Goal: Task Accomplishment & Management: Manage account settings

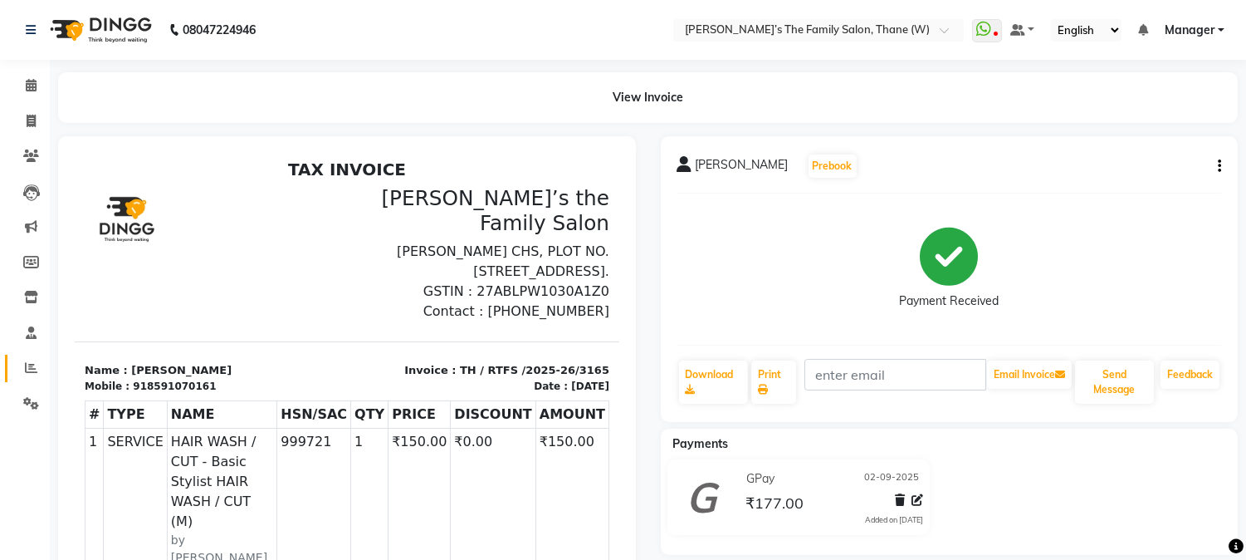
click at [28, 366] on icon at bounding box center [31, 367] width 12 height 12
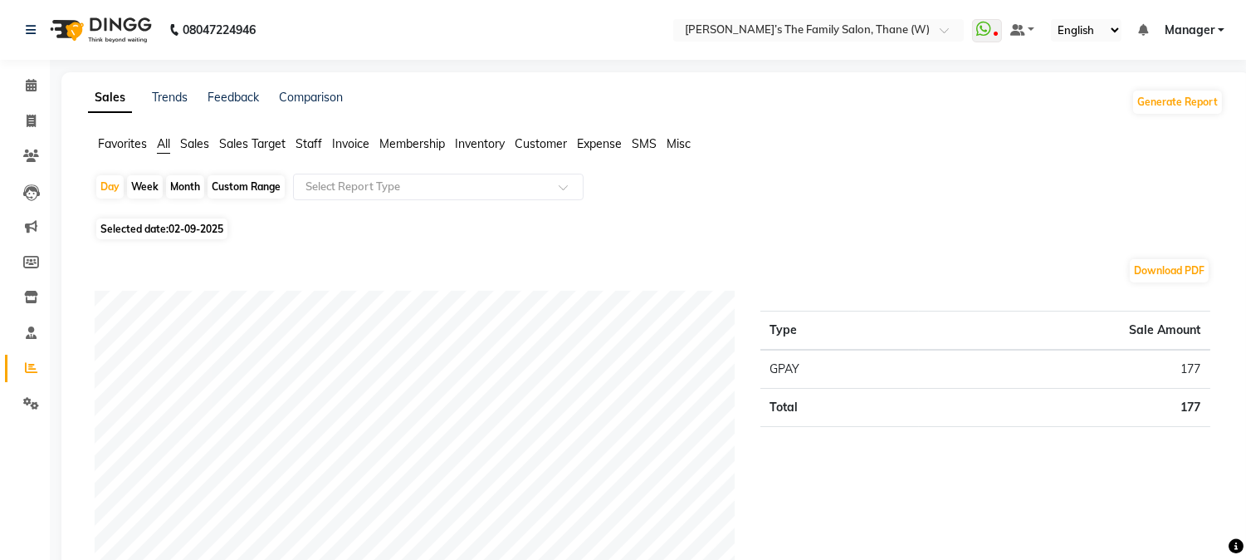
click at [305, 143] on span "Staff" at bounding box center [309, 143] width 27 height 15
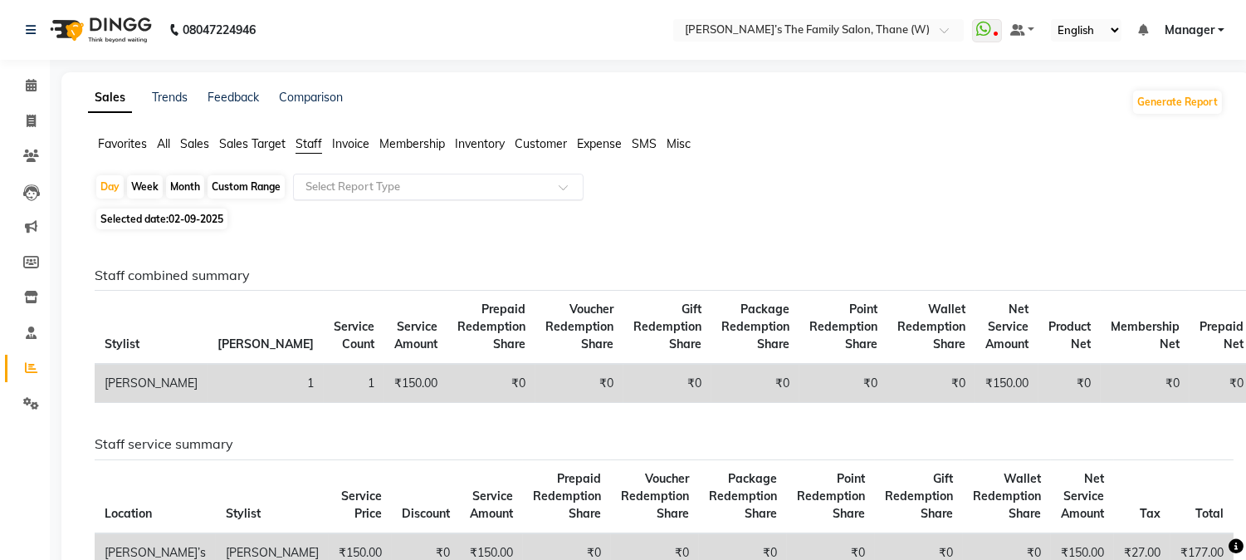
click at [338, 187] on input "text" at bounding box center [421, 187] width 239 height 17
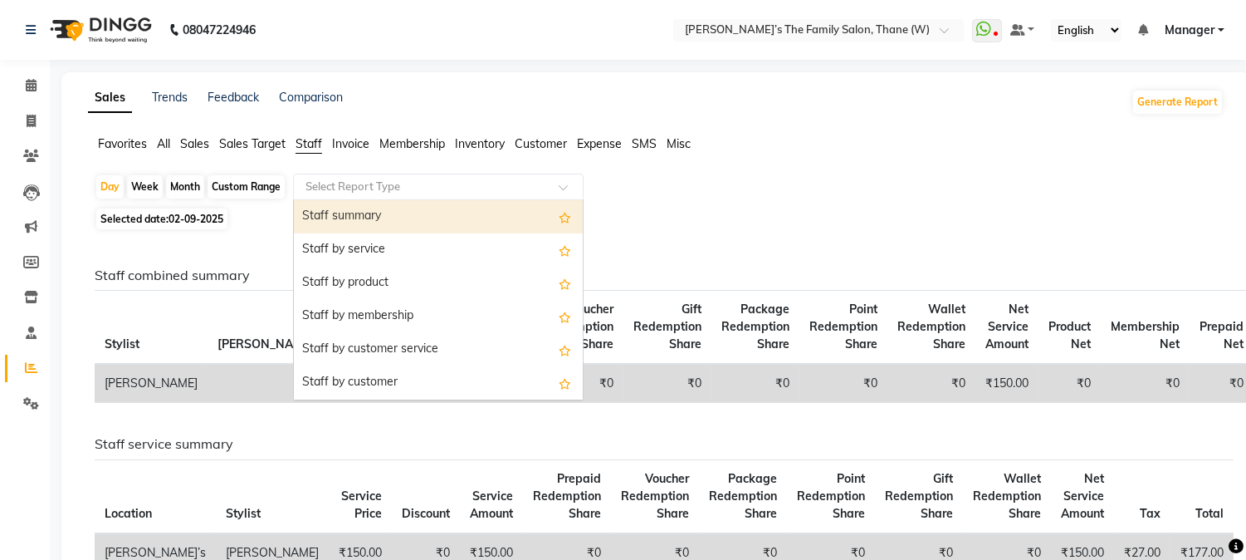
click at [184, 187] on div "Month" at bounding box center [185, 186] width 38 height 23
select select "9"
select select "2025"
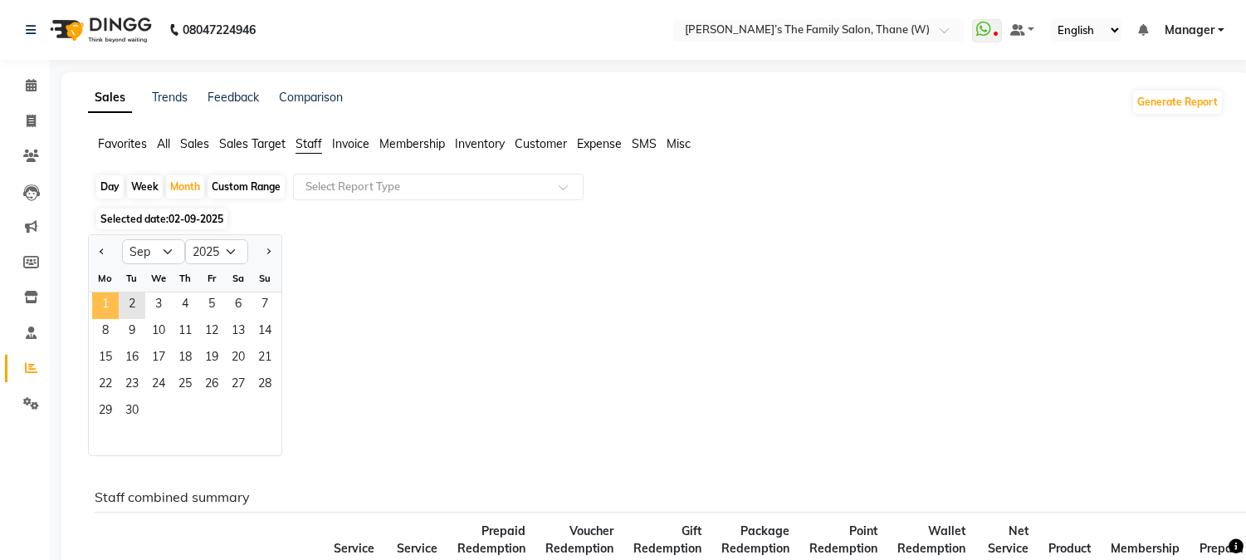
click at [101, 296] on span "1" at bounding box center [105, 305] width 27 height 27
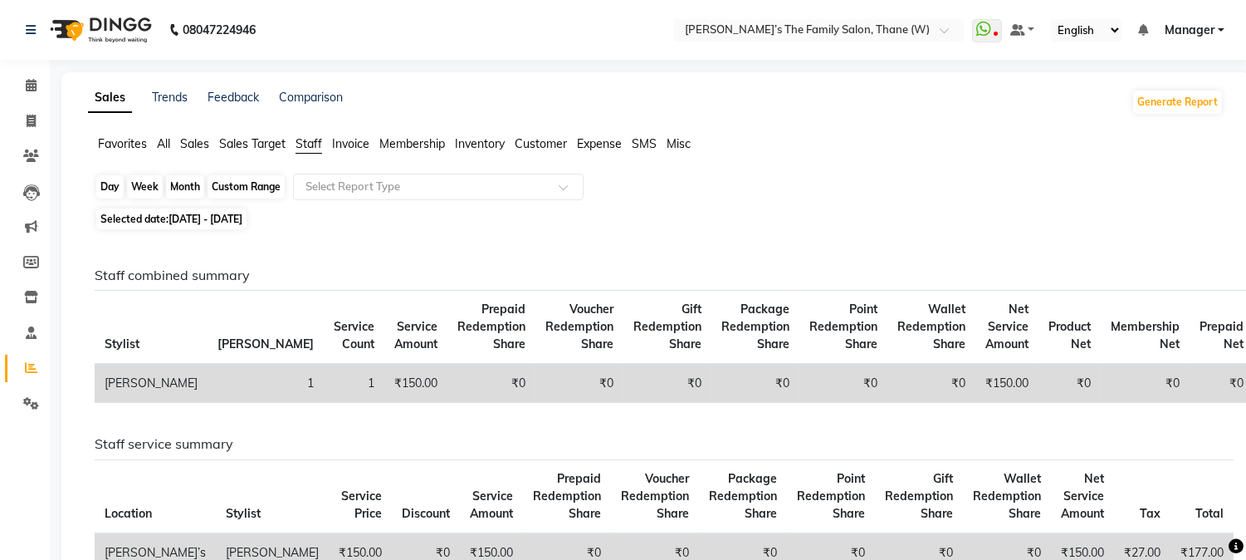
click at [184, 184] on div "Month" at bounding box center [185, 186] width 38 height 23
select select "9"
select select "2025"
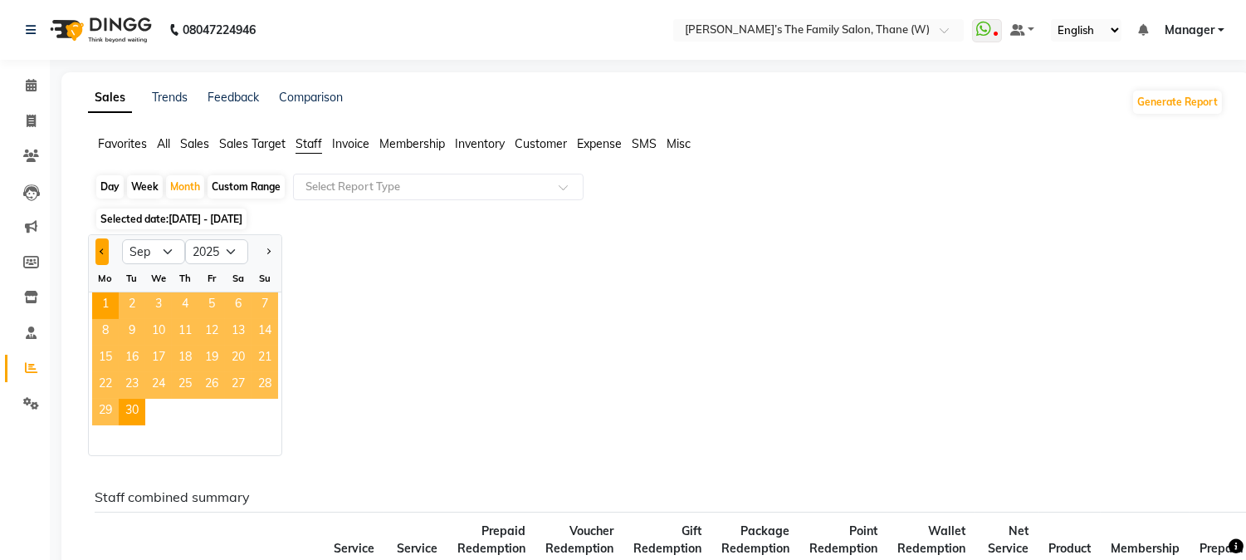
click at [100, 251] on span "Previous month" at bounding box center [103, 251] width 6 height 6
select select "8"
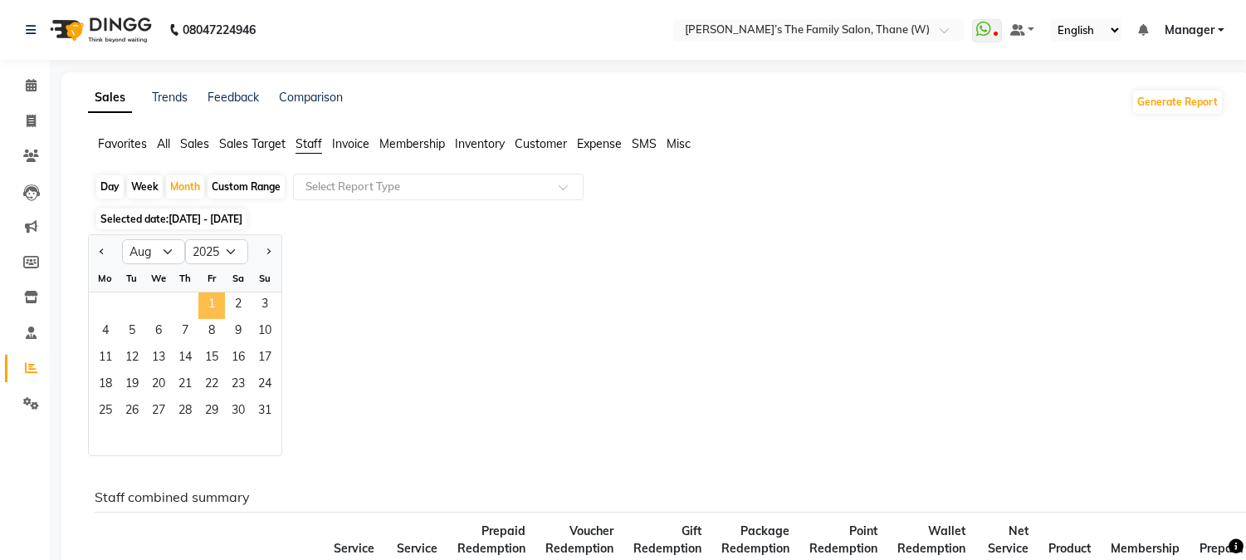
click at [209, 300] on span "1" at bounding box center [211, 305] width 27 height 27
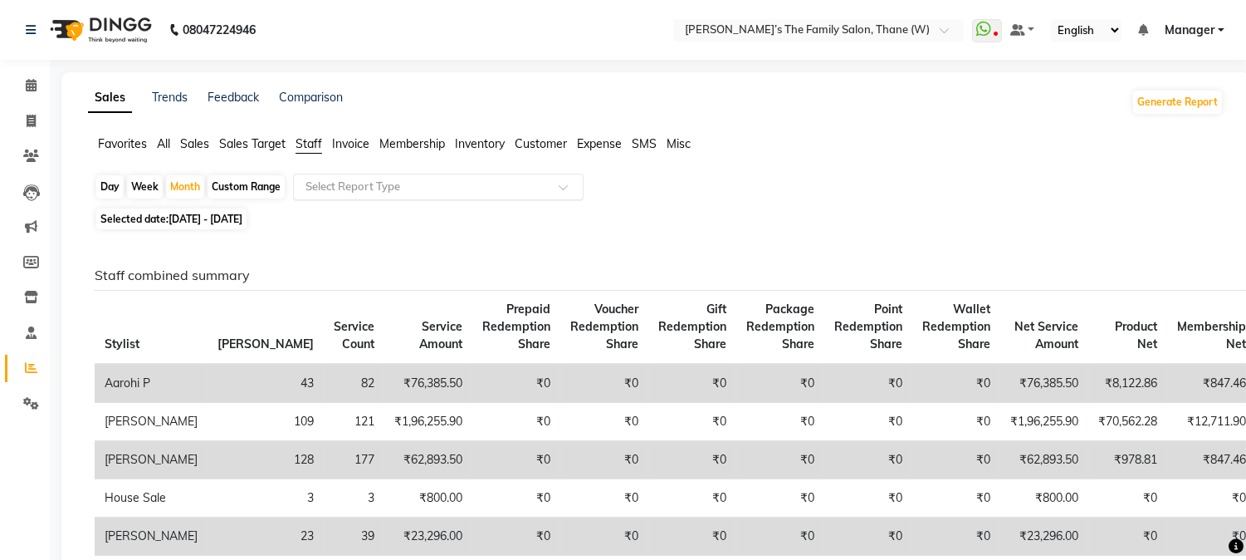
click at [337, 180] on input "text" at bounding box center [421, 187] width 239 height 17
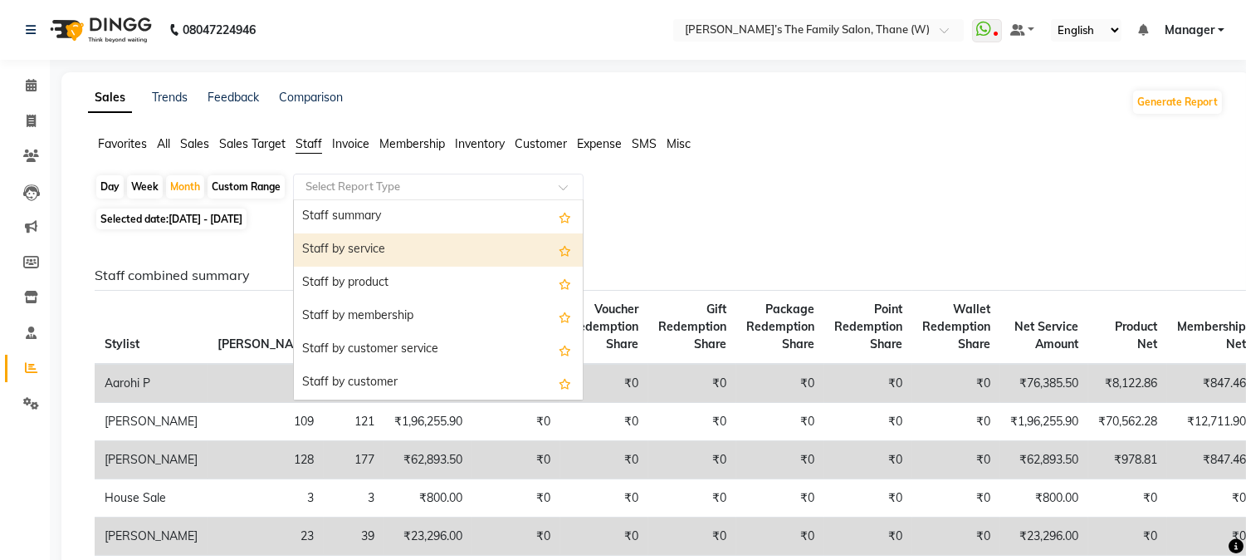
click at [951, 202] on div "Day Week Month Custom Range Select Report Type Staff summary Staff by service S…" at bounding box center [656, 189] width 1123 height 30
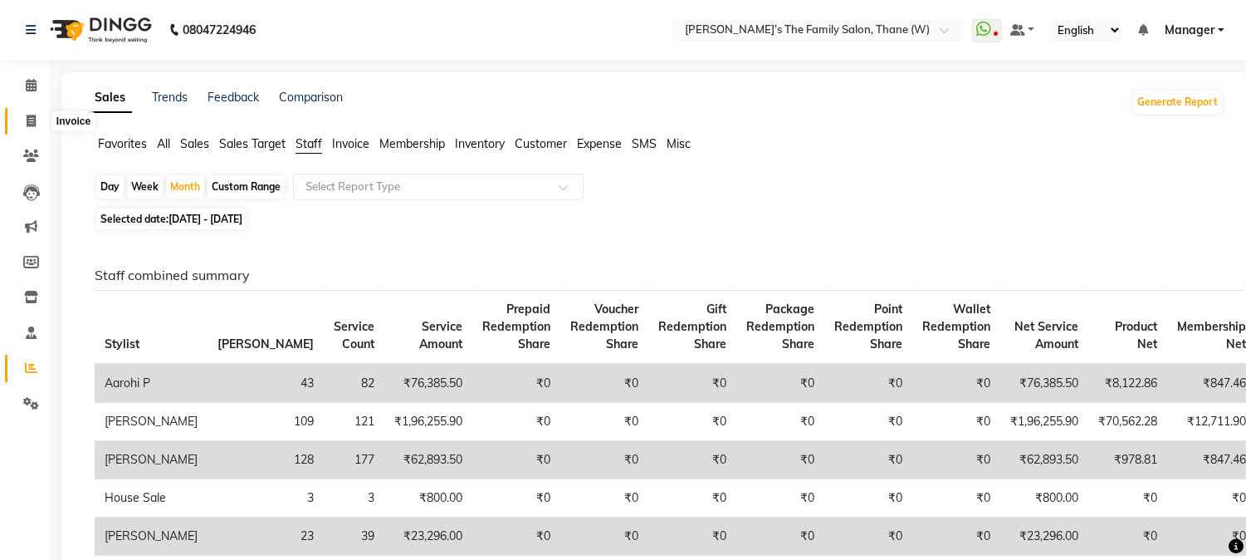
click at [28, 119] on icon at bounding box center [31, 121] width 9 height 12
select select "service"
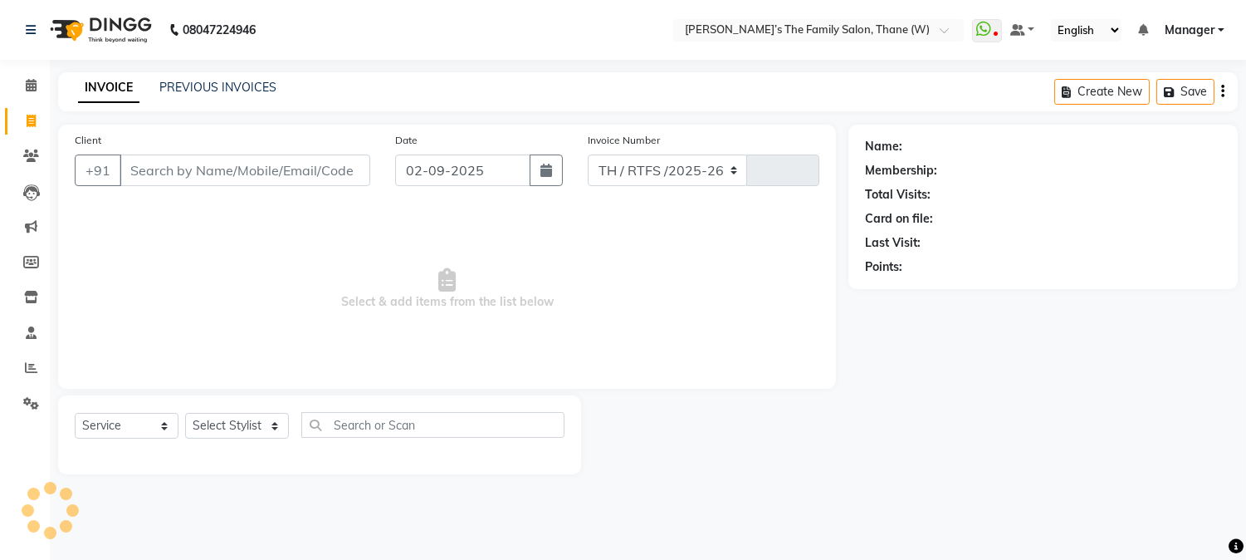
select select "8004"
type input "3166"
click at [222, 81] on link "PREVIOUS INVOICES" at bounding box center [217, 87] width 117 height 15
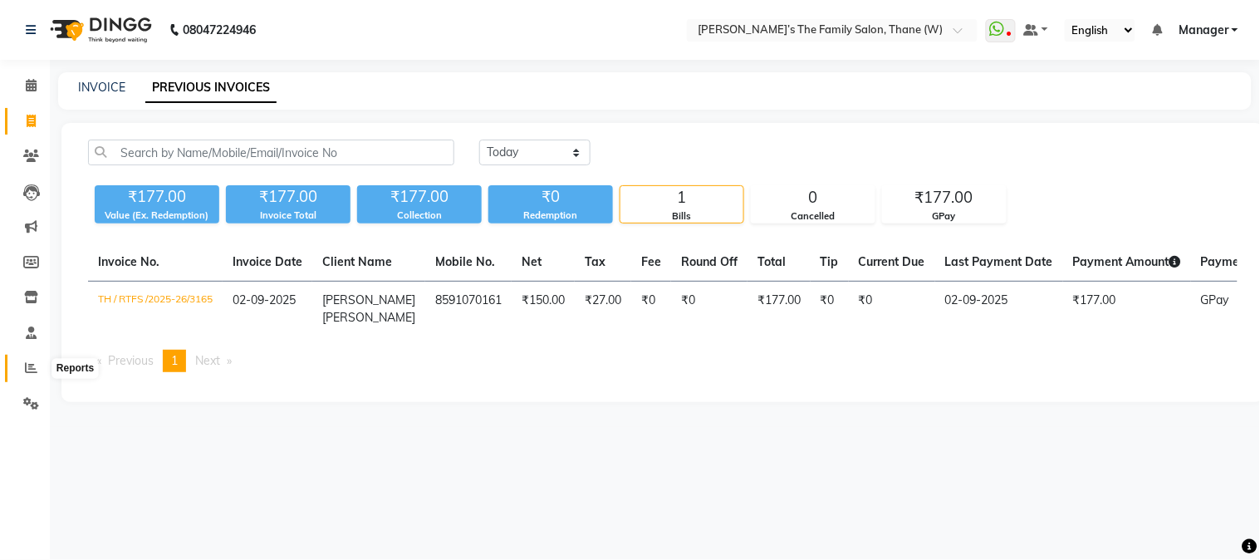
click at [32, 362] on icon at bounding box center [31, 367] width 12 height 12
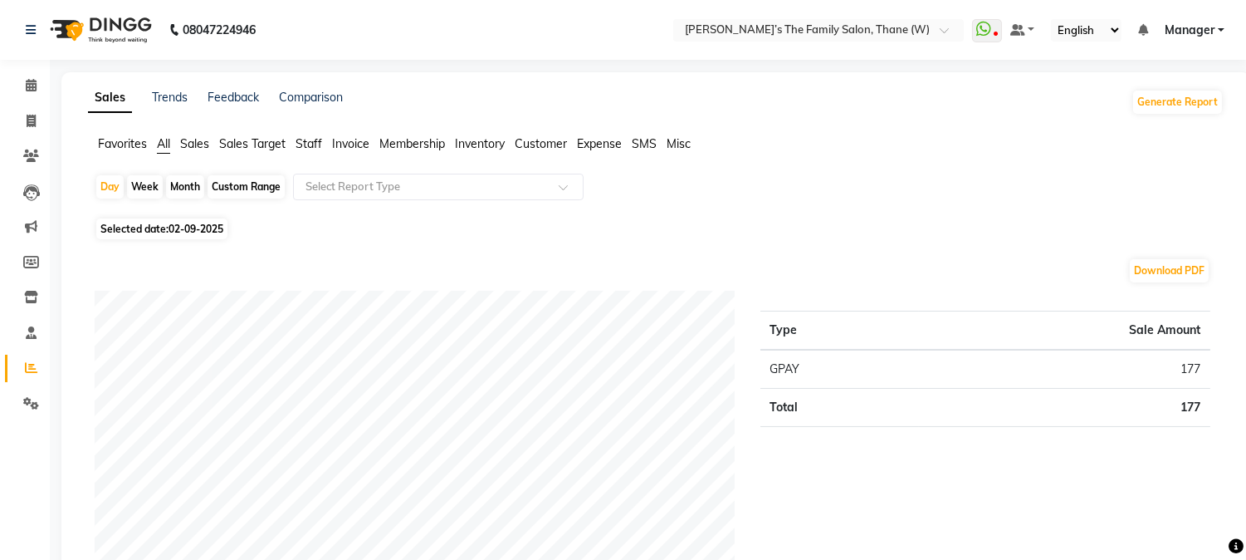
click at [184, 183] on div "Month" at bounding box center [185, 186] width 38 height 23
select select "9"
select select "2025"
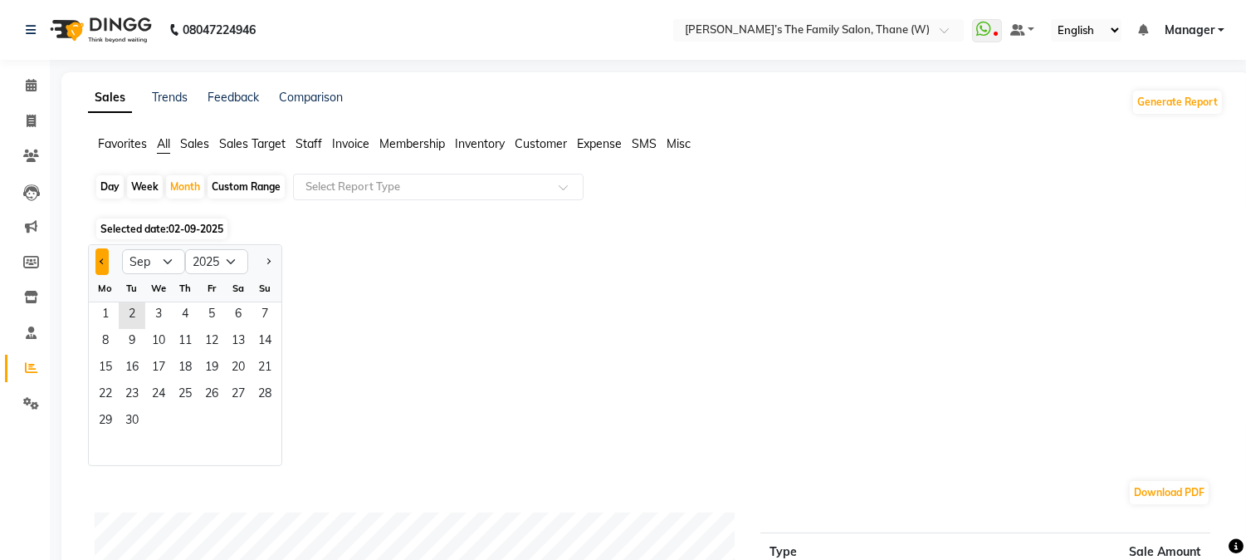
click at [100, 257] on button "Previous month" at bounding box center [101, 261] width 13 height 27
select select "8"
click at [214, 309] on span "1" at bounding box center [211, 315] width 27 height 27
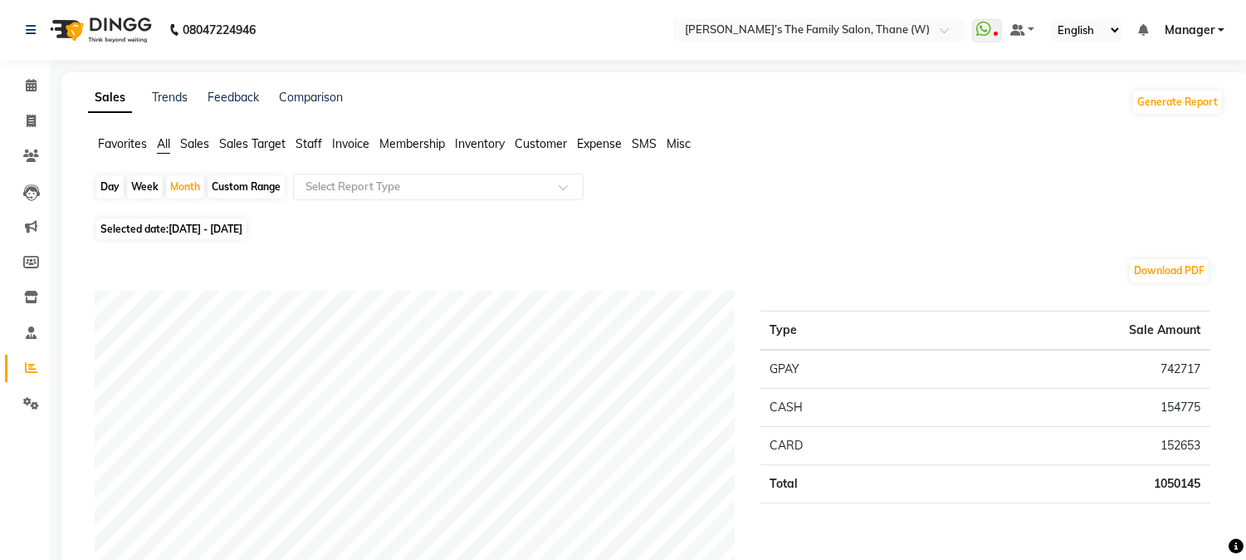
click at [309, 145] on span "Staff" at bounding box center [309, 143] width 27 height 15
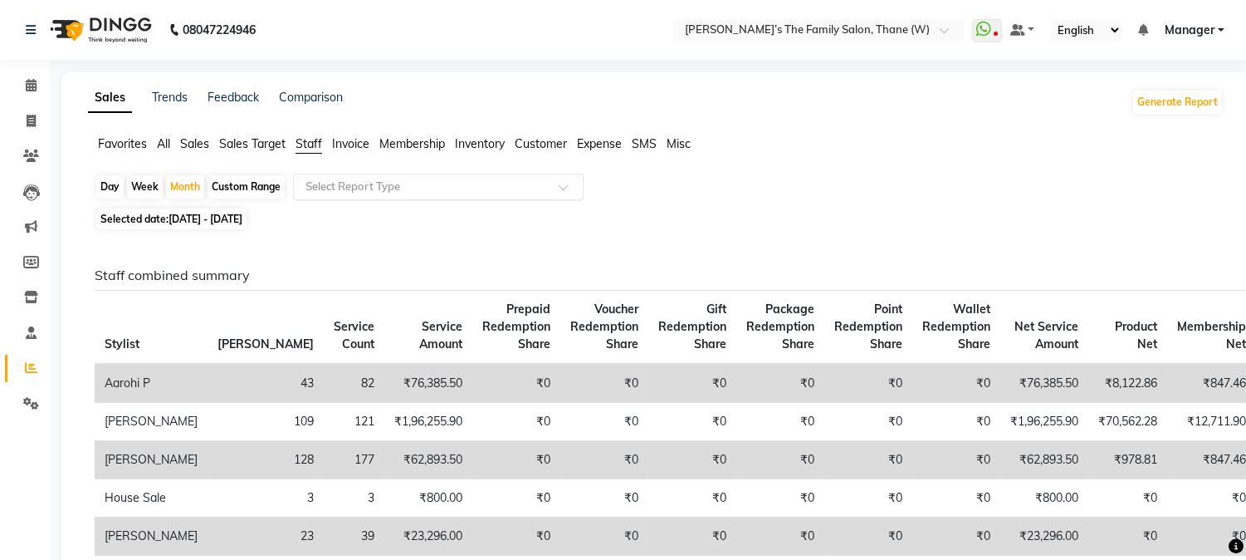
click at [368, 184] on input "text" at bounding box center [421, 187] width 239 height 17
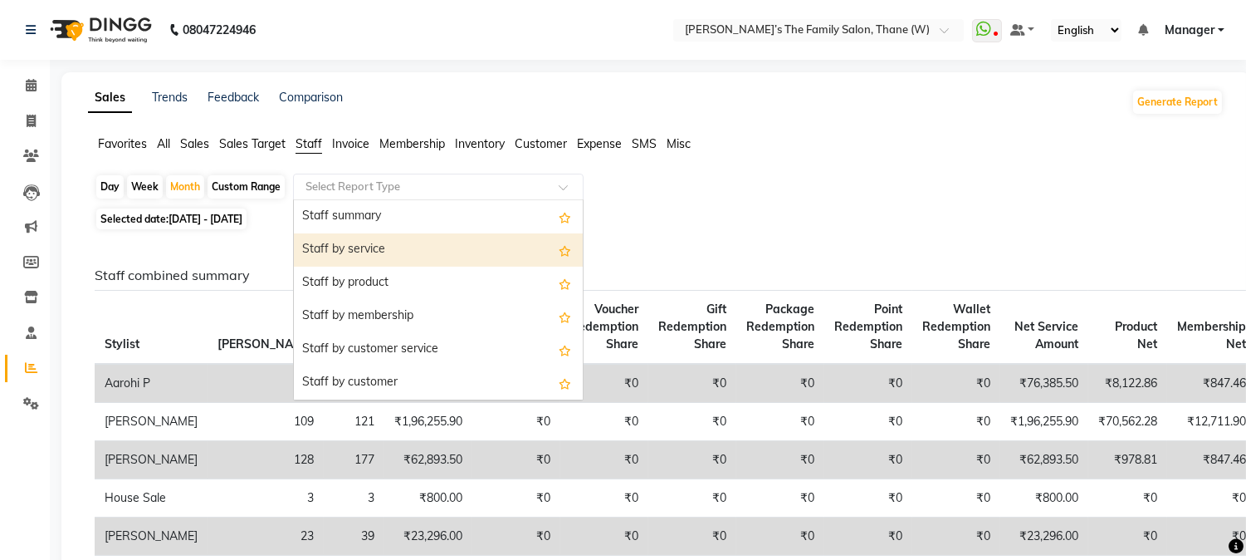
click at [396, 237] on div "Staff by service" at bounding box center [438, 249] width 289 height 33
select select "full_report"
select select "csv"
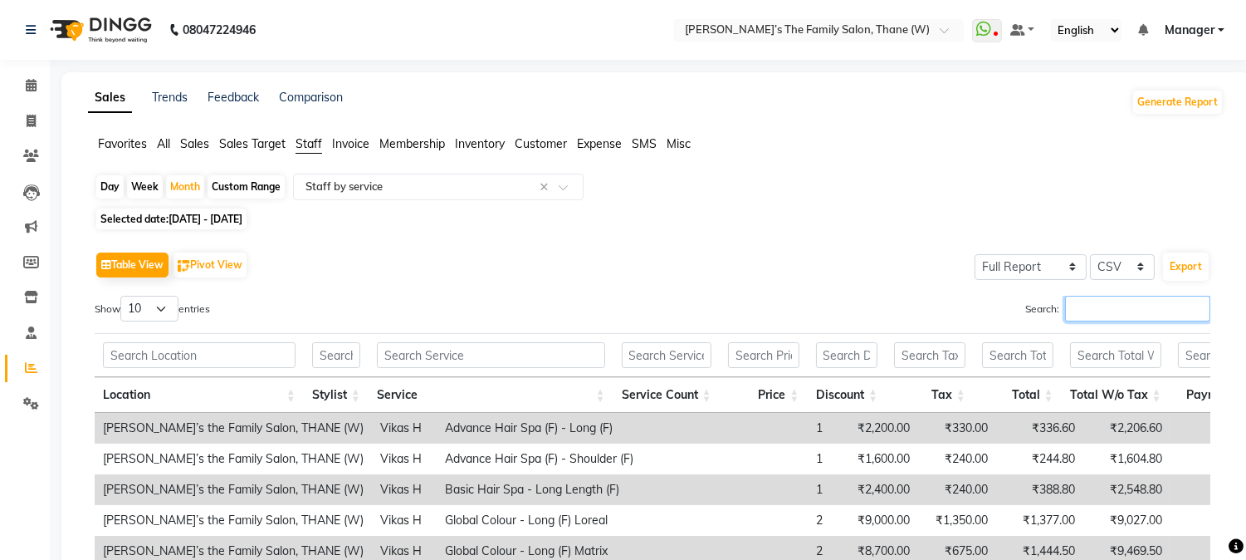
click at [1090, 307] on input "Search:" at bounding box center [1137, 309] width 145 height 26
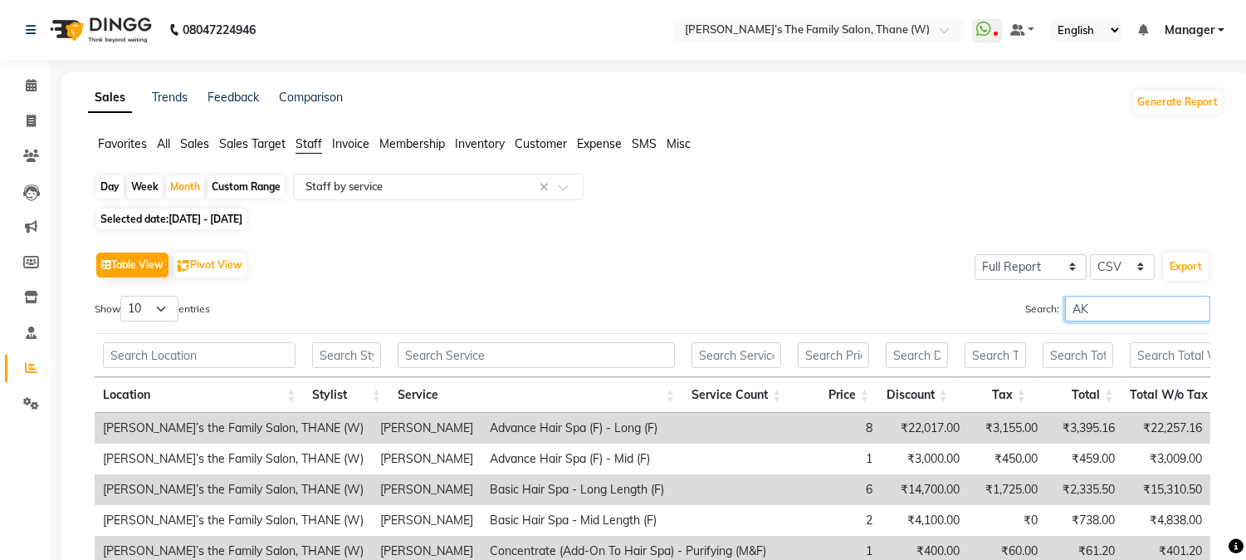
click at [1086, 303] on input "AK" at bounding box center [1137, 309] width 145 height 26
type input "A"
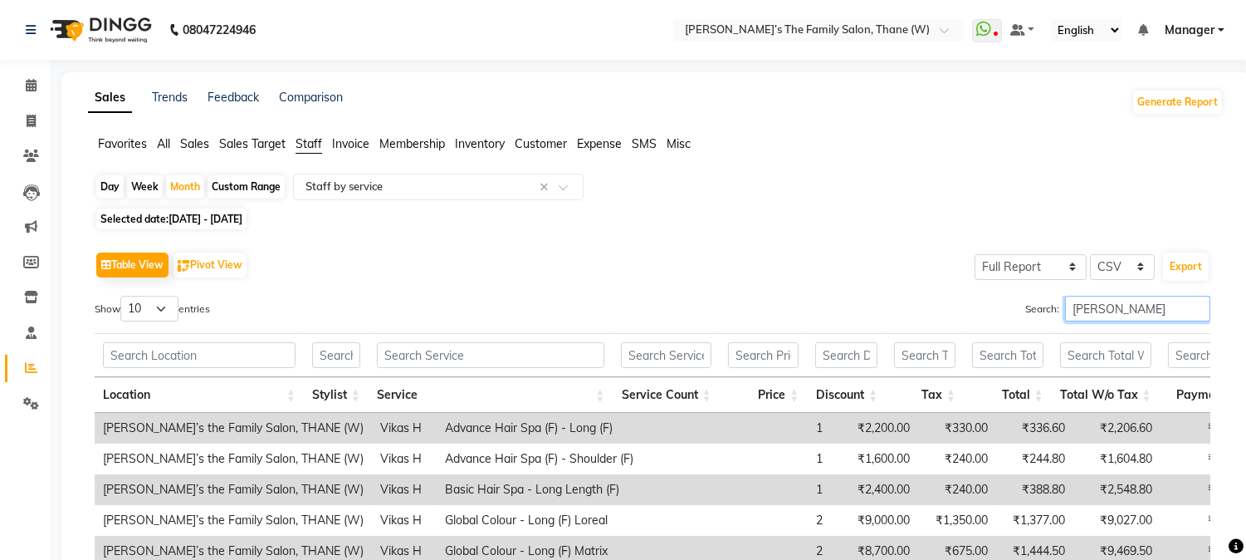
type input "[PERSON_NAME]"
click at [166, 140] on span "All" at bounding box center [163, 143] width 13 height 15
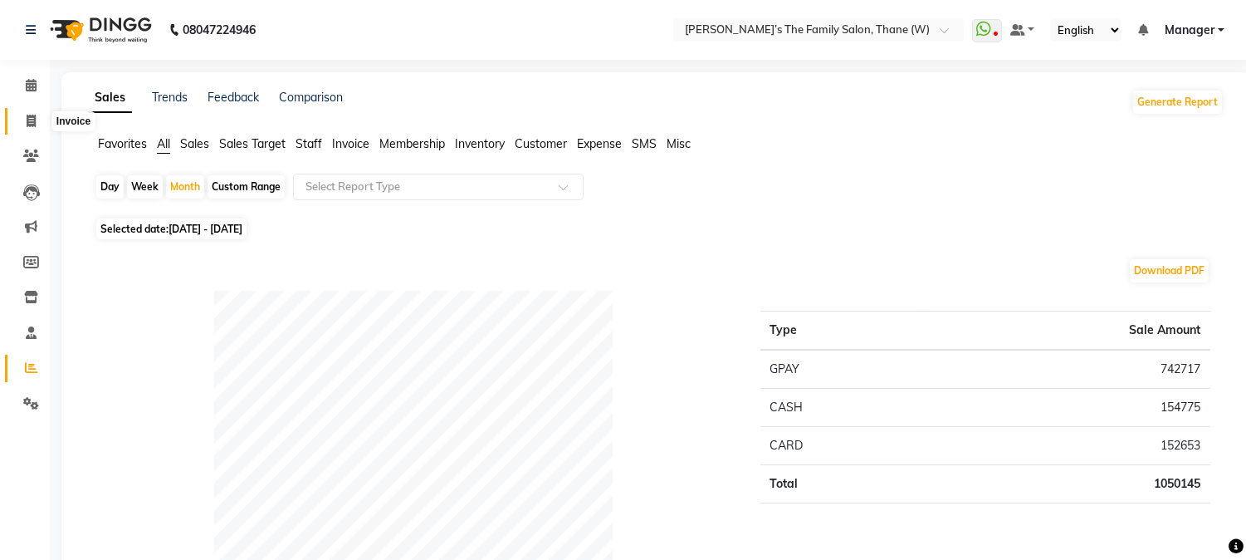
click at [22, 120] on span at bounding box center [31, 121] width 29 height 19
select select "service"
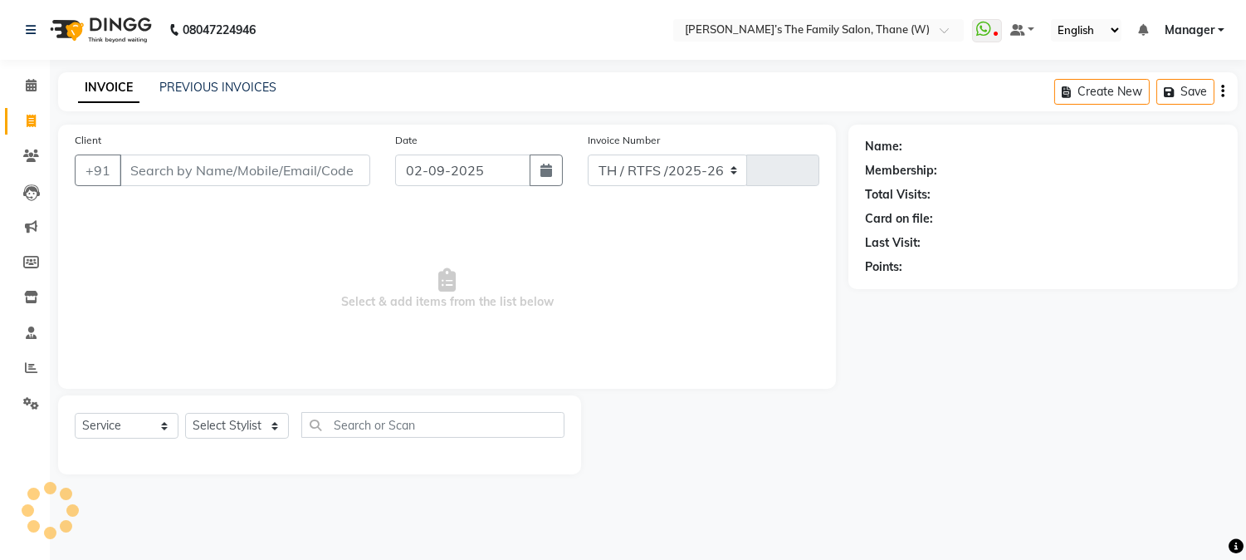
select select "8004"
type input "3166"
click at [219, 88] on link "PREVIOUS INVOICES" at bounding box center [217, 87] width 117 height 15
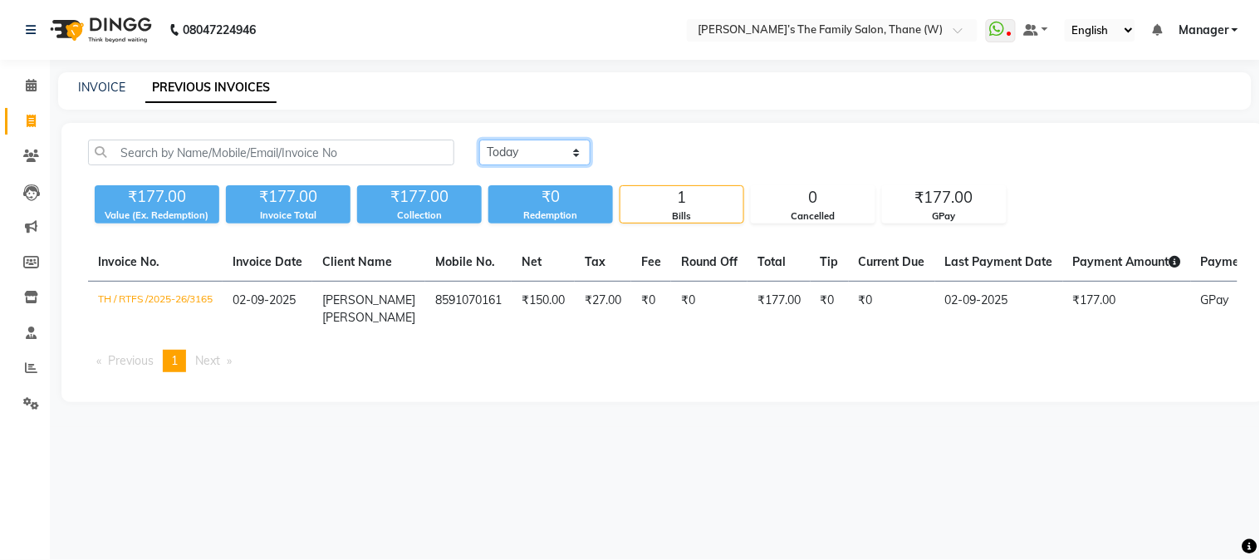
click at [519, 147] on select "[DATE] [DATE] Custom Range" at bounding box center [534, 153] width 111 height 26
click at [479, 140] on select "[DATE] [DATE] Custom Range" at bounding box center [534, 153] width 111 height 26
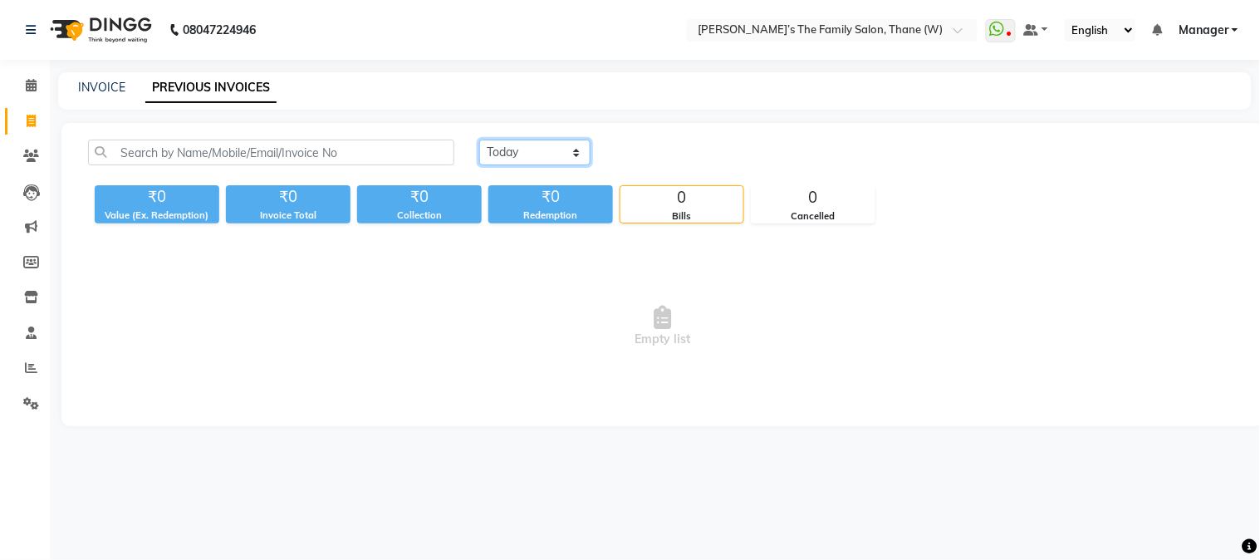
click at [531, 150] on select "[DATE] [DATE] Custom Range" at bounding box center [534, 153] width 111 height 26
select select "range"
click at [479, 140] on select "[DATE] [DATE] Custom Range" at bounding box center [534, 153] width 111 height 26
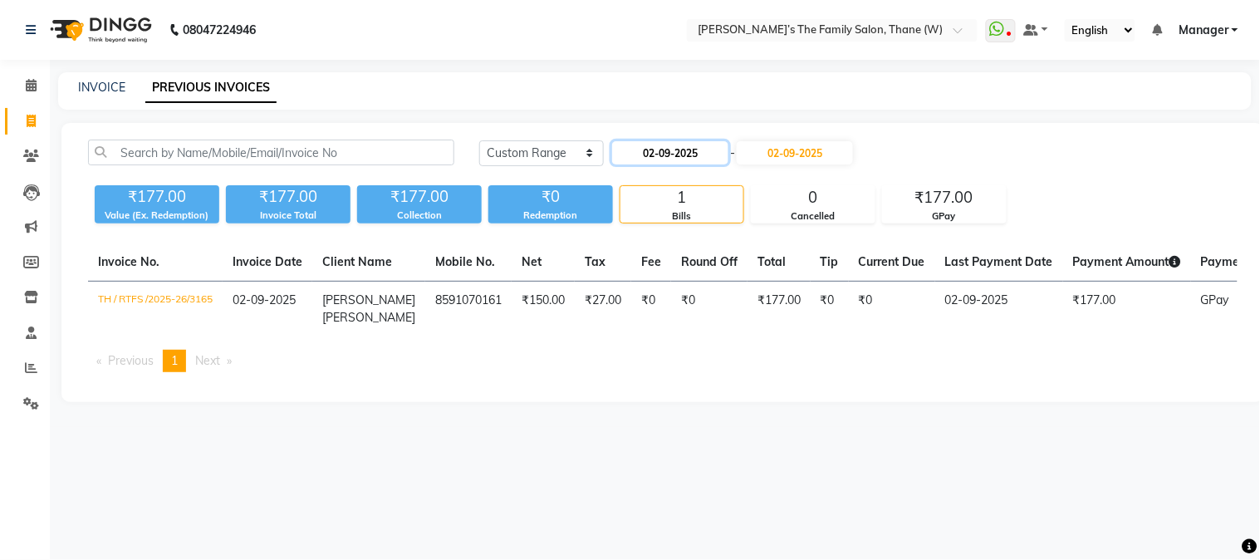
click at [660, 148] on input "02-09-2025" at bounding box center [670, 152] width 116 height 23
select select "9"
select select "2025"
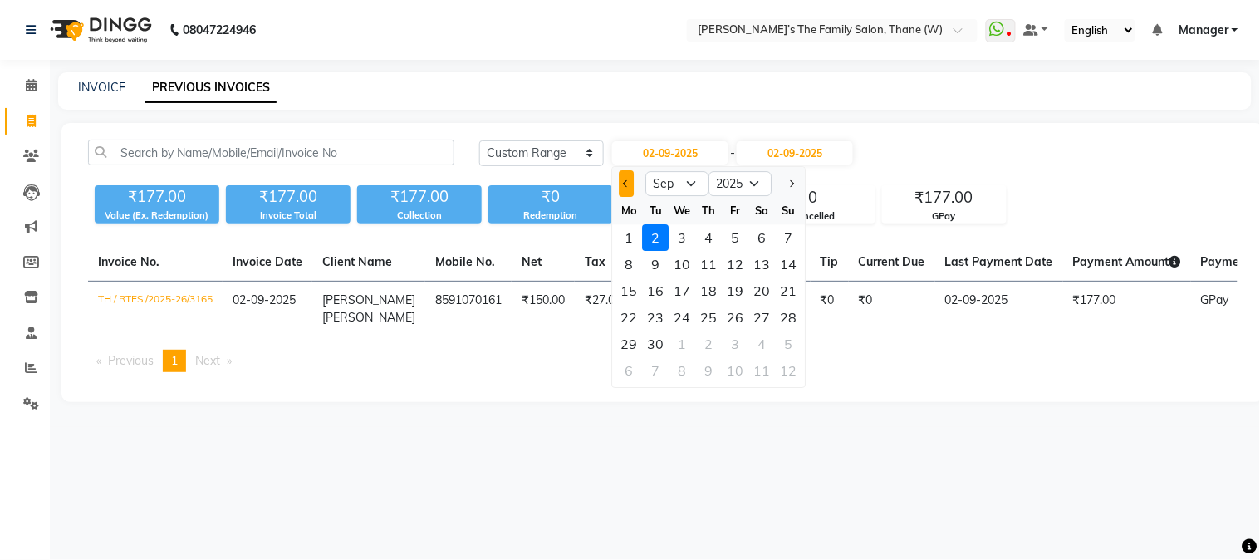
click at [629, 183] on span "Previous month" at bounding box center [627, 183] width 7 height 7
select select "8"
click at [732, 229] on div "1" at bounding box center [735, 237] width 27 height 27
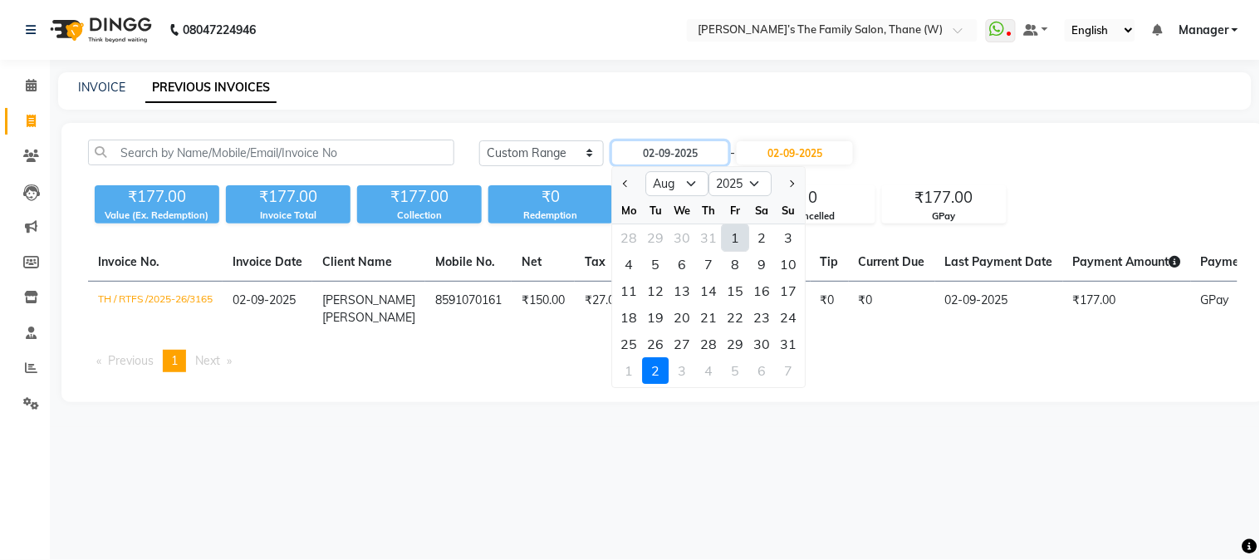
type input "[DATE]"
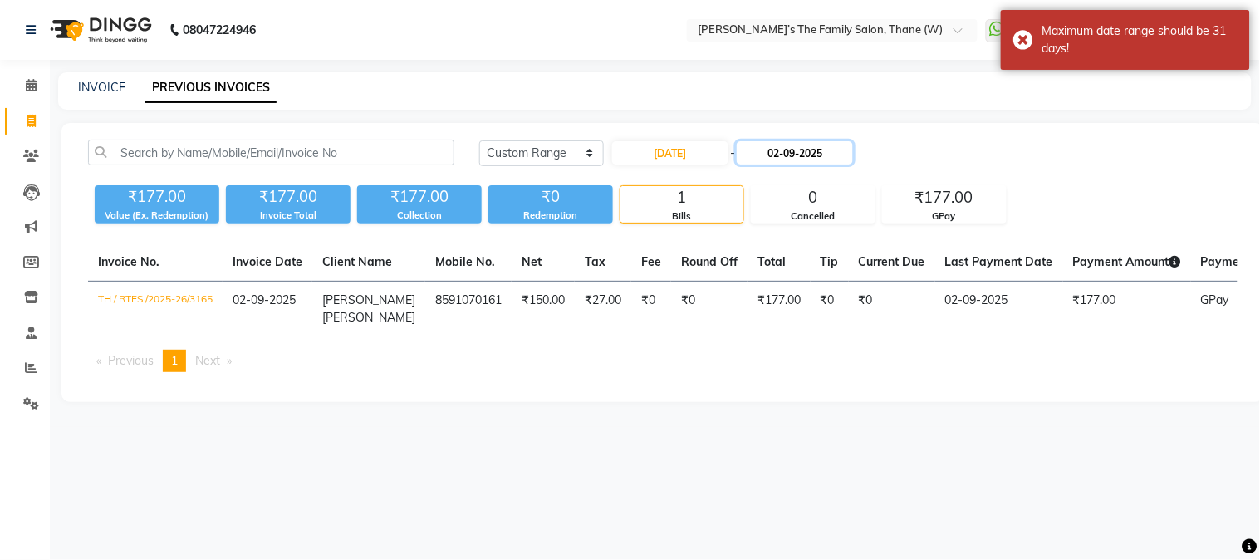
click at [786, 150] on input "02-09-2025" at bounding box center [795, 152] width 116 height 23
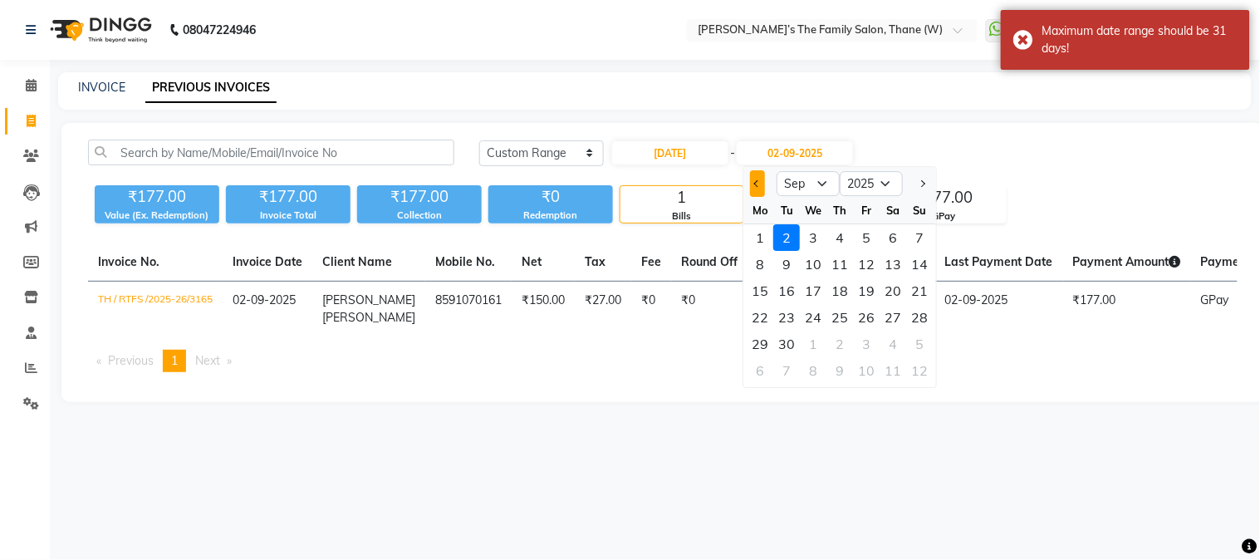
click at [758, 180] on span "Previous month" at bounding box center [757, 183] width 7 height 7
select select "8"
click at [916, 339] on div "31" at bounding box center [920, 343] width 27 height 27
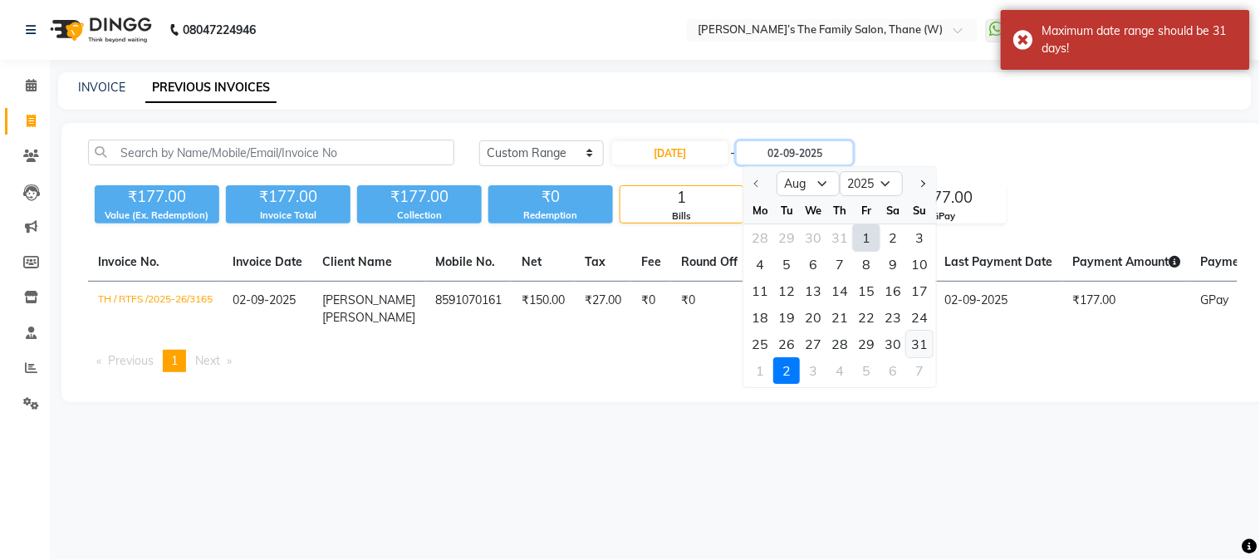
type input "[DATE]"
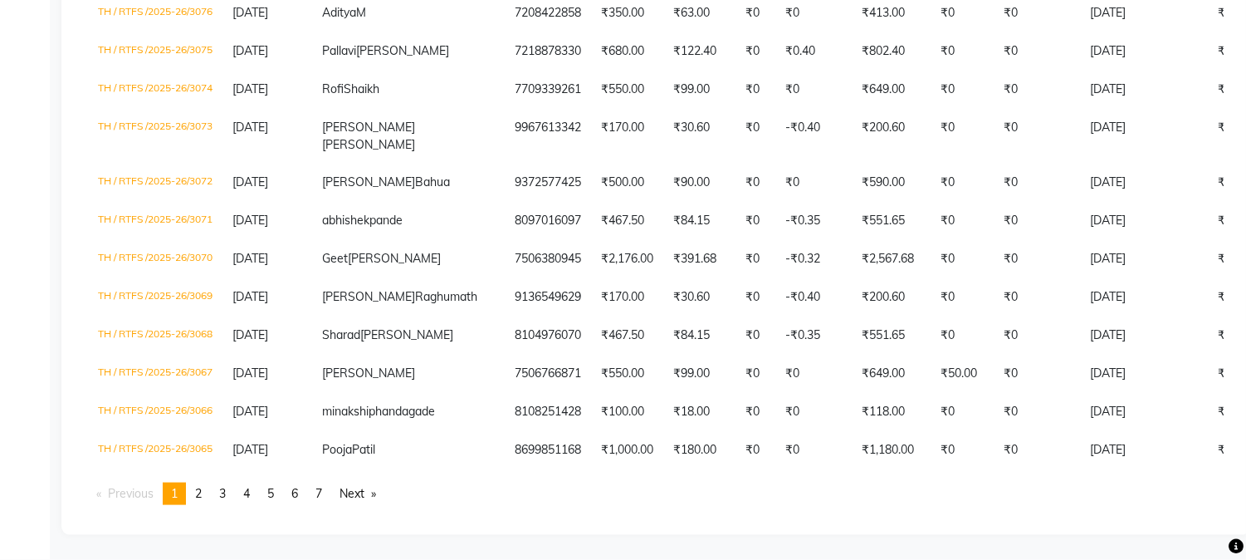
scroll to position [4810, 0]
click at [359, 492] on link "Next page" at bounding box center [357, 493] width 53 height 22
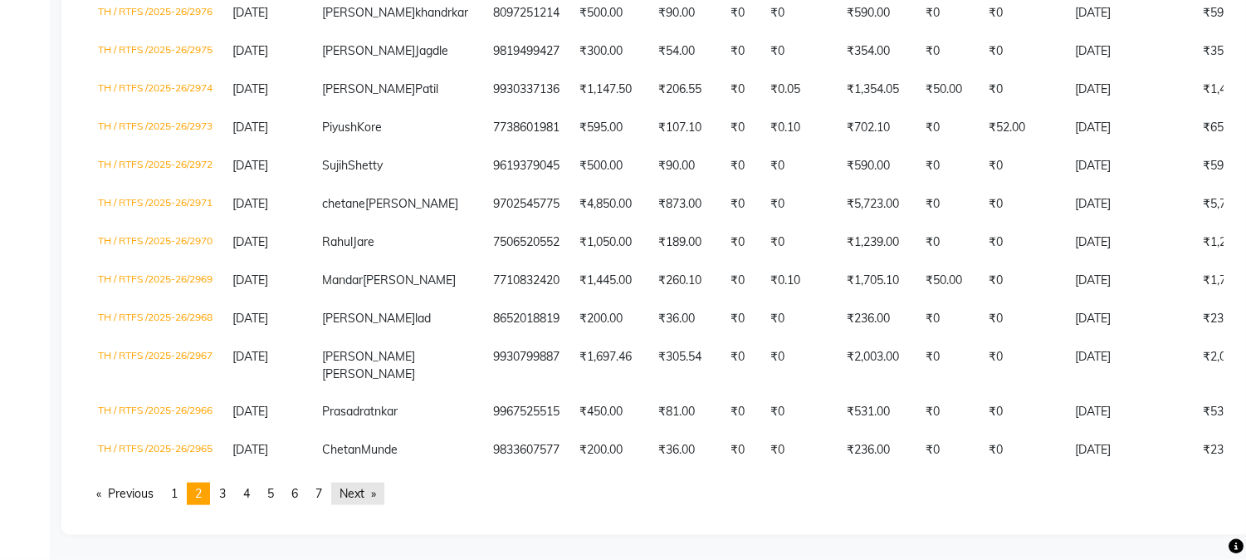
click at [359, 492] on link "Next page" at bounding box center [357, 493] width 53 height 22
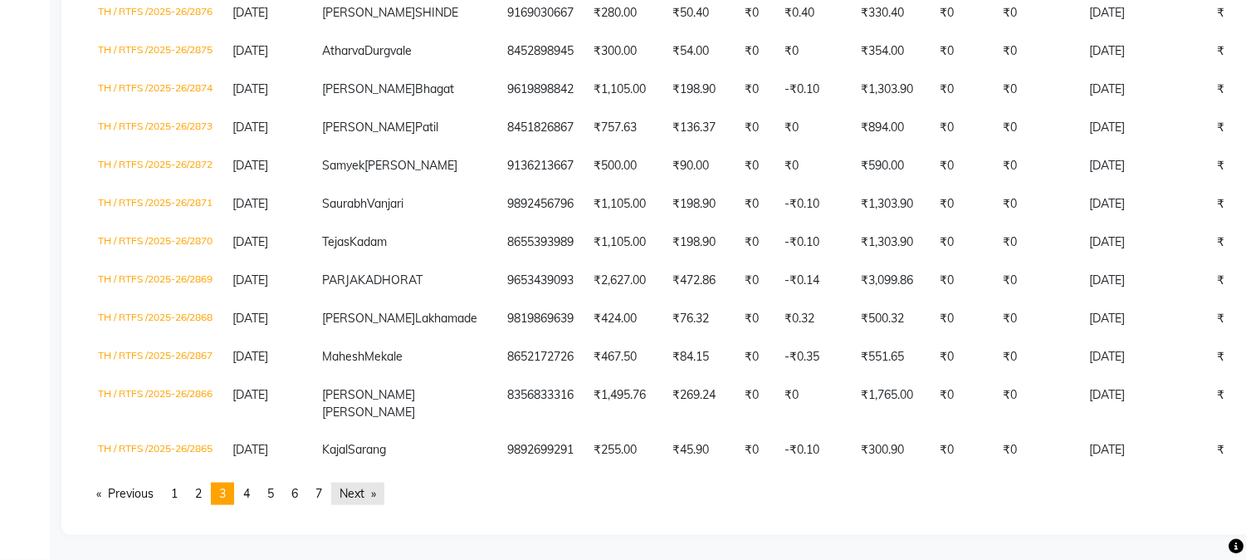
scroll to position [4743, 0]
click at [359, 492] on link "Next page" at bounding box center [357, 493] width 53 height 22
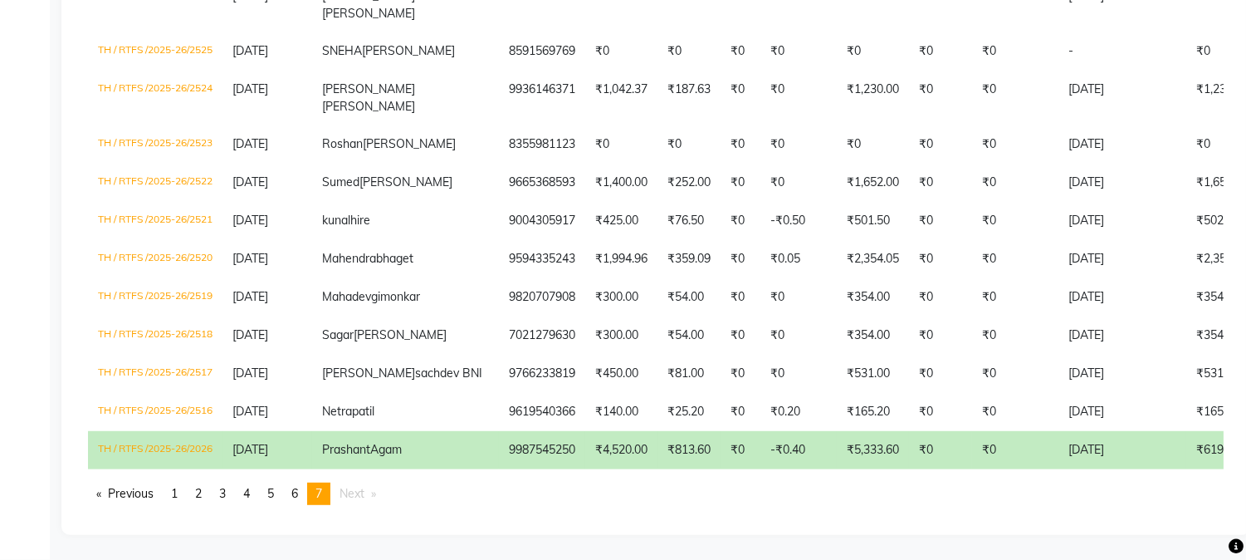
scroll to position [2189, 0]
click at [359, 492] on span "Next page" at bounding box center [352, 493] width 25 height 15
click at [298, 495] on span "6" at bounding box center [294, 493] width 7 height 15
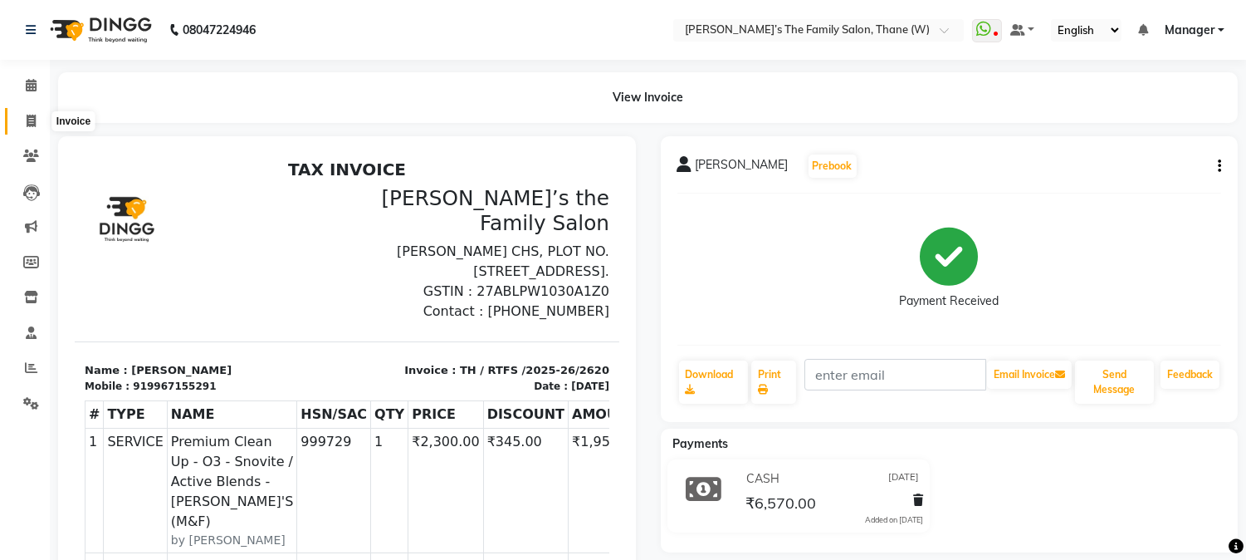
click at [21, 117] on span at bounding box center [31, 121] width 29 height 19
select select "service"
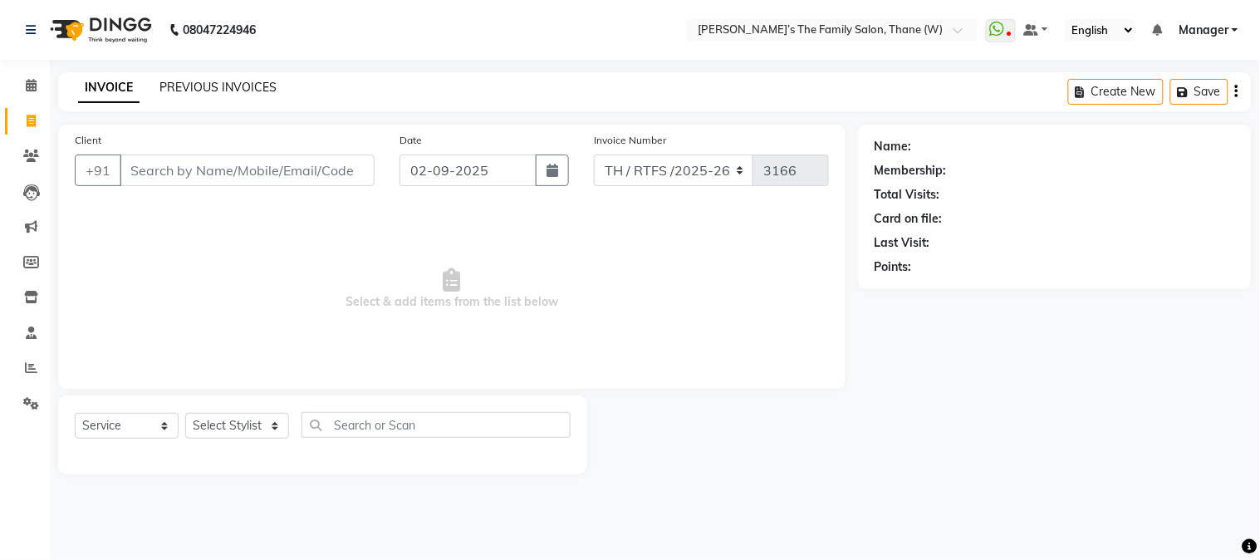
click at [211, 85] on link "PREVIOUS INVOICES" at bounding box center [217, 87] width 117 height 15
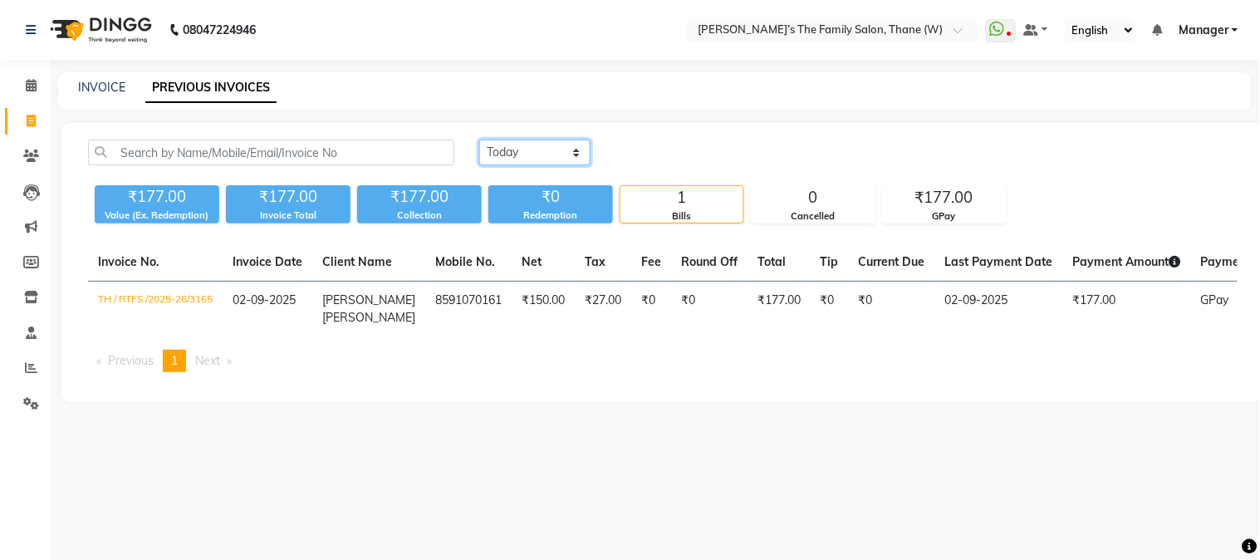
click at [512, 152] on select "[DATE] [DATE] Custom Range" at bounding box center [534, 153] width 111 height 26
click at [32, 366] on icon at bounding box center [31, 367] width 12 height 12
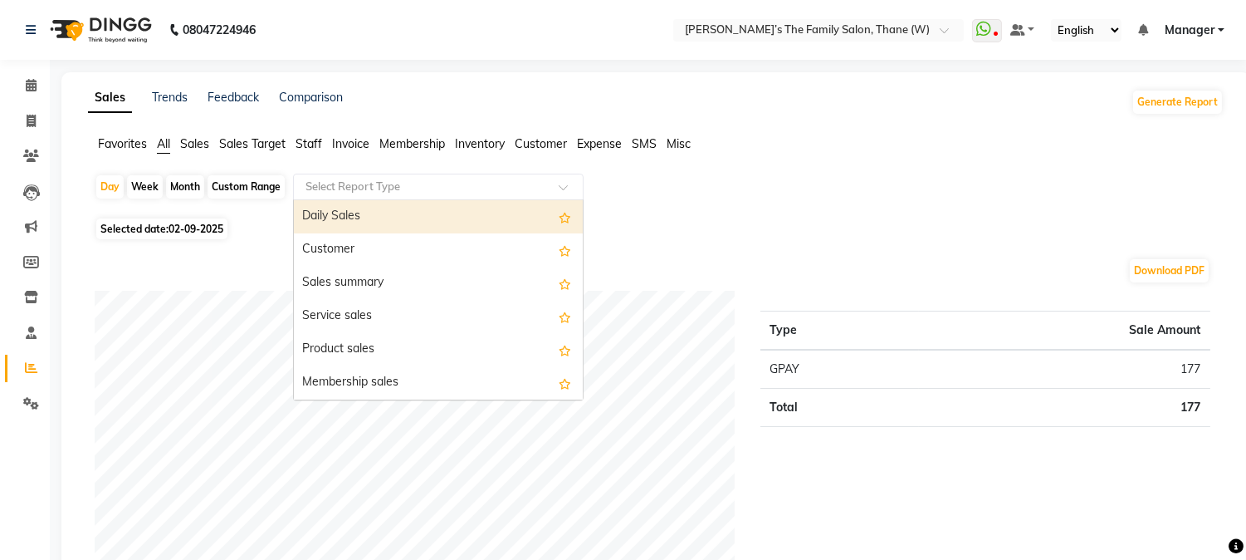
click at [350, 179] on input "text" at bounding box center [421, 187] width 239 height 17
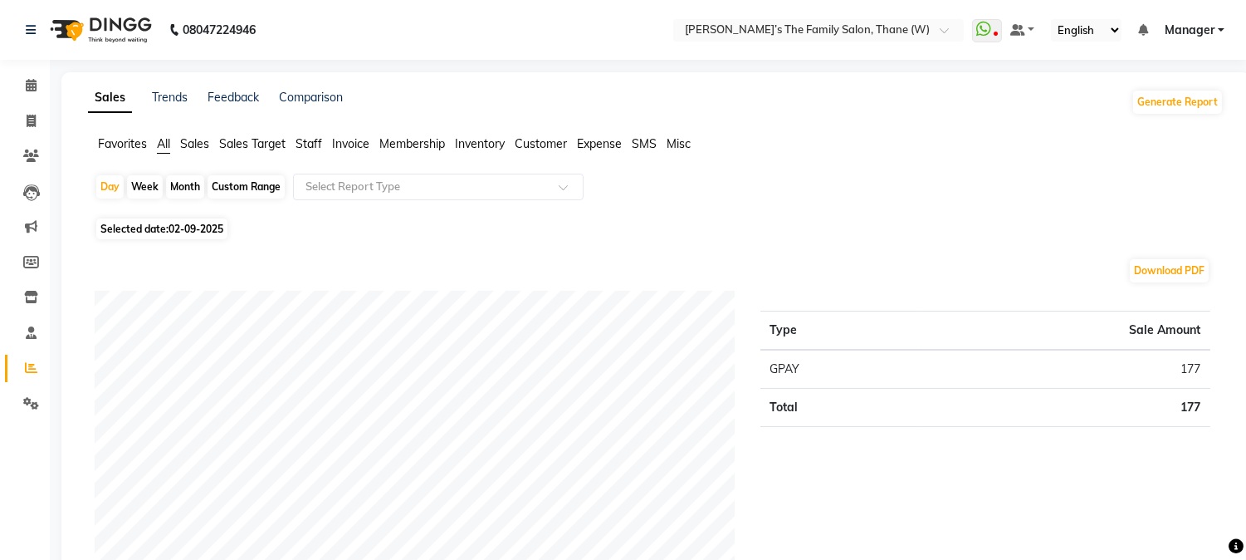
click at [183, 186] on div "Month" at bounding box center [185, 186] width 38 height 23
select select "9"
select select "2025"
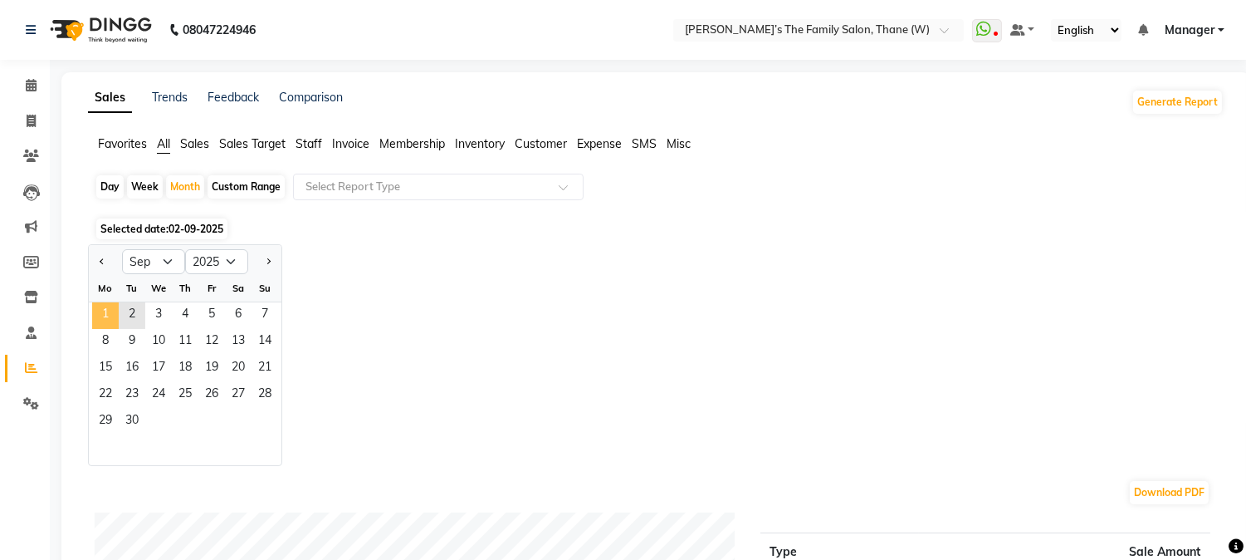
click at [105, 311] on span "1" at bounding box center [105, 315] width 27 height 27
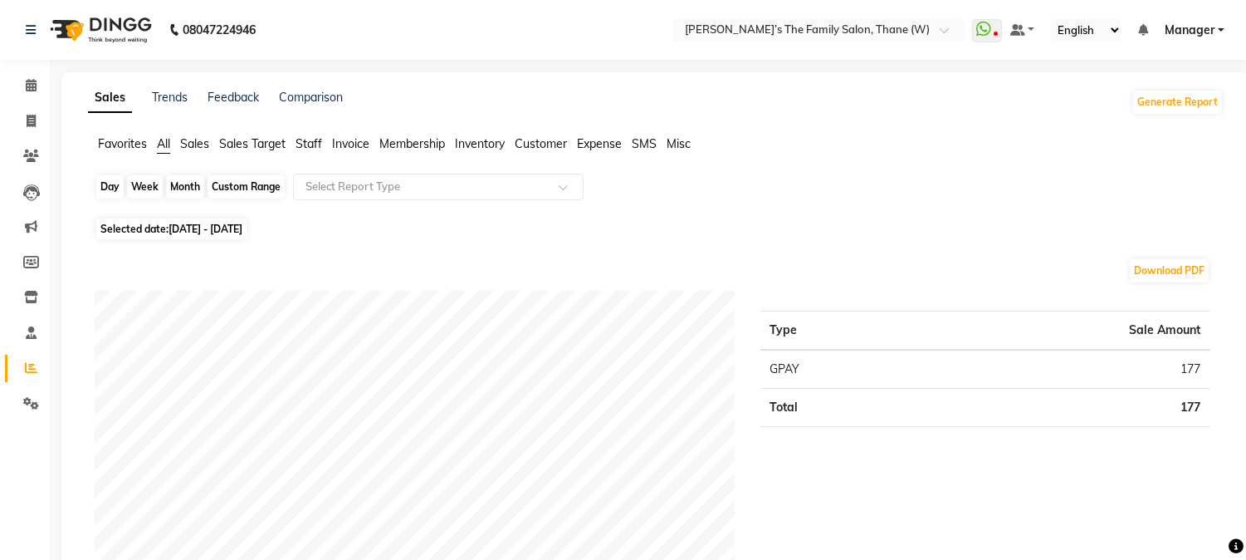
click at [184, 188] on div "Month" at bounding box center [185, 186] width 38 height 23
select select "9"
select select "2025"
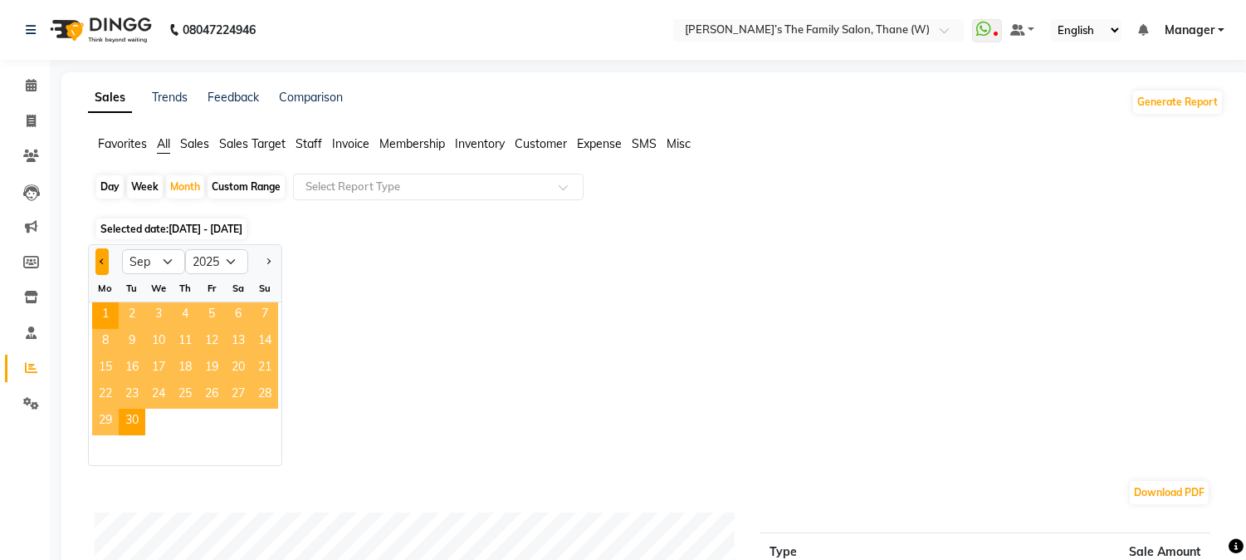
click at [104, 260] on span "Previous month" at bounding box center [103, 260] width 6 height 6
select select "8"
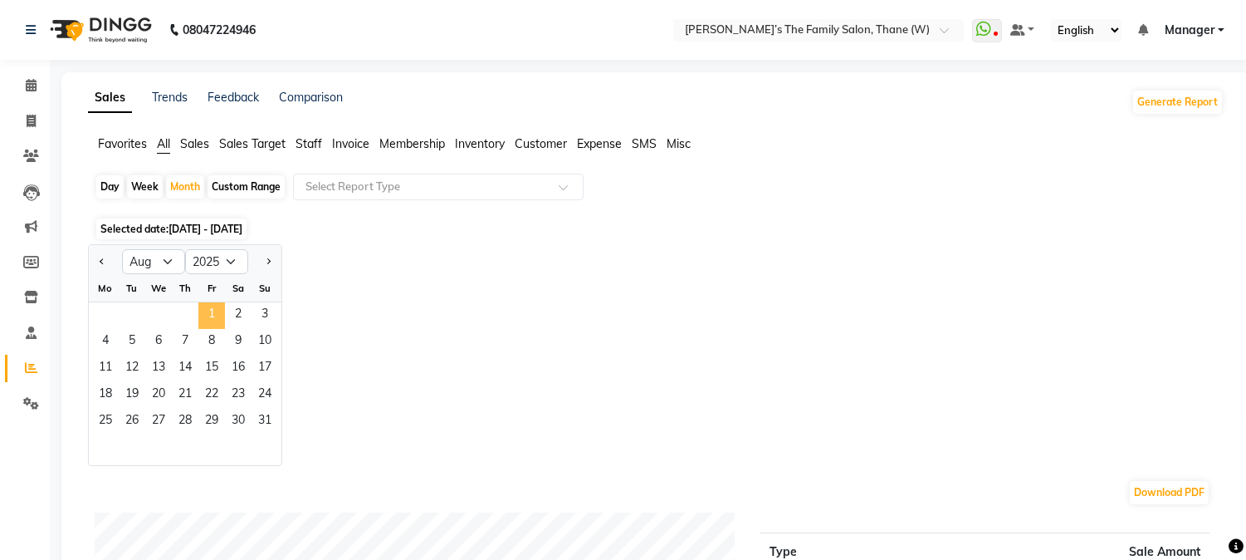
click at [209, 307] on span "1" at bounding box center [211, 315] width 27 height 27
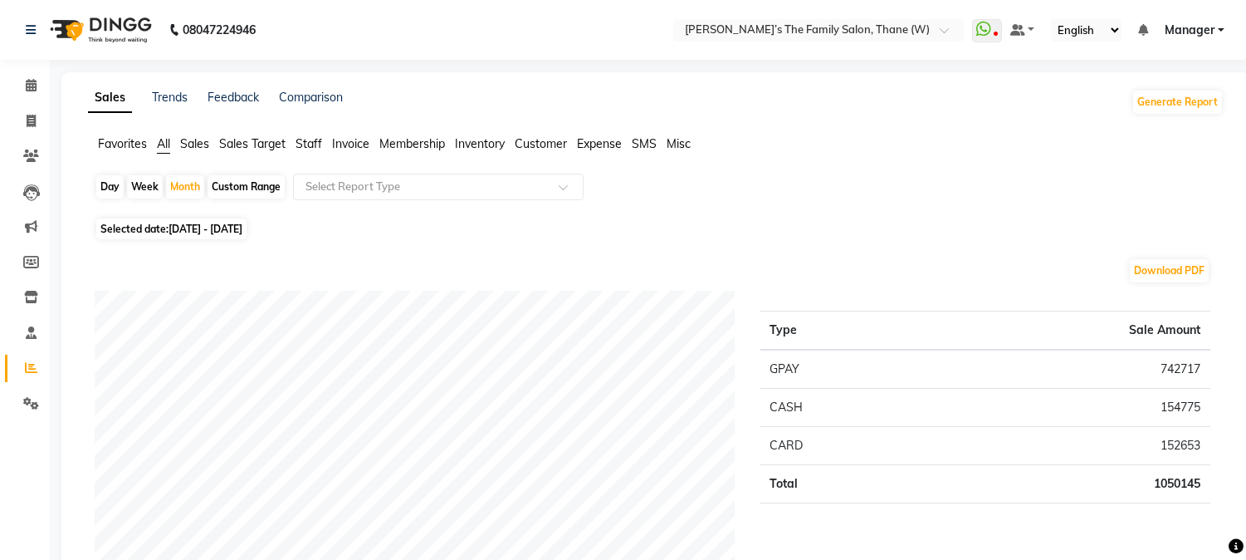
click at [307, 144] on span "Staff" at bounding box center [309, 143] width 27 height 15
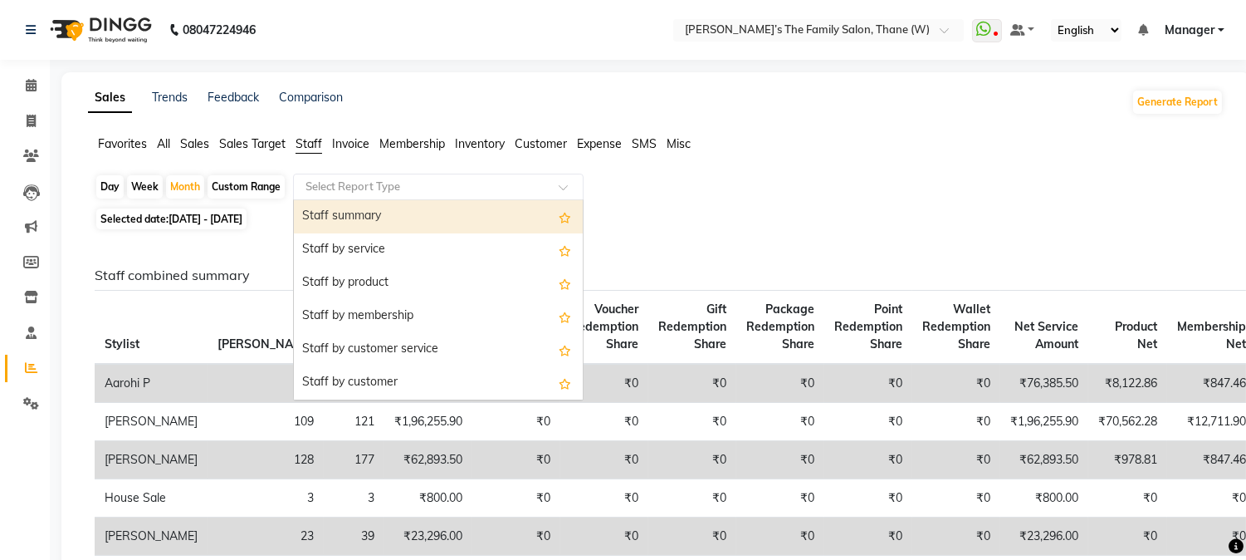
click at [365, 185] on input "text" at bounding box center [421, 187] width 239 height 17
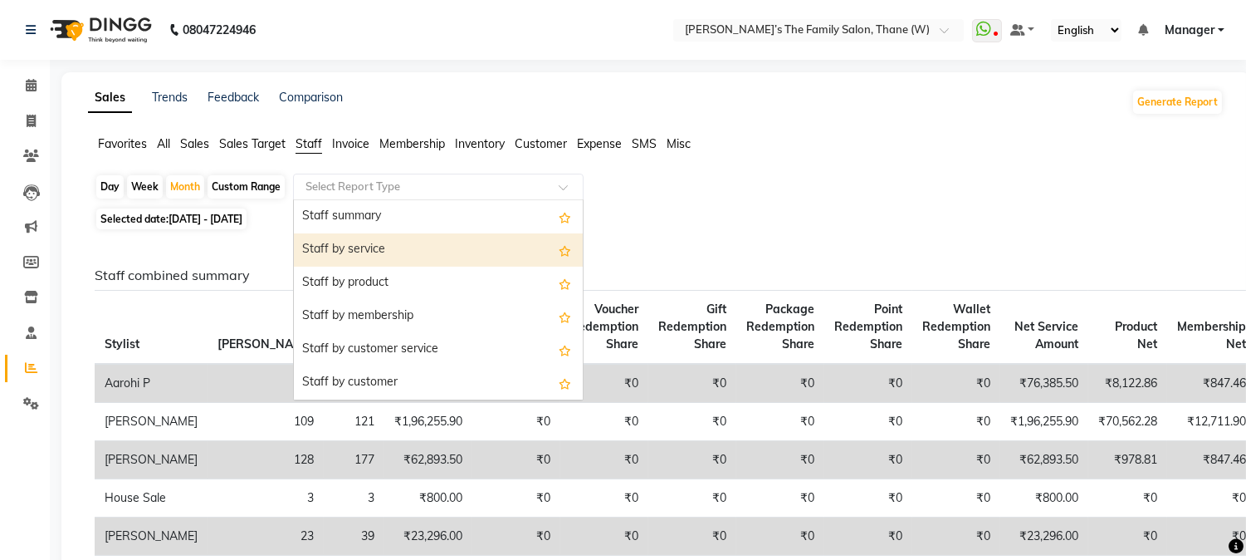
click at [379, 242] on div "Staff by service" at bounding box center [438, 249] width 289 height 33
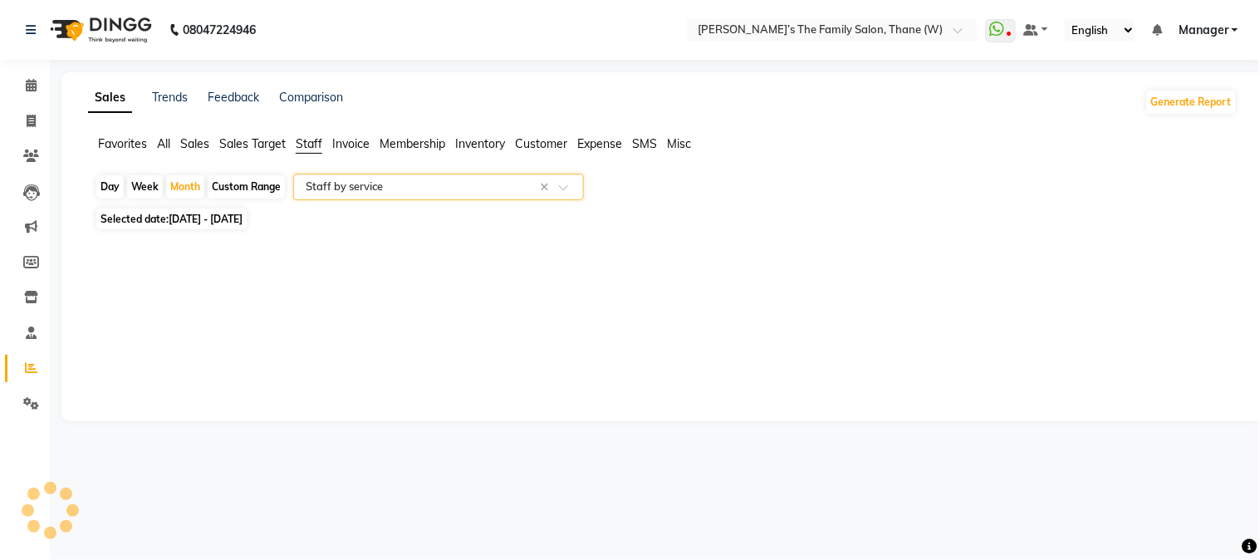
select select "full_report"
select select "csv"
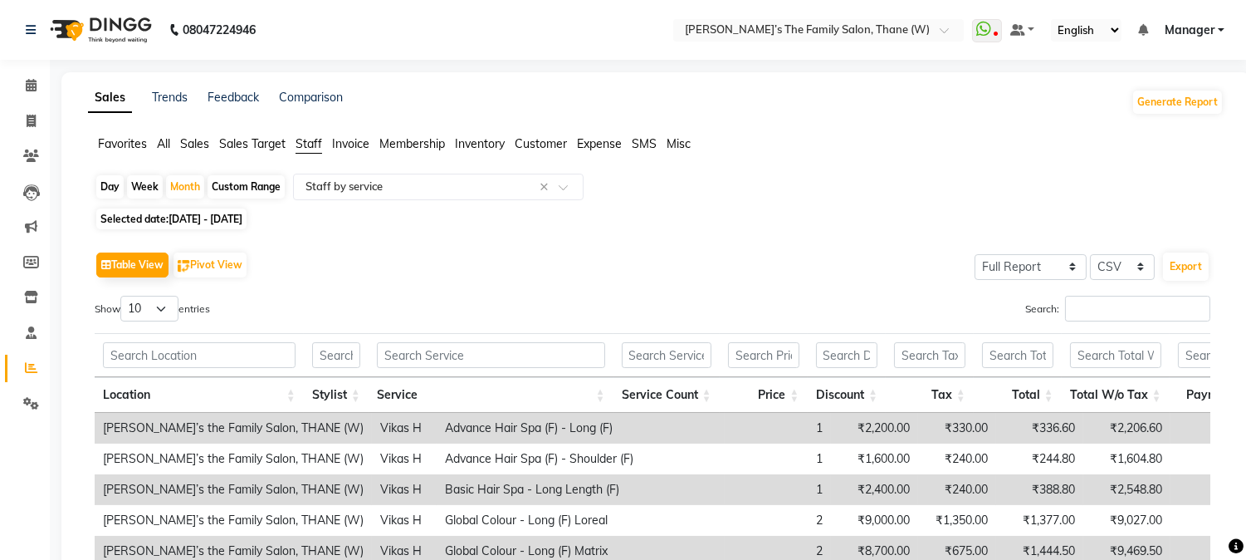
click at [1084, 490] on td "₹2,548.80" at bounding box center [1127, 489] width 87 height 31
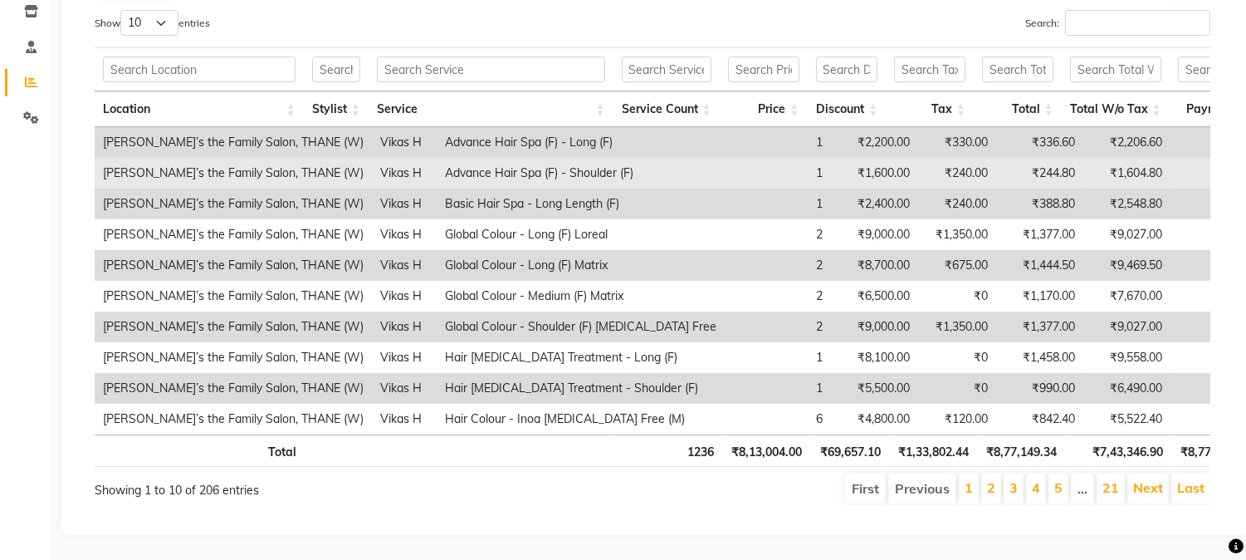
click at [444, 158] on td "Advance Hair Spa (F) - Shoulder (F)" at bounding box center [581, 173] width 288 height 31
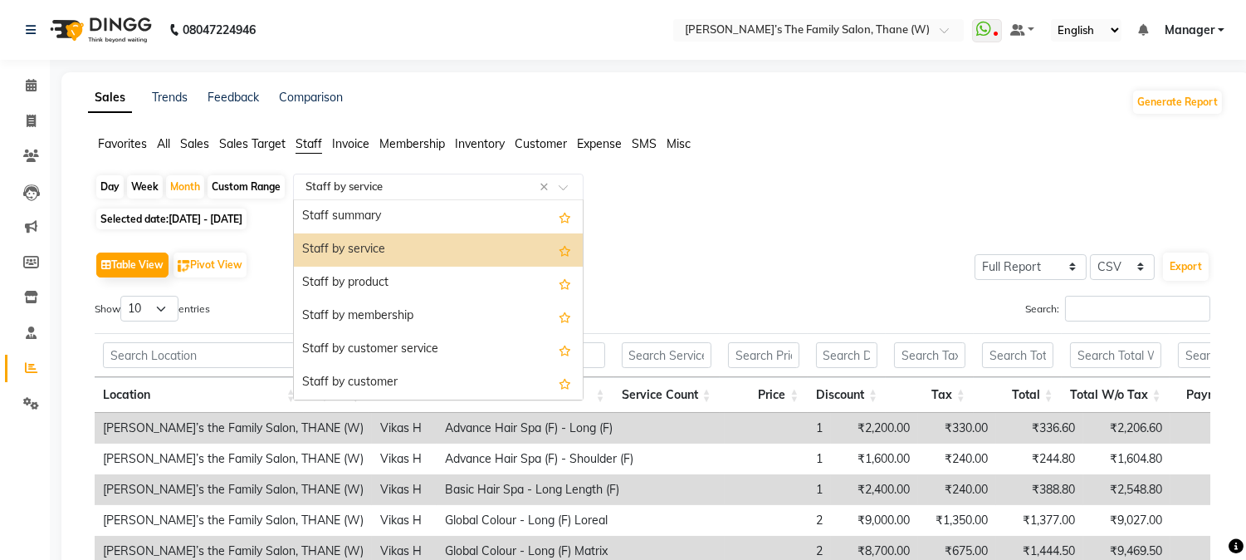
click at [557, 186] on div at bounding box center [438, 187] width 289 height 17
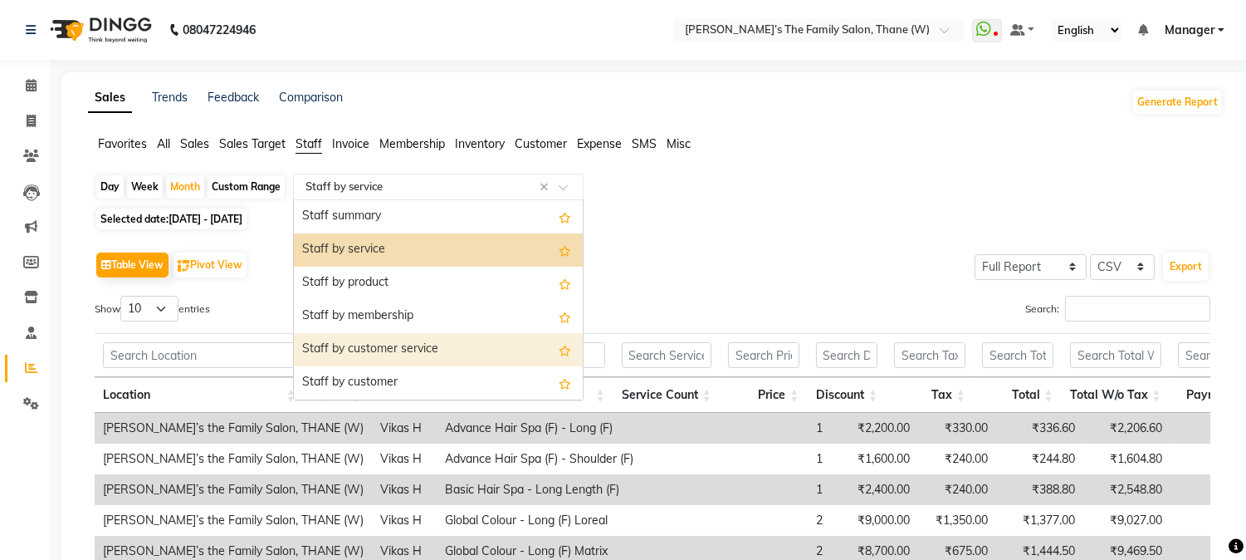
click at [438, 347] on div "Staff by customer service" at bounding box center [438, 349] width 289 height 33
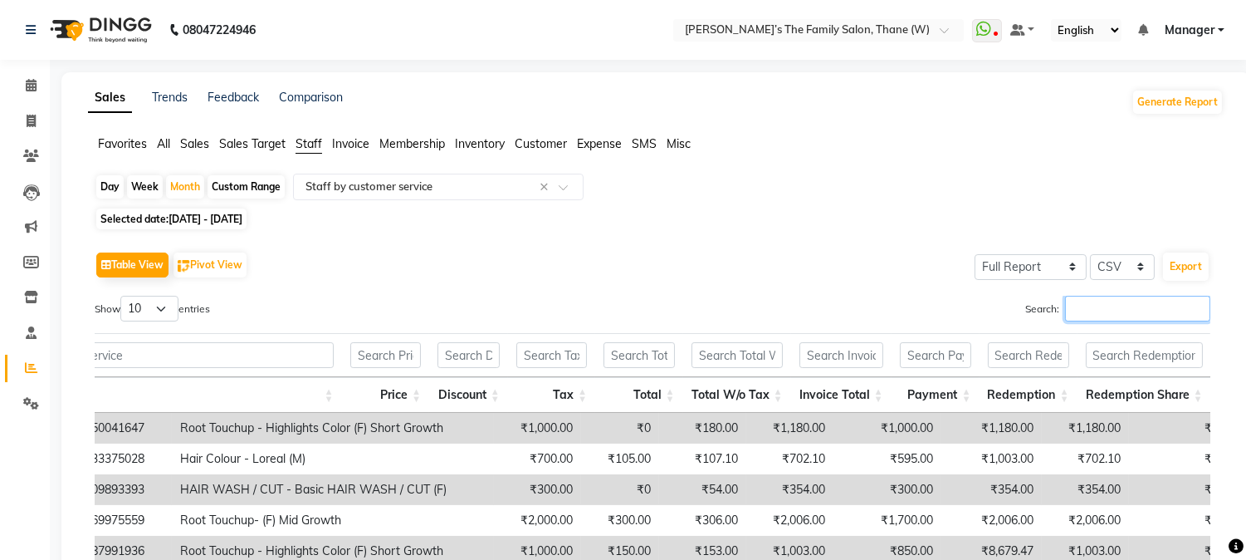
click at [1114, 314] on input "Search:" at bounding box center [1137, 309] width 145 height 26
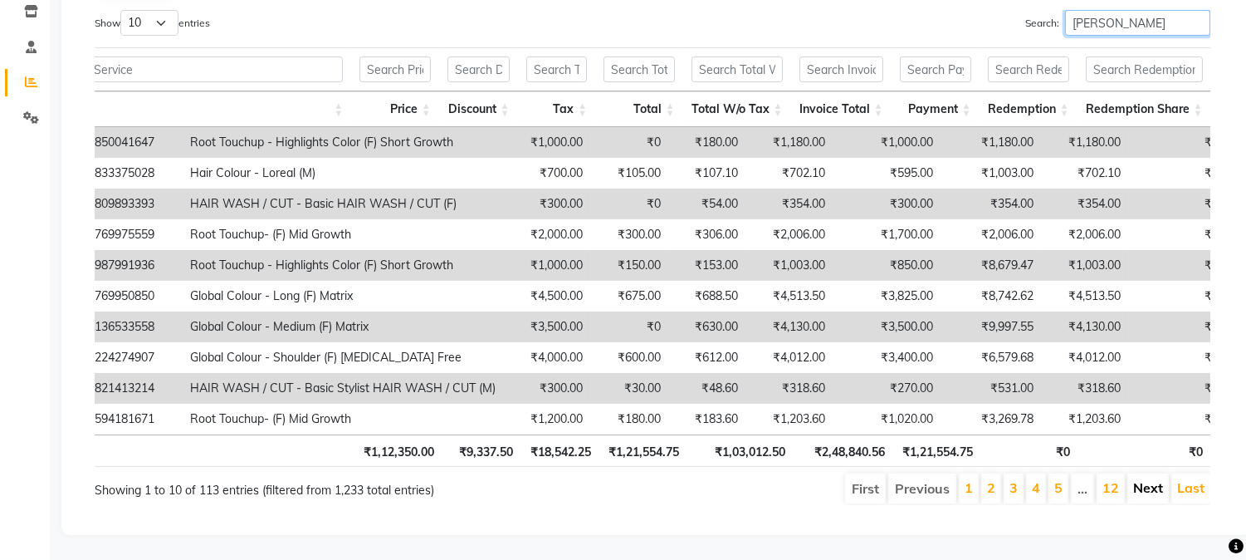
type input "[PERSON_NAME]"
click at [1149, 479] on link "Next" at bounding box center [1148, 487] width 30 height 17
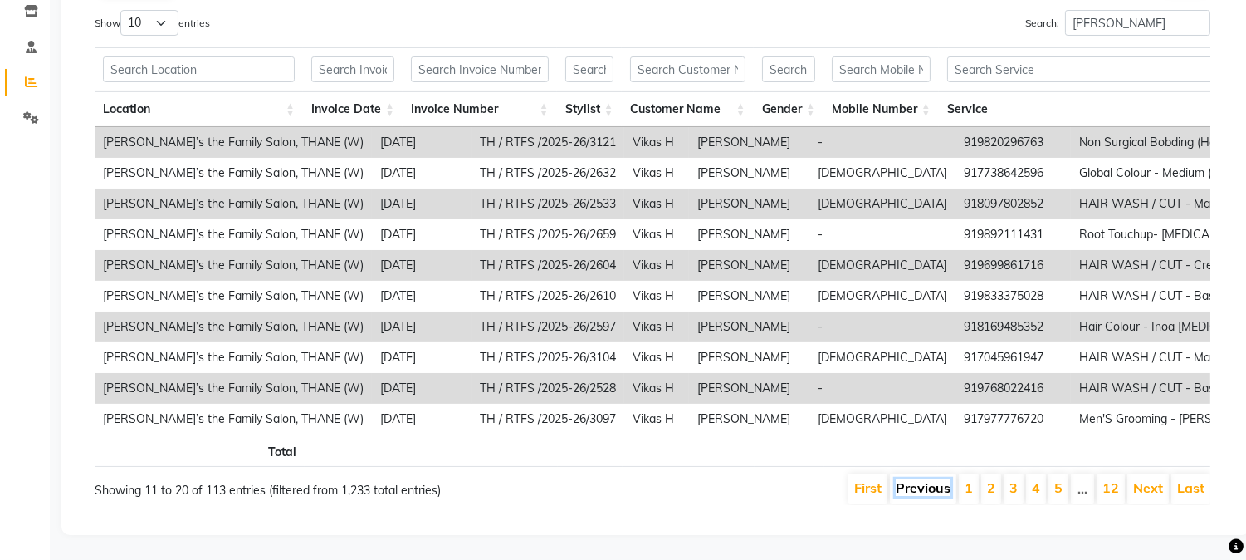
click at [928, 479] on link "Previous" at bounding box center [923, 487] width 55 height 17
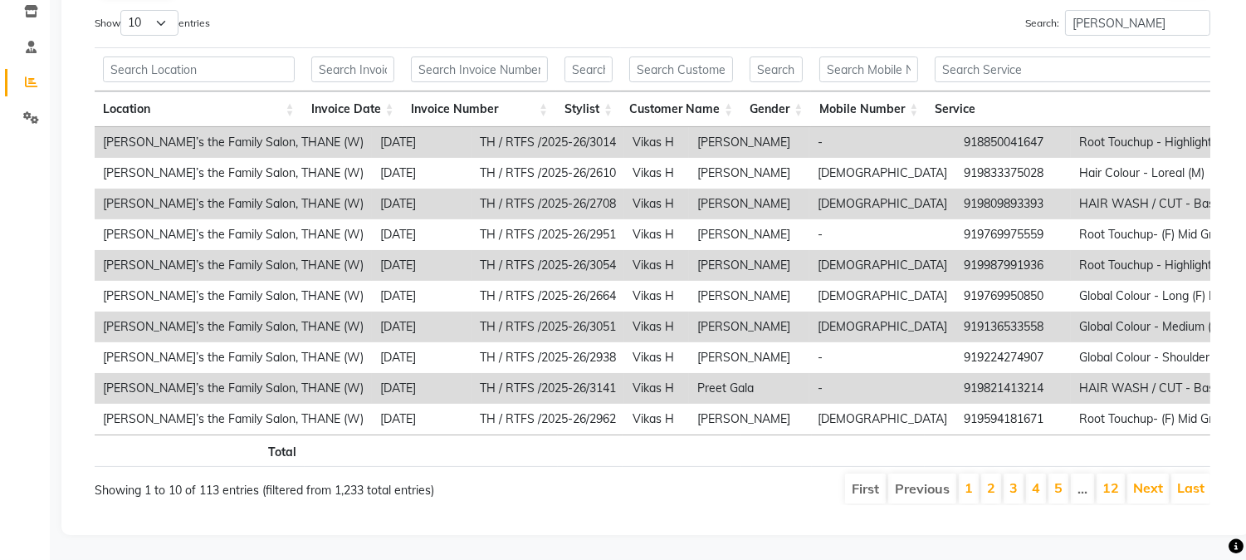
click at [928, 473] on li "Previous" at bounding box center [923, 488] width 68 height 30
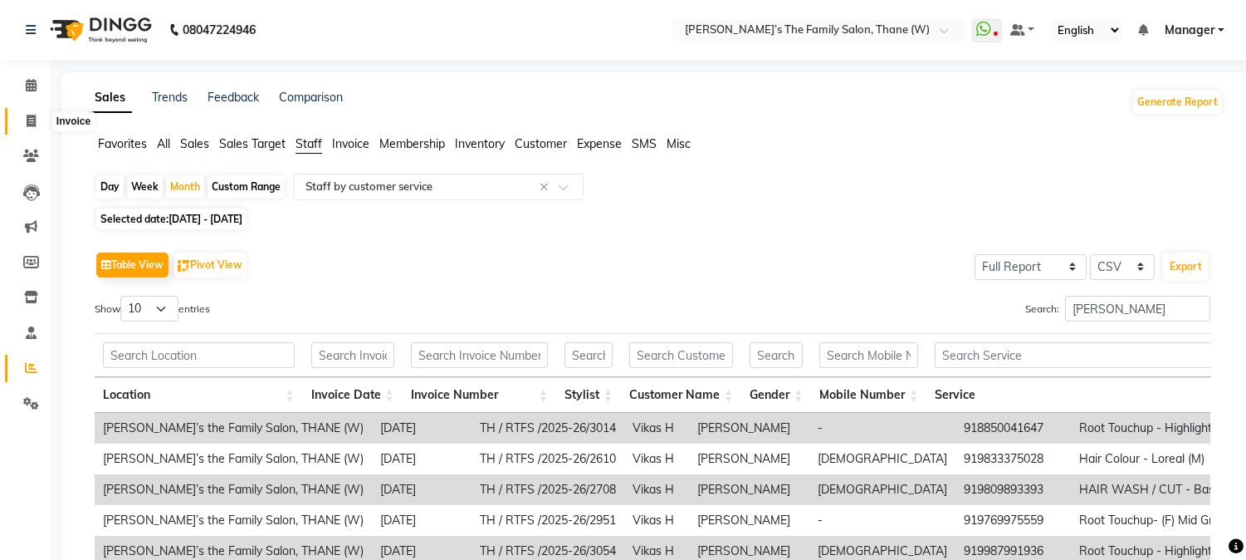
click at [23, 123] on span at bounding box center [31, 121] width 29 height 19
select select "service"
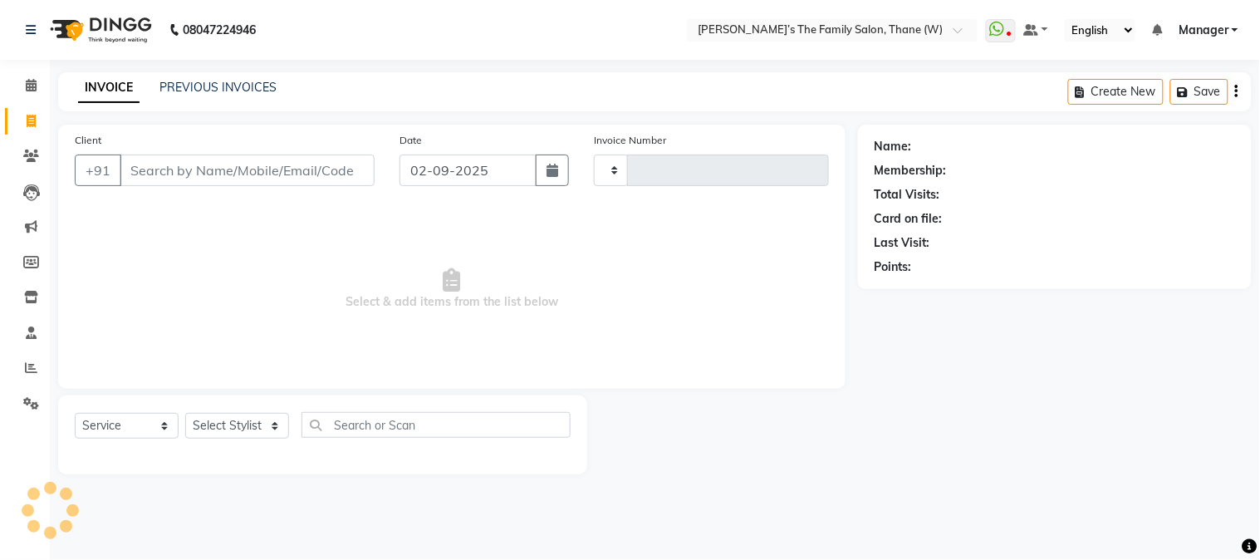
type input "3166"
select select "8004"
click at [247, 87] on link "PREVIOUS INVOICES" at bounding box center [217, 87] width 117 height 15
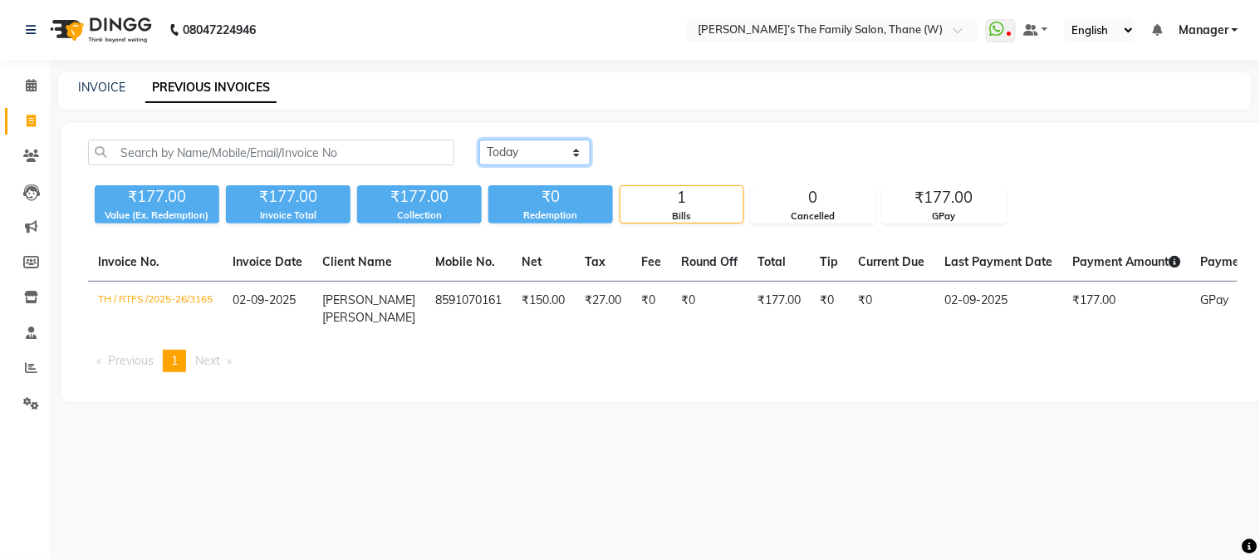
click at [521, 152] on select "[DATE] [DATE] Custom Range" at bounding box center [534, 153] width 111 height 26
select select "range"
click at [479, 140] on select "[DATE] [DATE] Custom Range" at bounding box center [534, 153] width 111 height 26
click at [657, 151] on input "02-09-2025" at bounding box center [670, 152] width 116 height 23
select select "9"
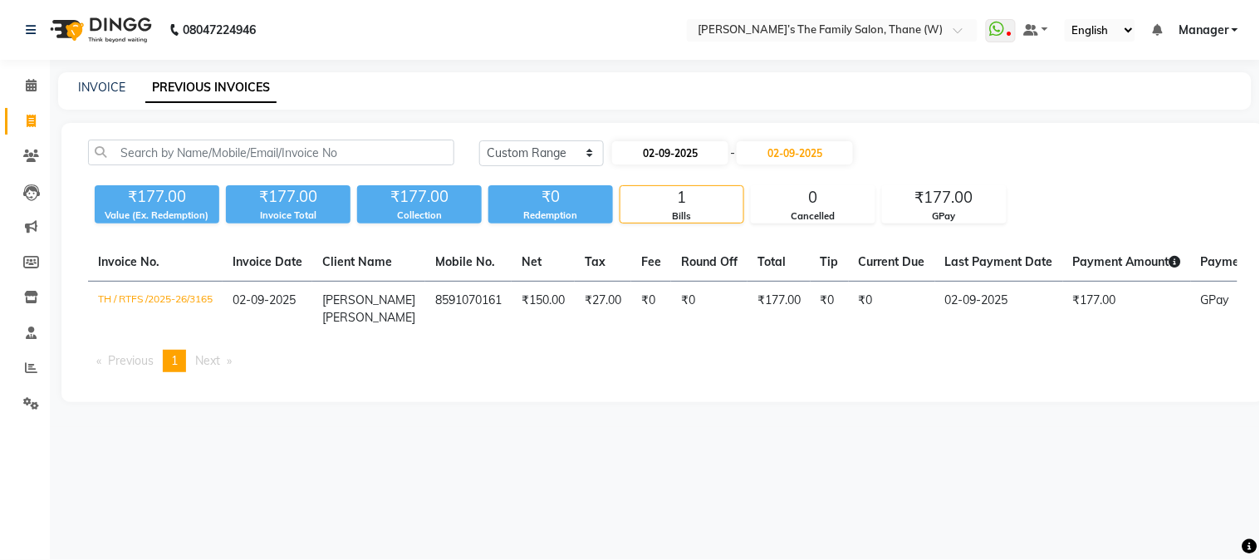
select select "2025"
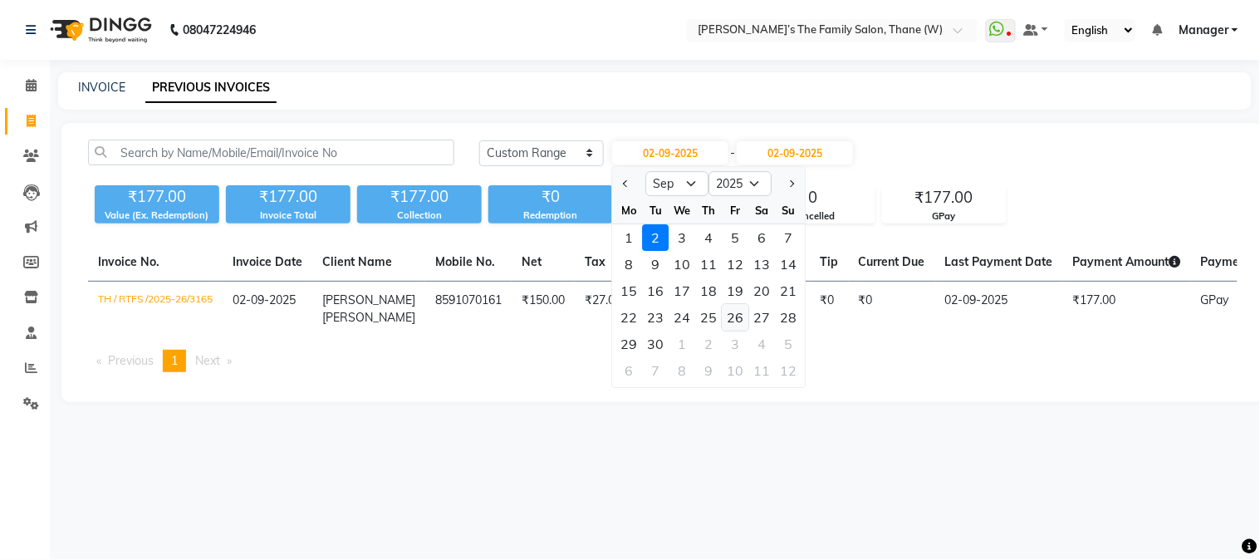
click at [735, 318] on div "26" at bounding box center [735, 317] width 27 height 27
type input "26-09-2025"
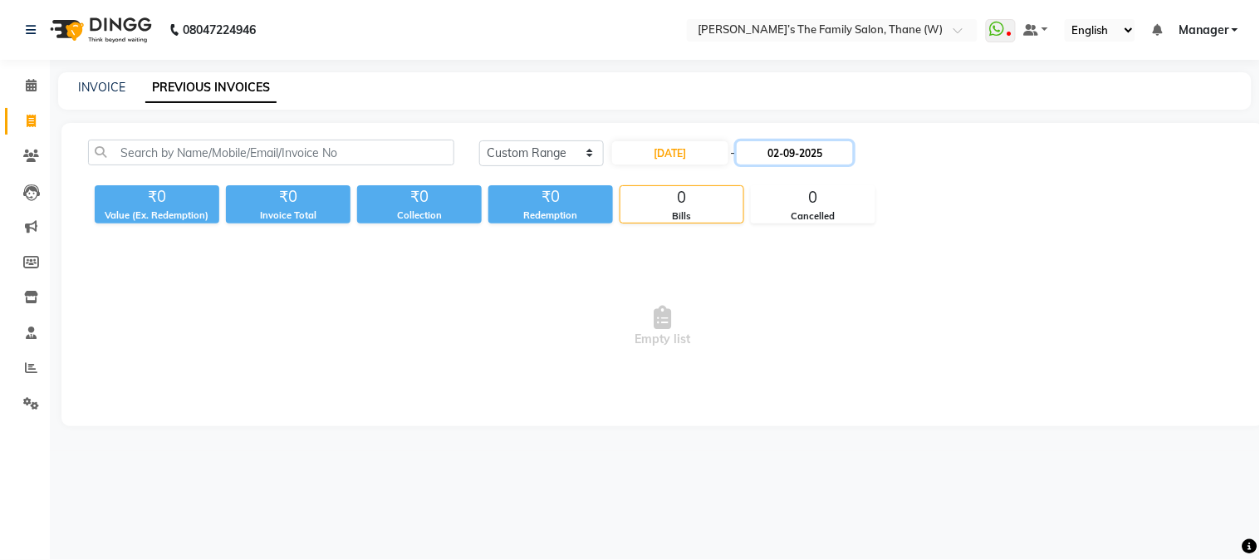
click at [778, 153] on input "02-09-2025" at bounding box center [795, 152] width 116 height 23
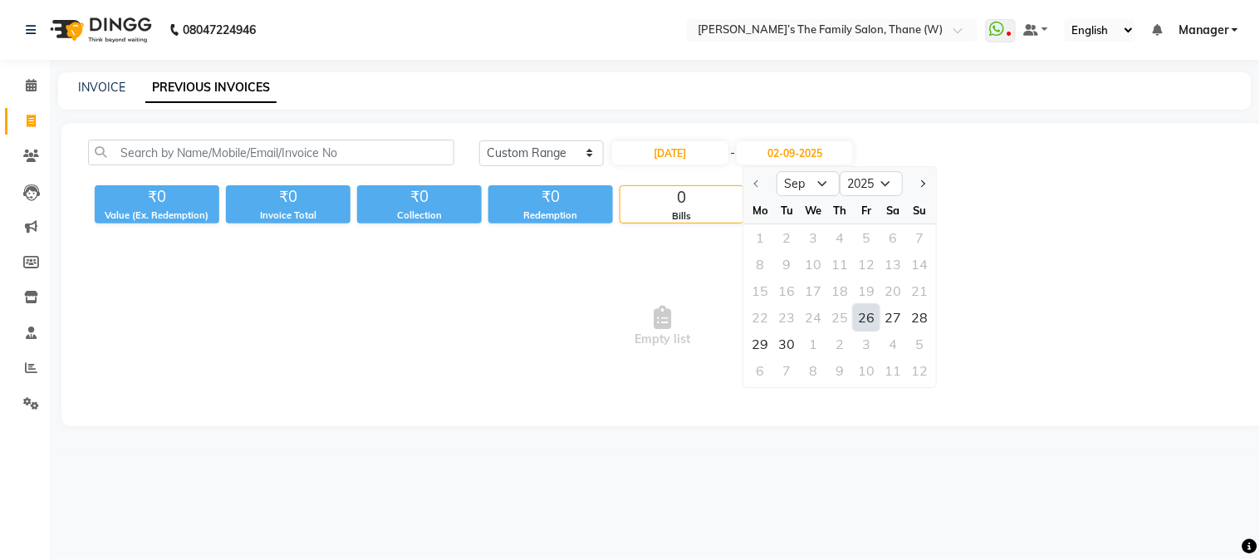
click at [868, 313] on div "26" at bounding box center [867, 317] width 27 height 27
type input "26-09-2025"
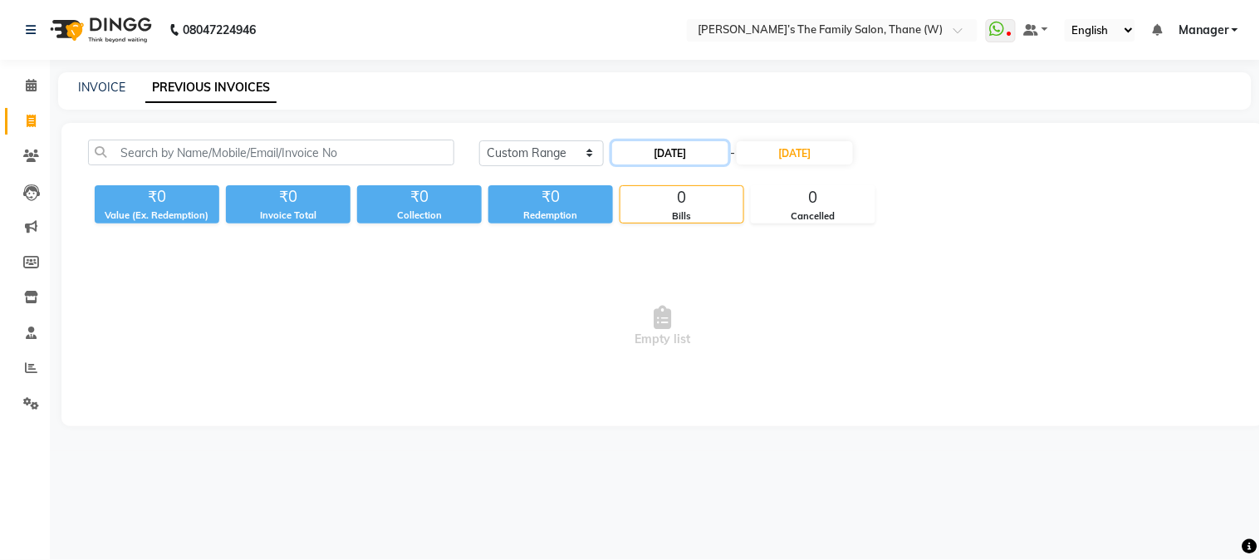
click at [675, 154] on input "26-09-2025" at bounding box center [670, 152] width 116 height 23
select select "9"
select select "2025"
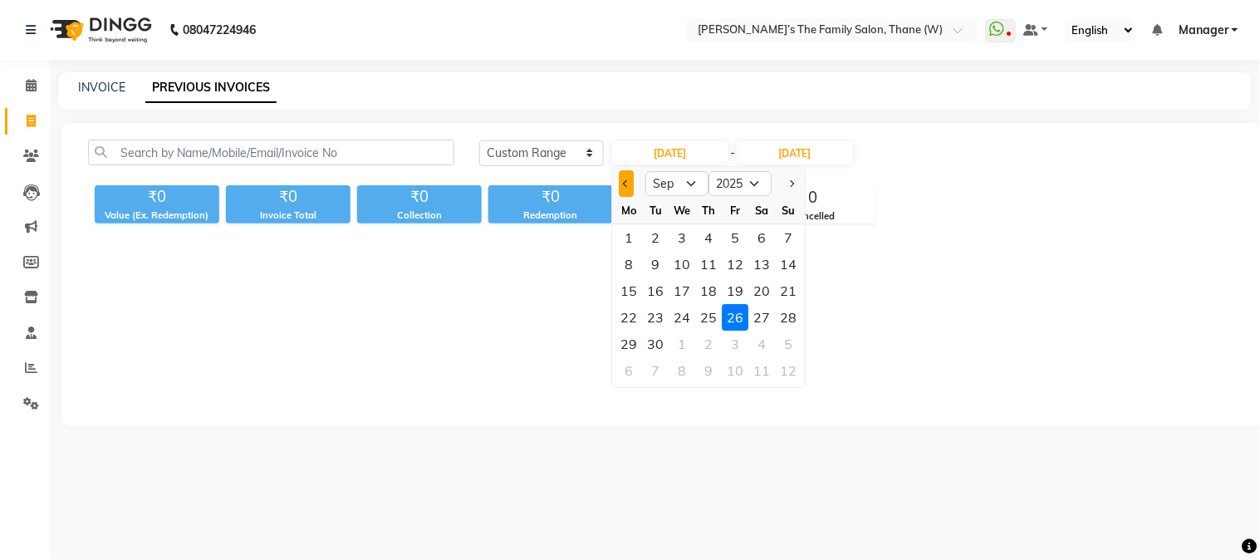
click at [621, 184] on button "Previous month" at bounding box center [626, 183] width 14 height 27
select select "8"
click at [656, 341] on div "26" at bounding box center [656, 343] width 27 height 27
type input "[DATE]"
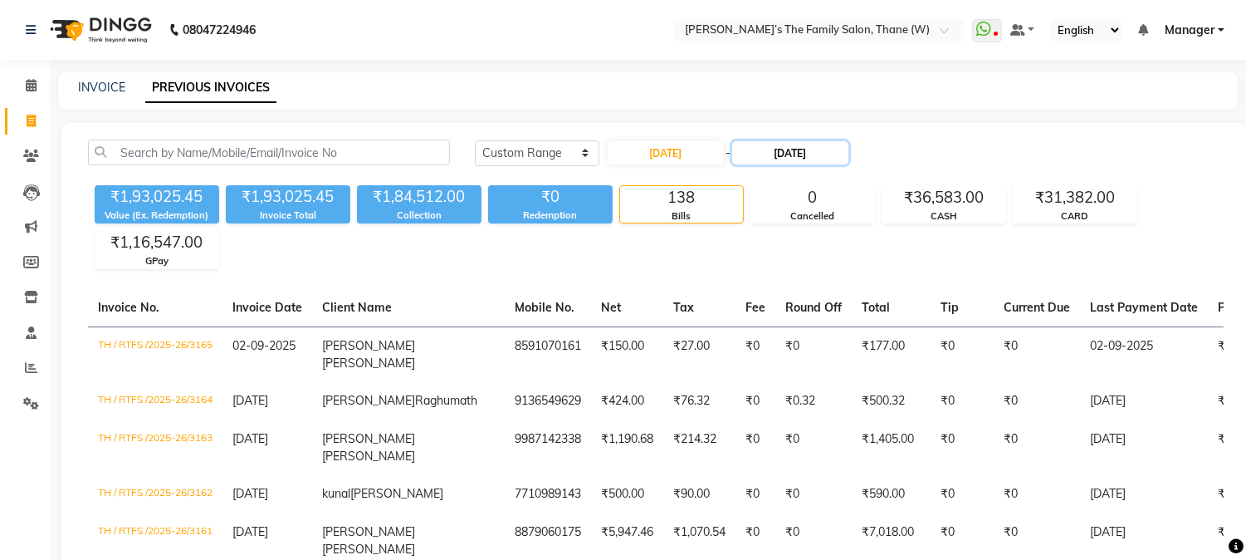
click at [782, 153] on input "26-09-2025" at bounding box center [790, 152] width 116 height 23
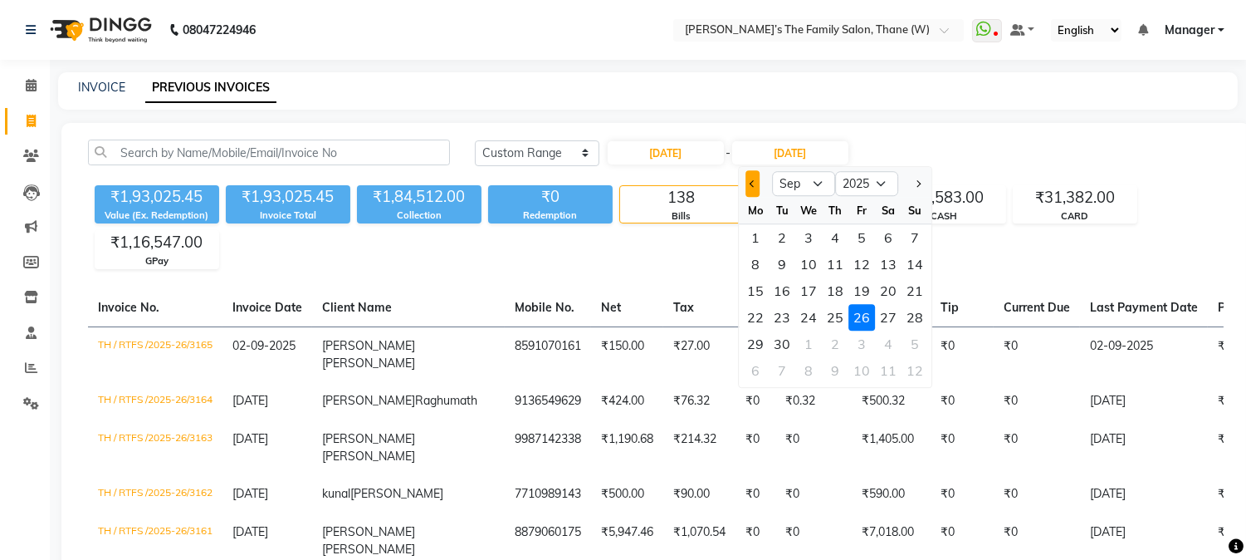
click at [754, 184] on span "Previous month" at bounding box center [753, 183] width 7 height 7
select select "8"
click at [786, 341] on div "26" at bounding box center [782, 343] width 27 height 27
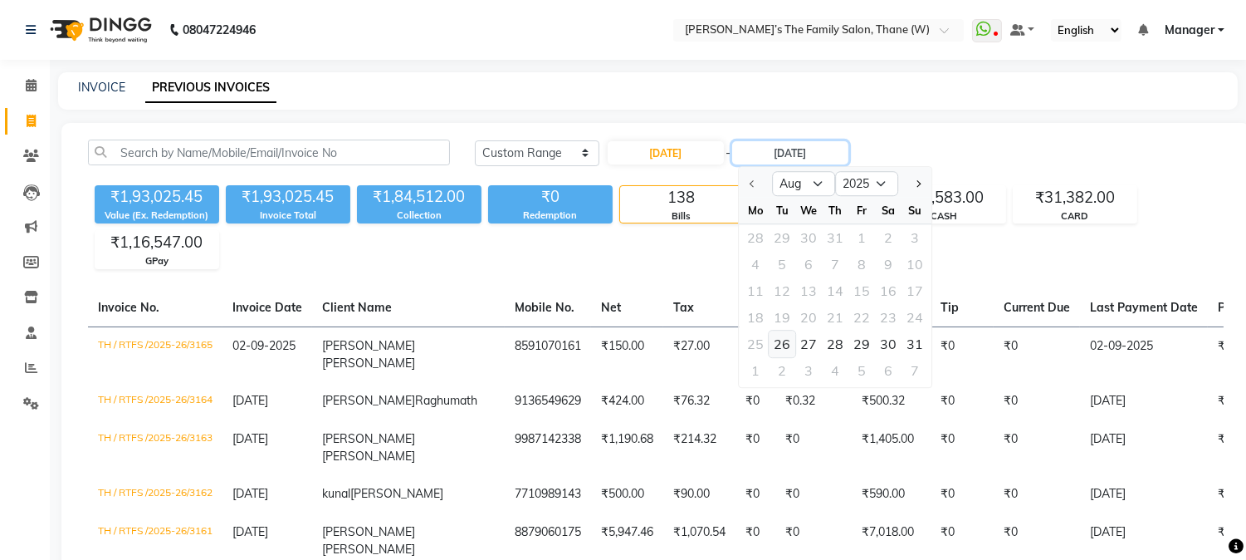
type input "[DATE]"
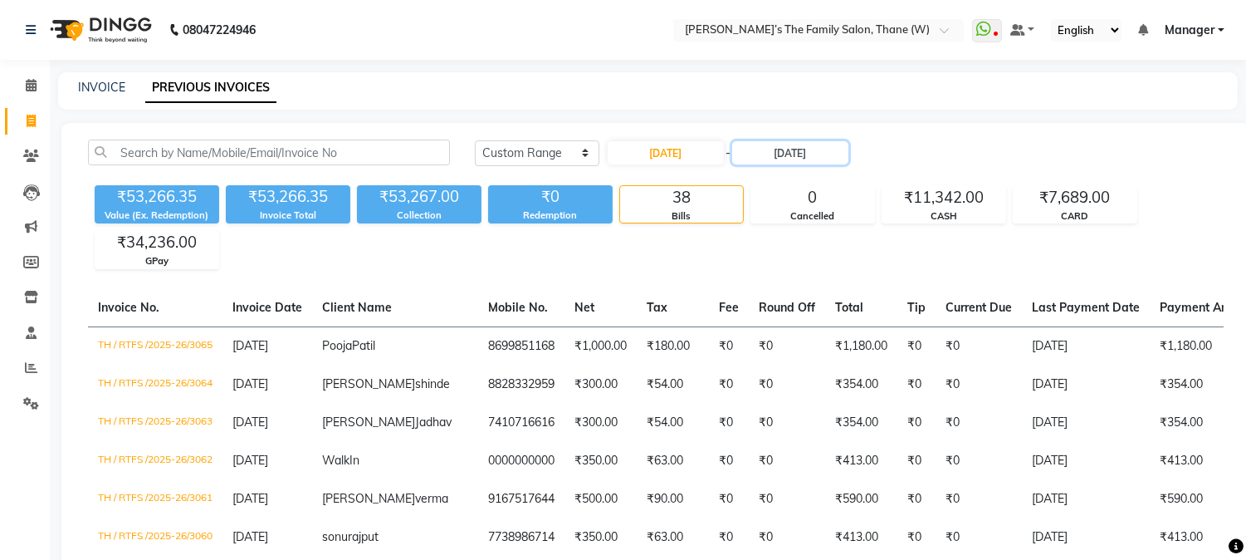
scroll to position [490, 0]
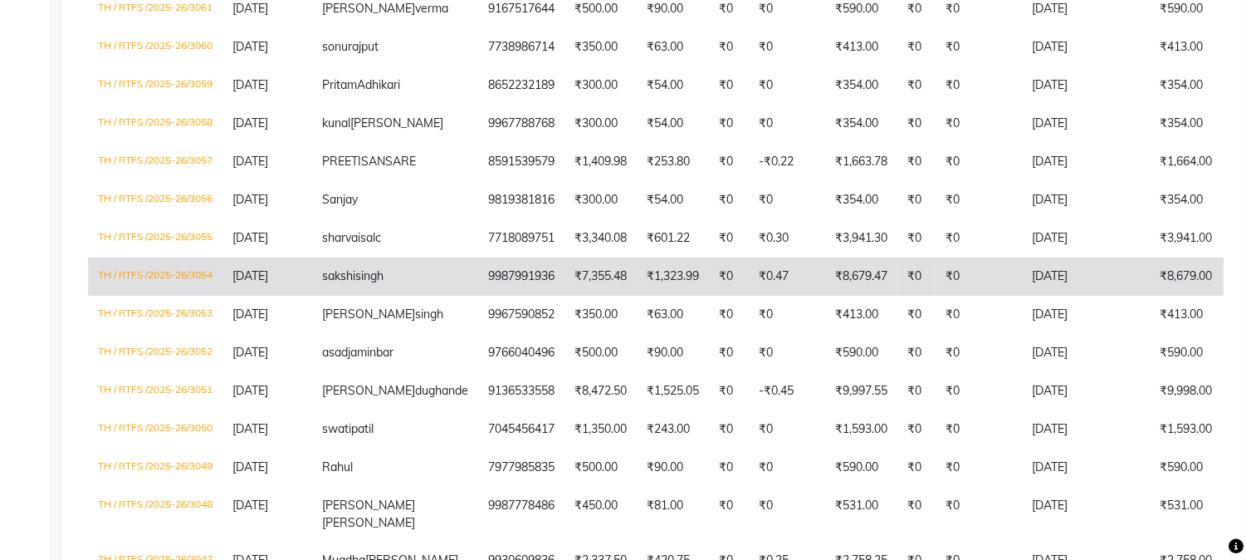
click at [565, 296] on td "₹7,355.48" at bounding box center [601, 276] width 72 height 38
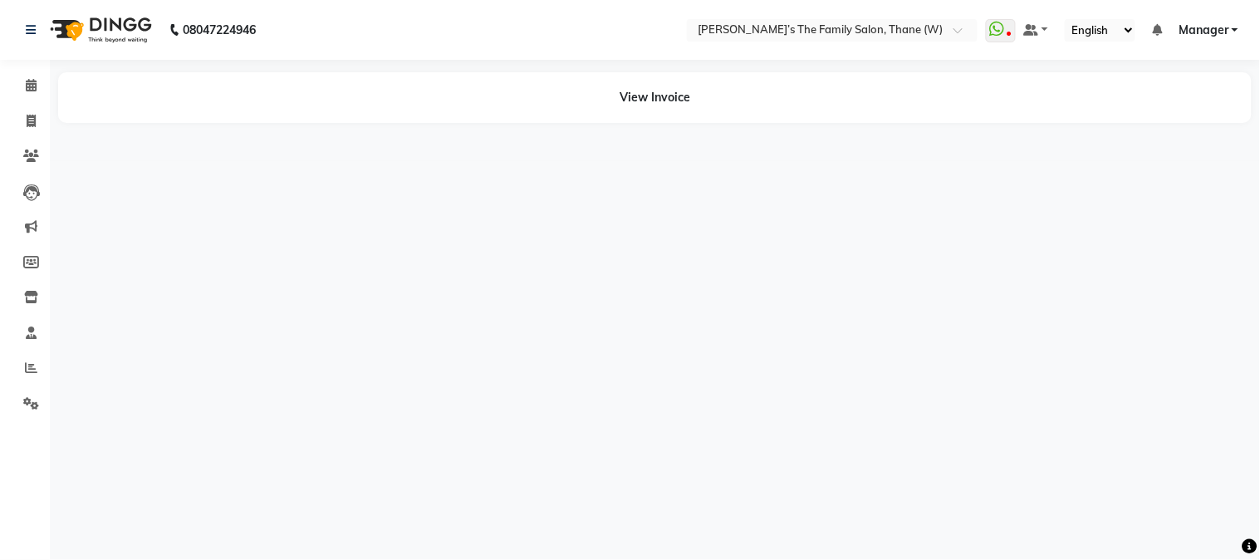
select select "en"
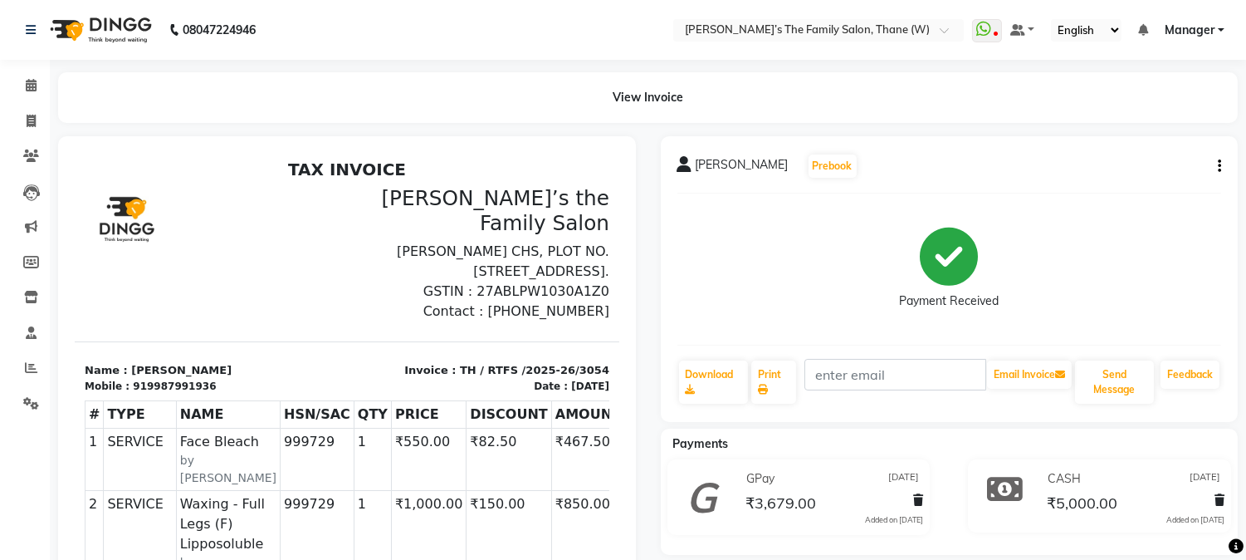
click at [1218, 167] on icon "button" at bounding box center [1219, 166] width 3 height 1
click at [1122, 184] on div "Edit Invoice" at bounding box center [1137, 187] width 114 height 21
select select "service"
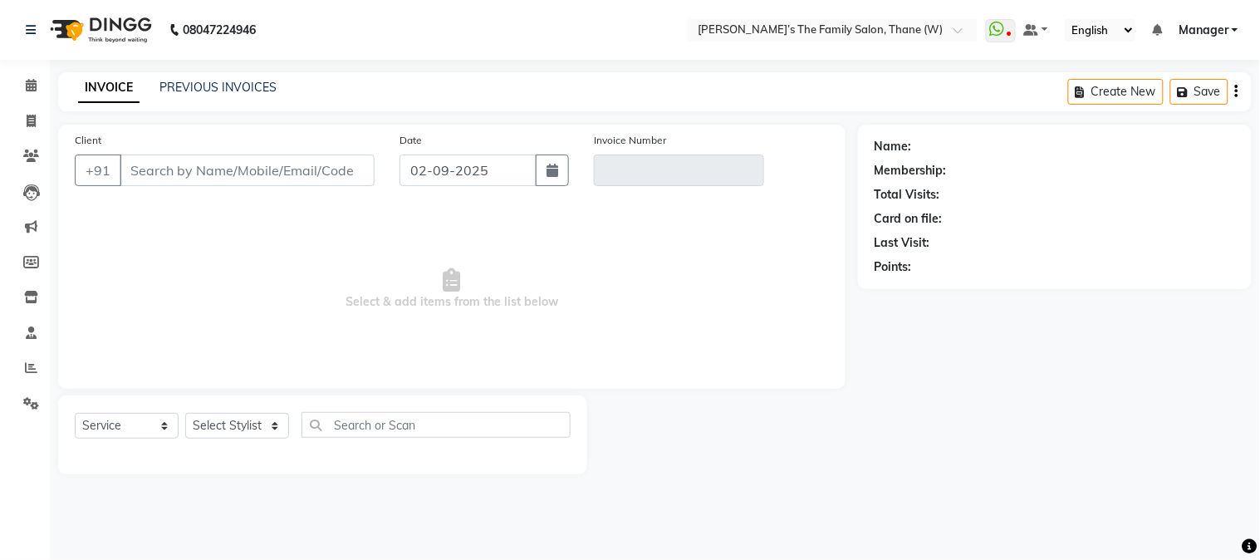
type input "9987991936"
type input "TH / RTFS /2025-26/3054"
select select "1: Object"
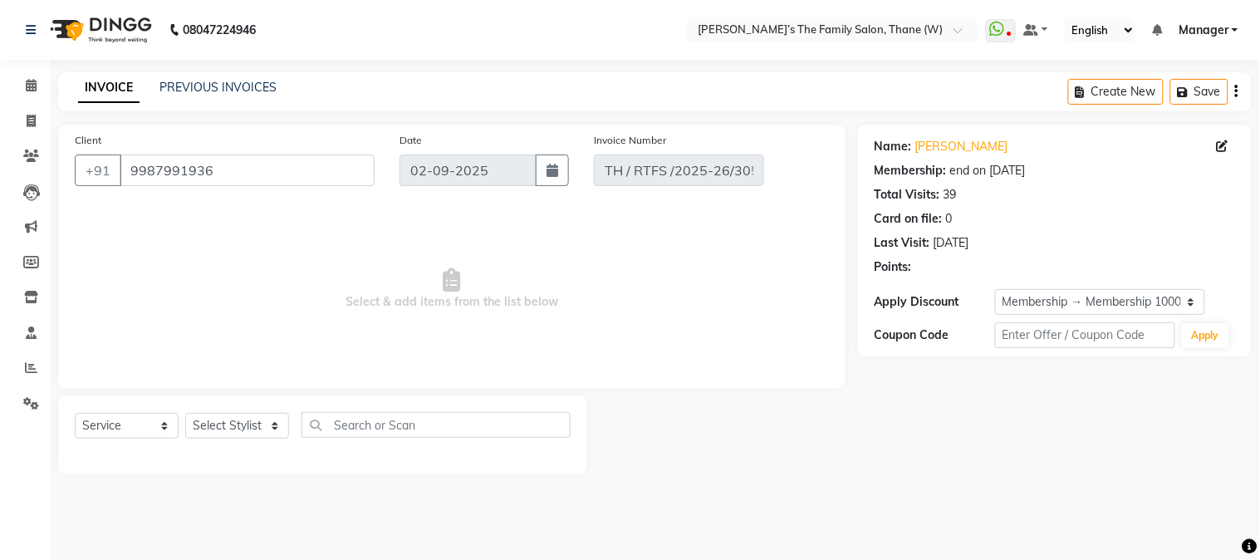
type input "26-08-2025"
select select "select"
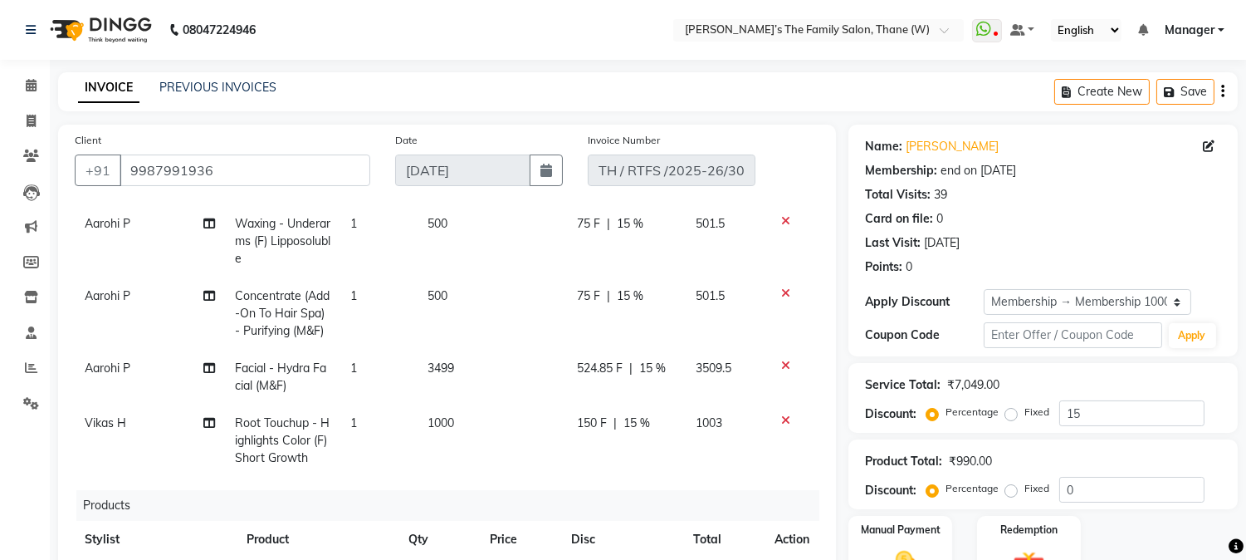
scroll to position [213, 0]
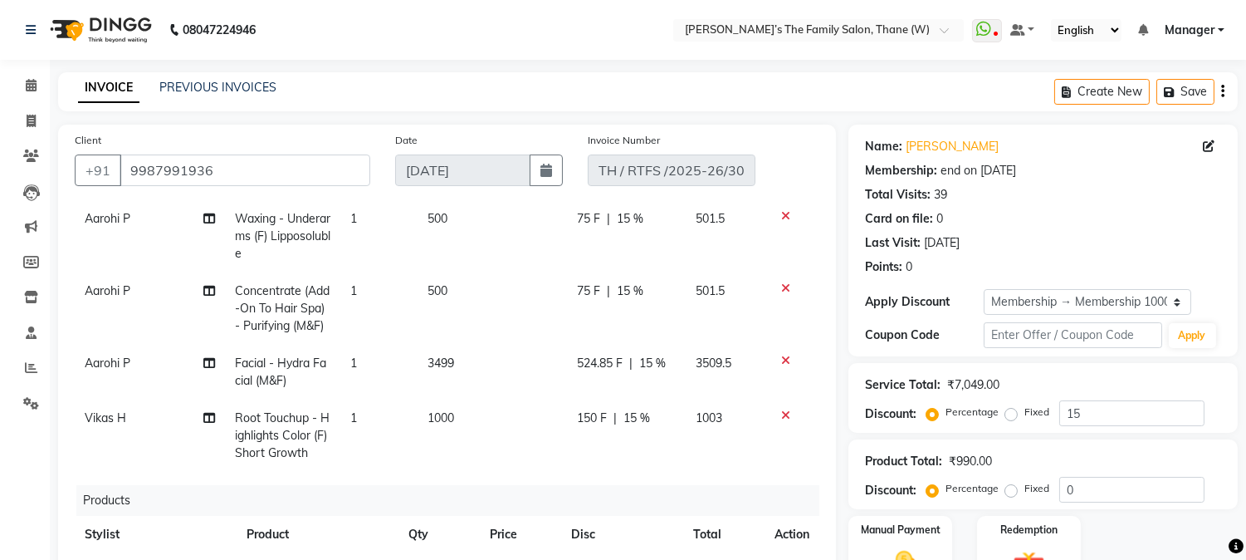
click at [110, 410] on span "Vikas H" at bounding box center [106, 417] width 42 height 15
select select "35587"
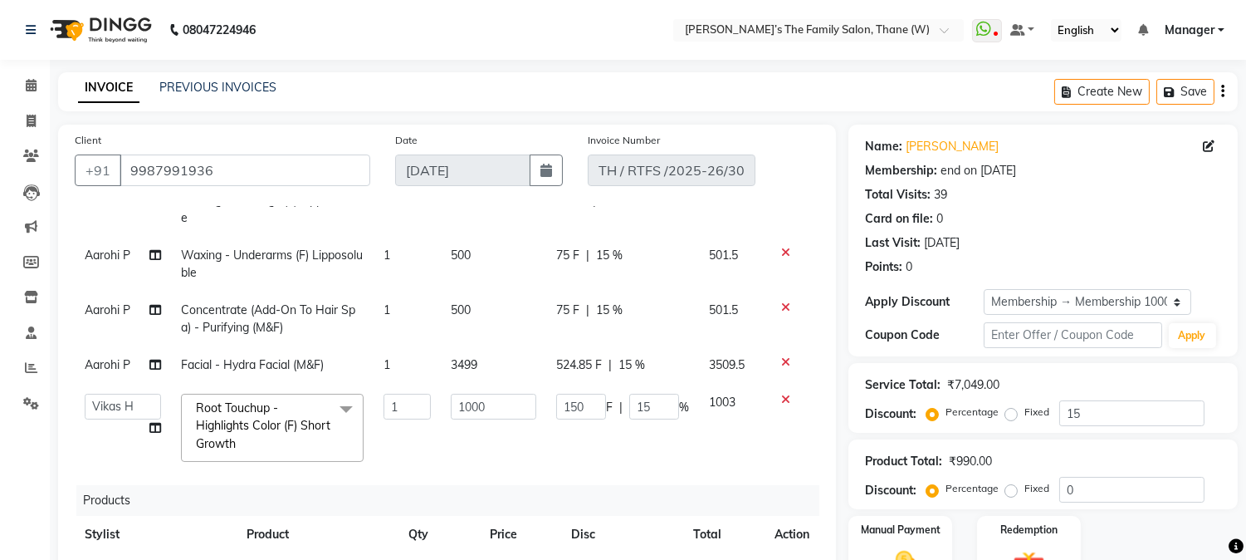
scroll to position [143, 0]
click at [117, 394] on select "Aarohi P Aksahy Auty Ali Aniket A Anuradha arvind Divya gautam .kasrade House s…" at bounding box center [123, 407] width 76 height 26
select select "35597"
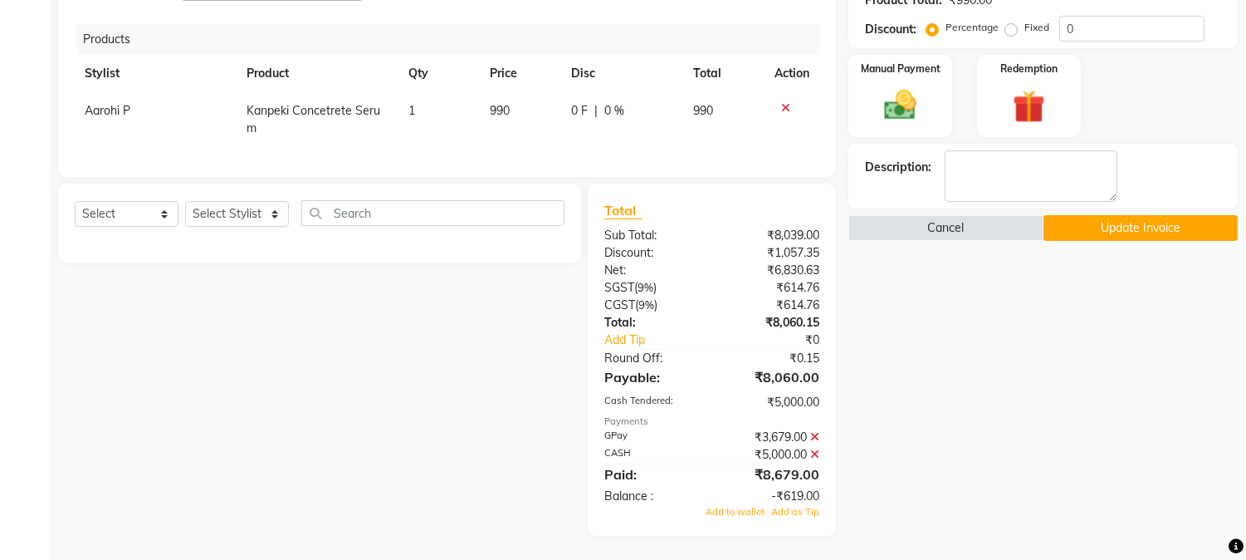
click at [1128, 228] on button "Update Invoice" at bounding box center [1141, 228] width 194 height 26
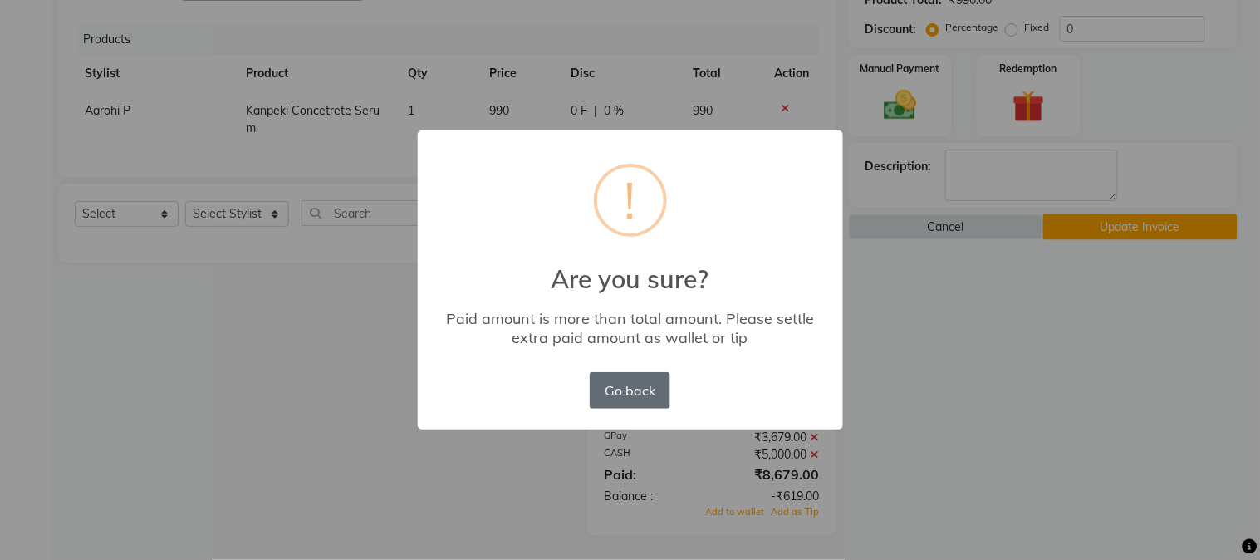
click at [626, 392] on button "Go back" at bounding box center [630, 390] width 80 height 37
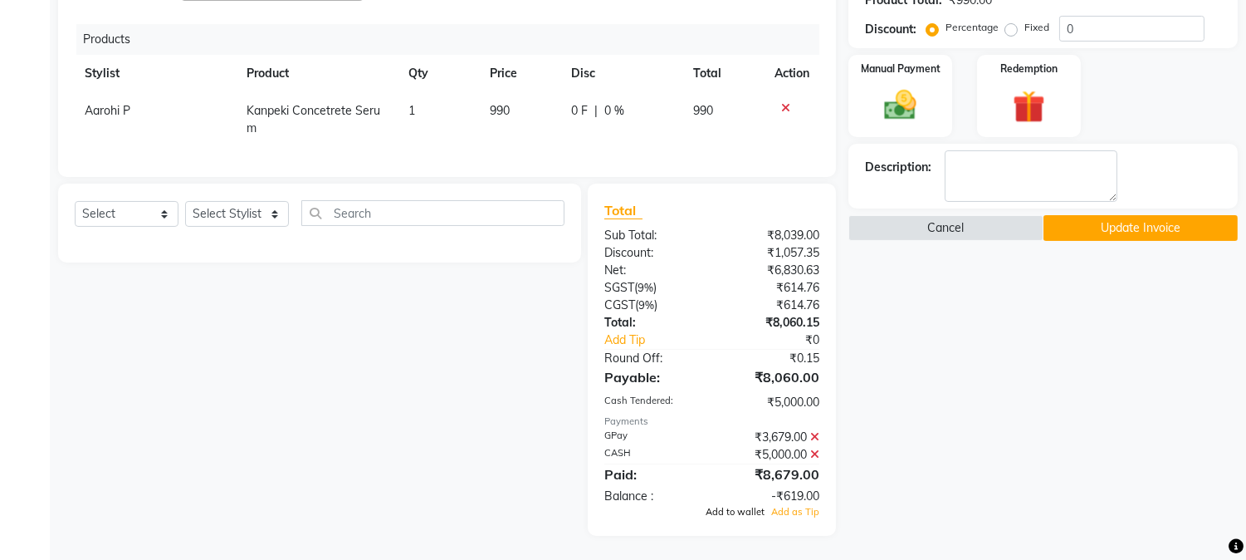
click at [739, 511] on span "Add to wallet" at bounding box center [735, 512] width 59 height 12
click at [1116, 225] on button "Update Invoice" at bounding box center [1141, 228] width 194 height 26
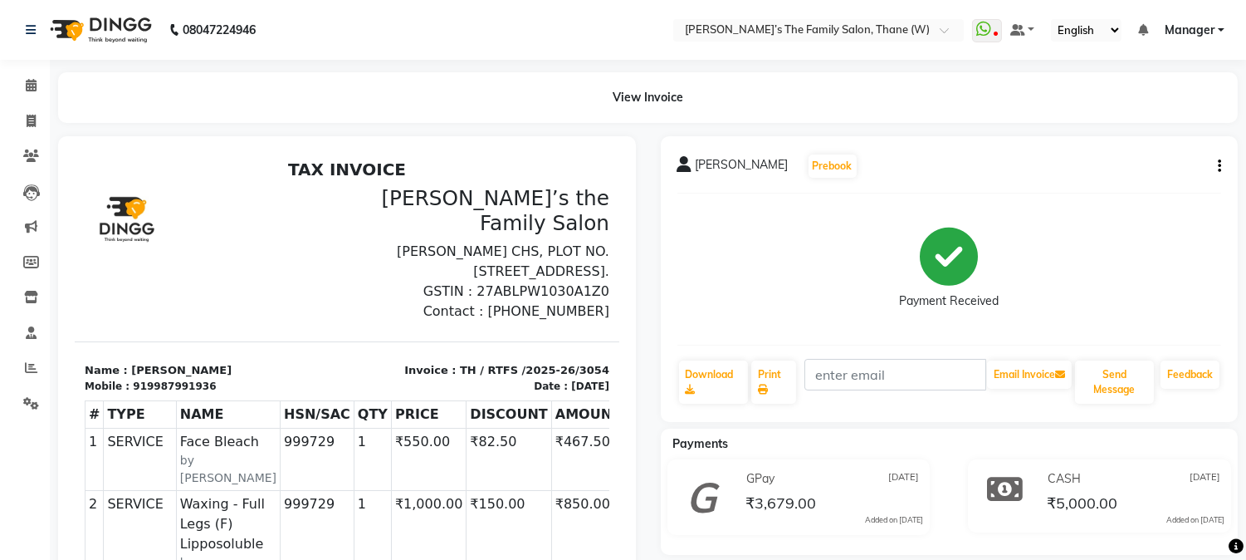
click at [1216, 164] on button "button" at bounding box center [1217, 166] width 10 height 17
click at [1119, 186] on div "Edit Invoice" at bounding box center [1137, 187] width 114 height 21
select select "service"
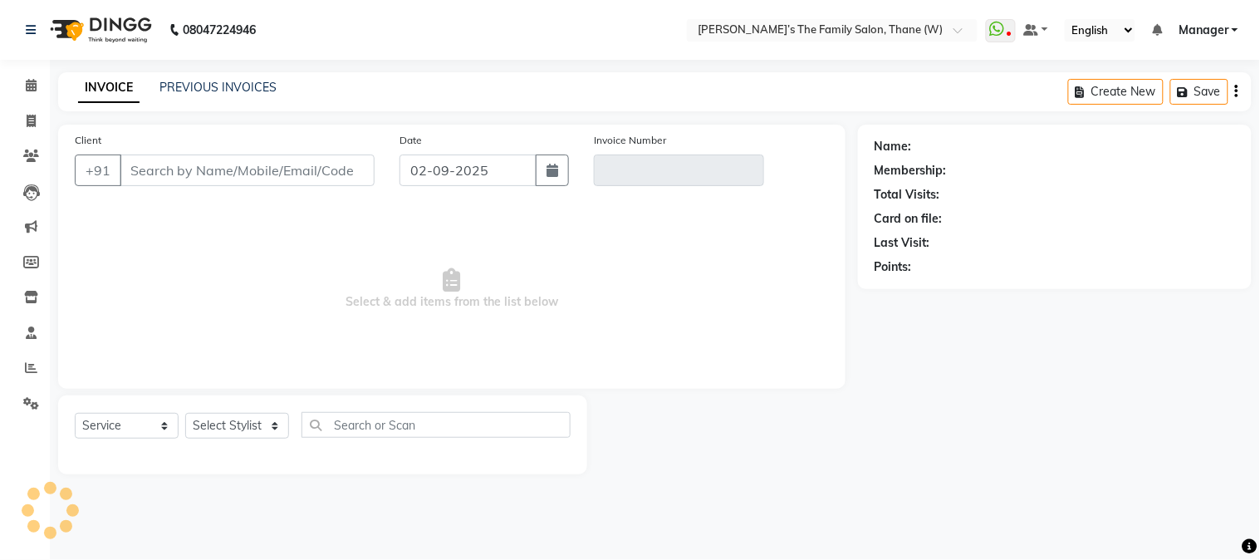
type input "9987991936"
type input "TH / RTFS /2025-26/3054"
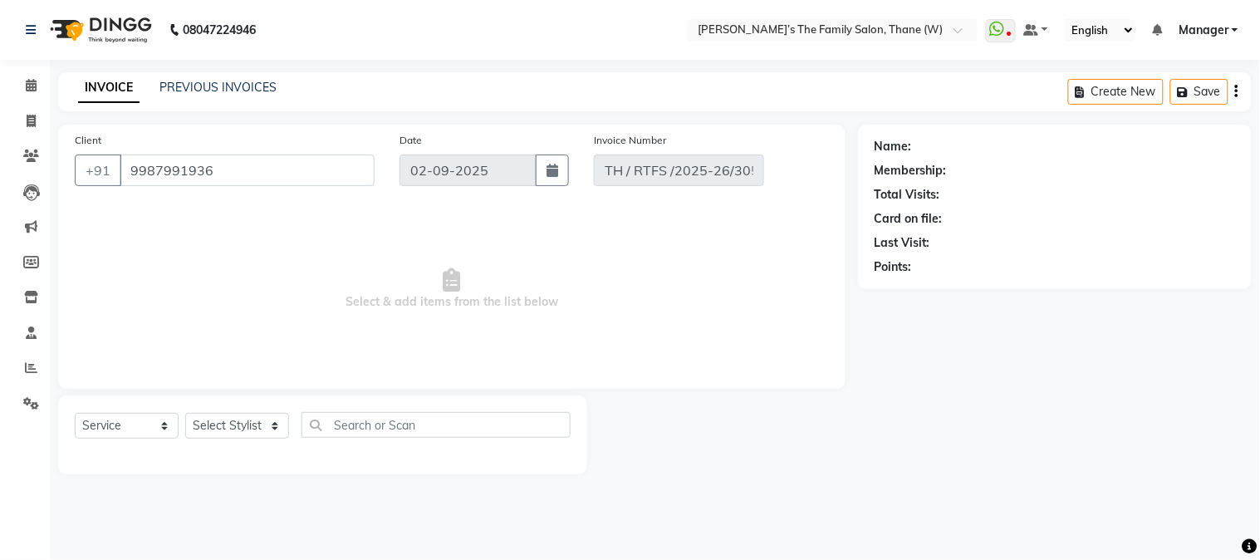
select select "1: Object"
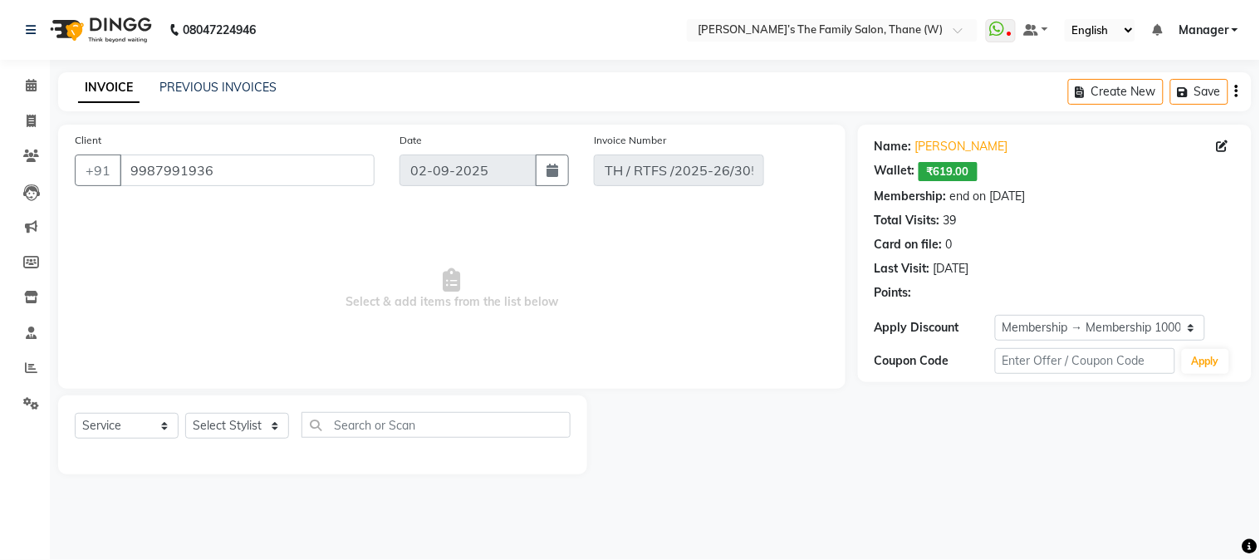
type input "[DATE]"
select select "select"
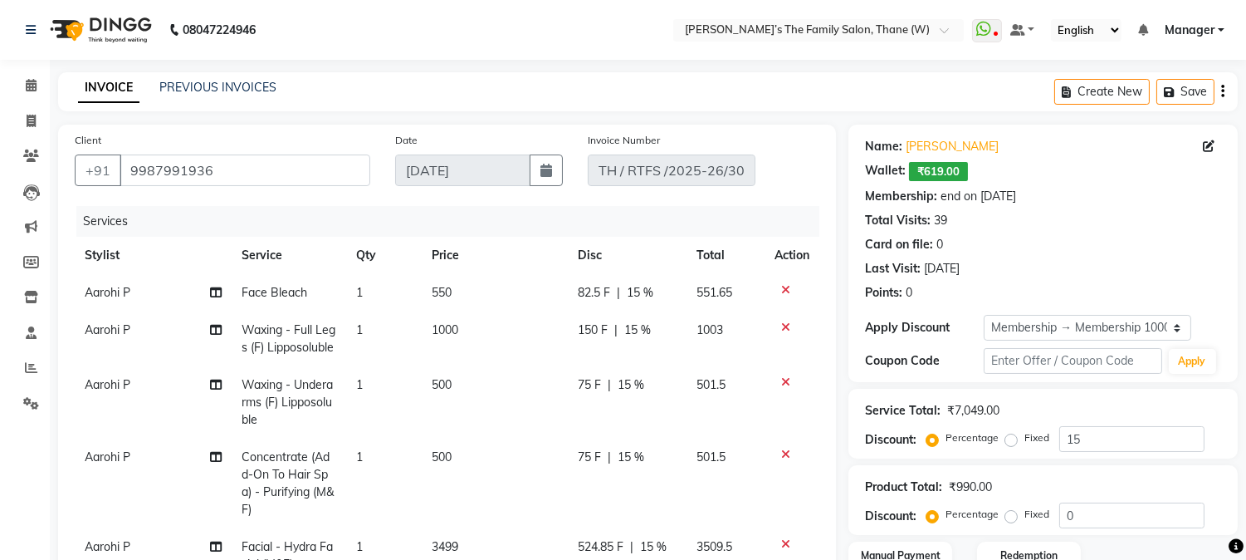
scroll to position [461, 0]
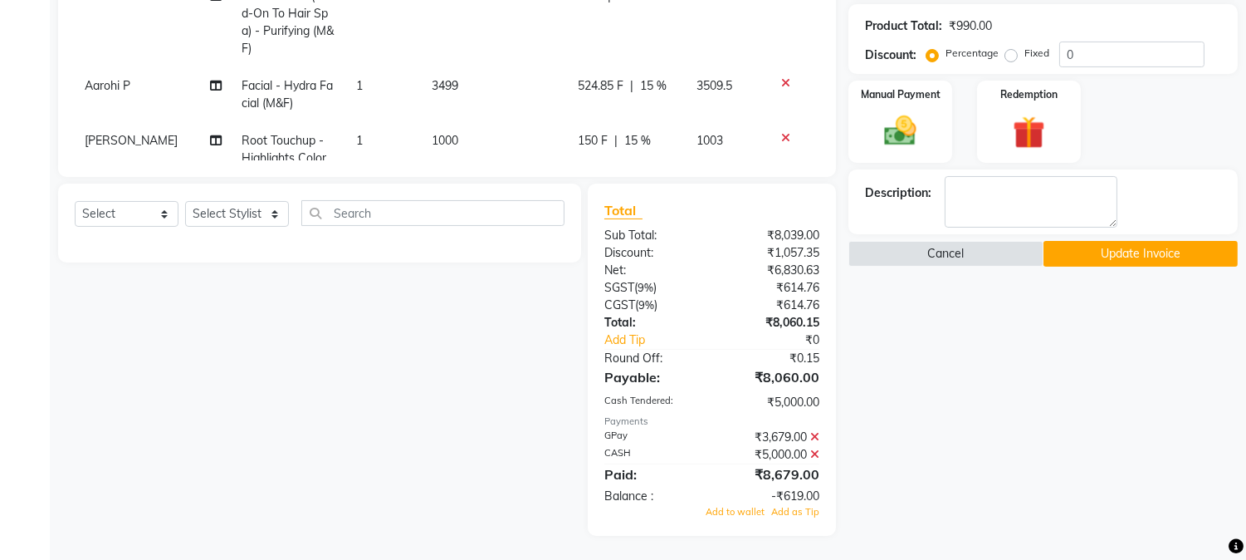
click at [803, 102] on td at bounding box center [792, 94] width 55 height 55
click at [789, 89] on div at bounding box center [792, 83] width 35 height 12
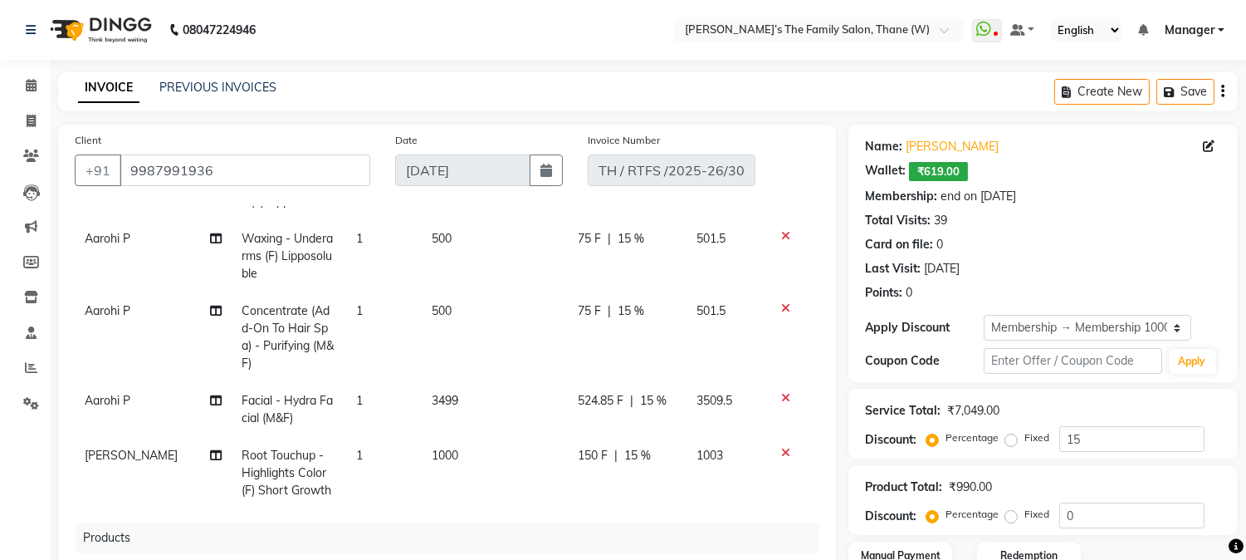
scroll to position [213, 0]
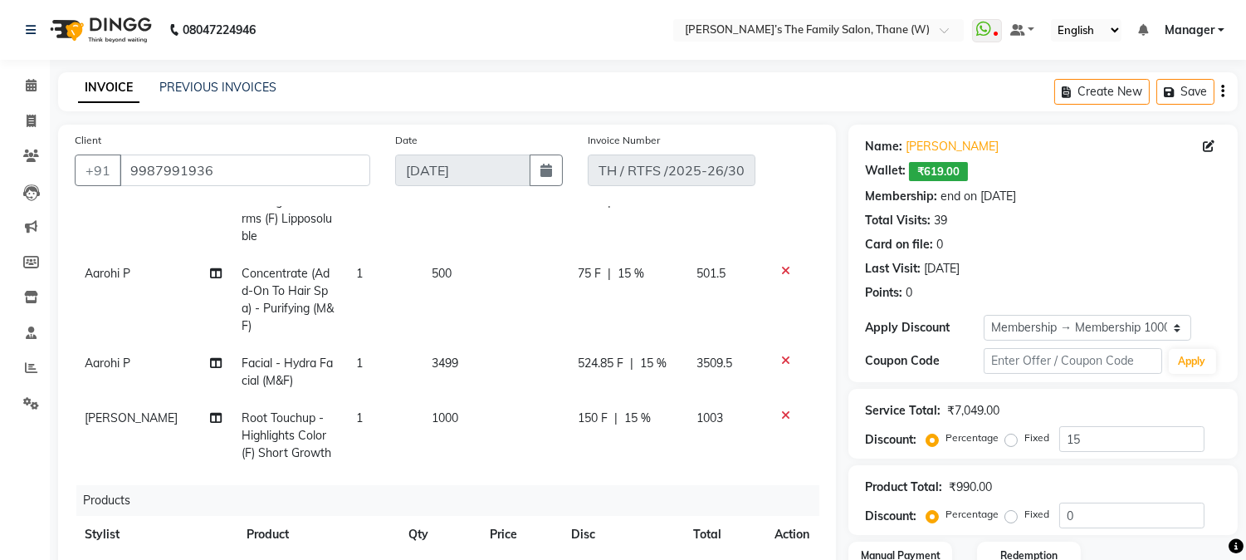
click at [455, 404] on td "1000" at bounding box center [495, 435] width 146 height 72
select select "35597"
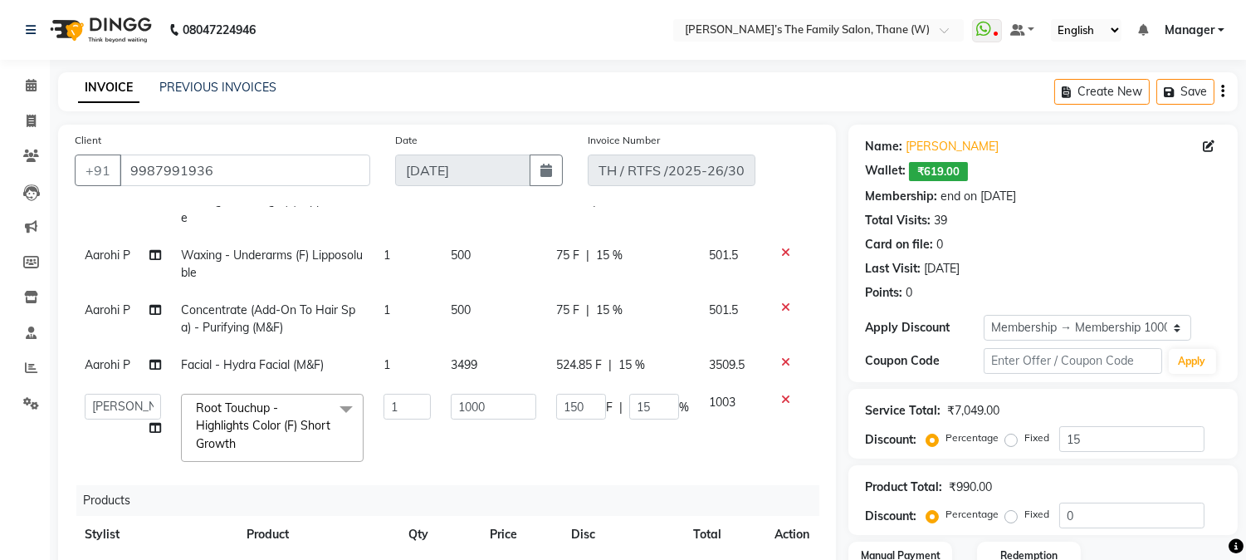
scroll to position [143, 0]
click at [486, 395] on input "1000" at bounding box center [494, 407] width 86 height 26
type input "1200"
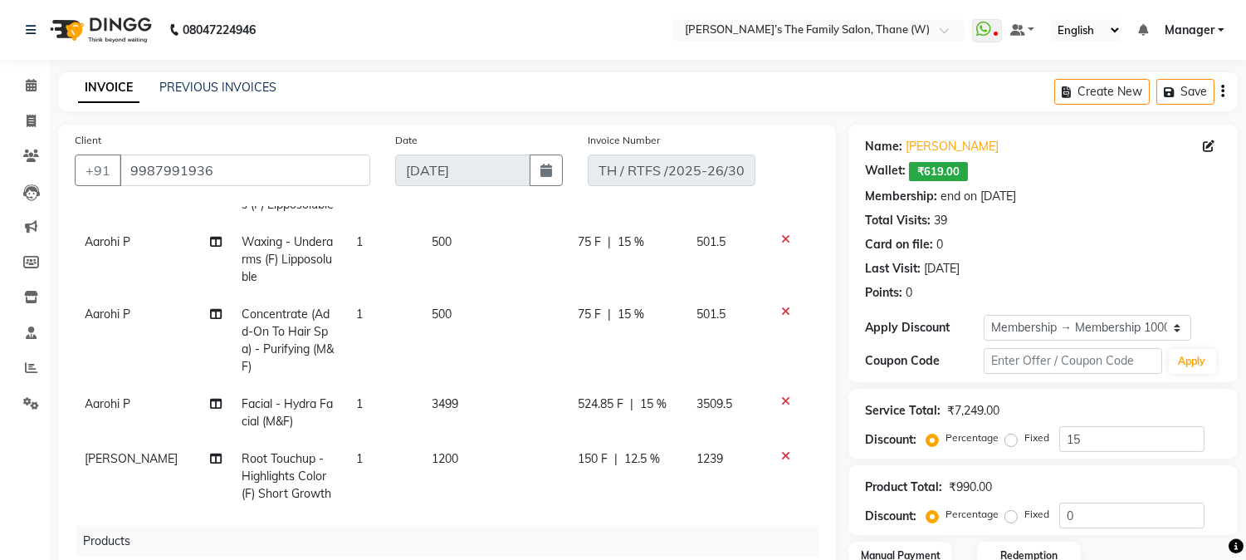
click at [455, 446] on tbody "Aarohi P Face Bleach 1 550 82.5 F | 15 % 551.65 Aarohi P Waxing - Full Legs (F)…" at bounding box center [447, 321] width 745 height 381
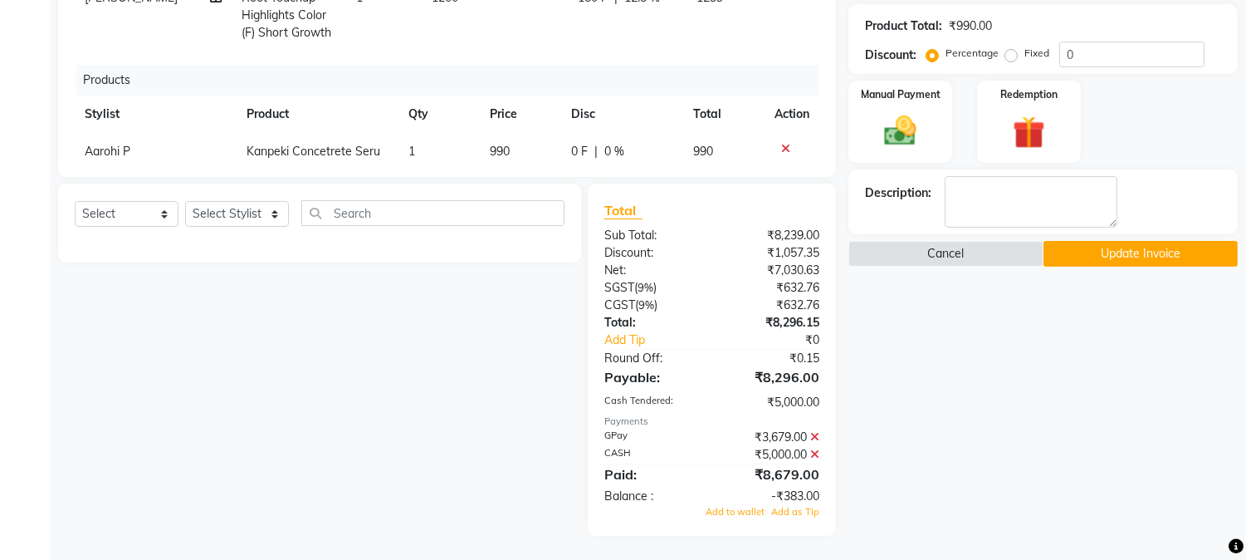
scroll to position [0, 0]
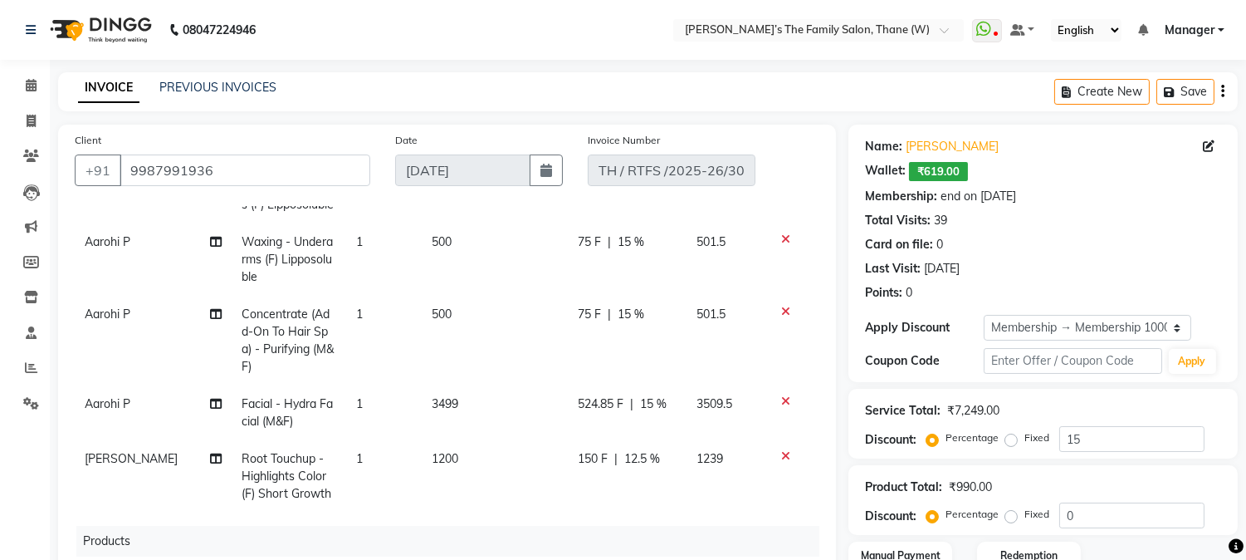
click at [452, 476] on td "1200" at bounding box center [495, 476] width 146 height 72
select select "35597"
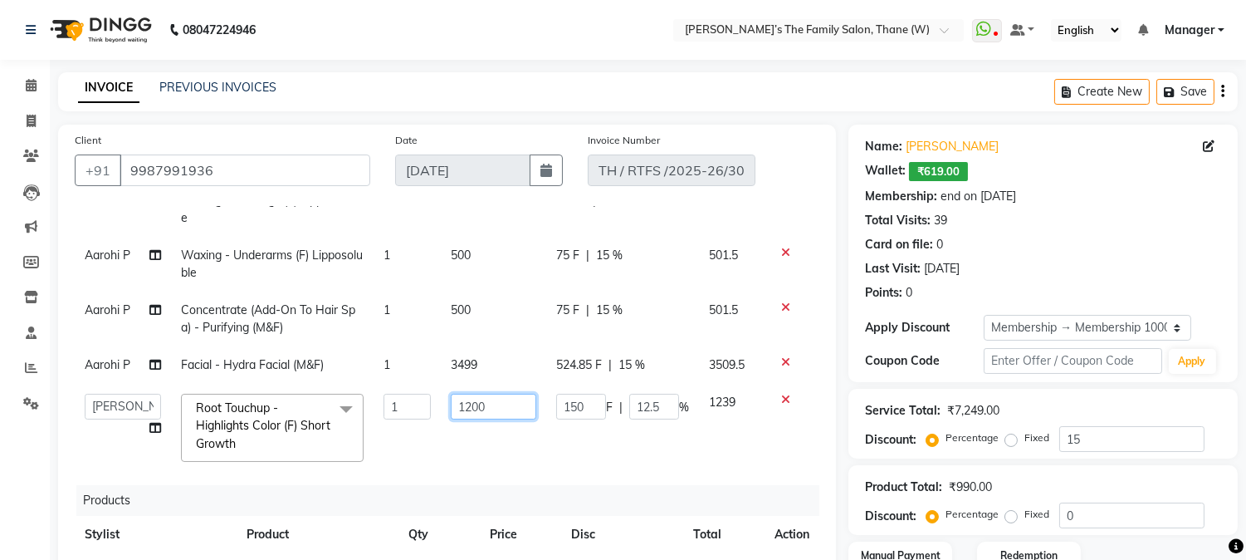
click at [490, 394] on input "1200" at bounding box center [494, 407] width 86 height 26
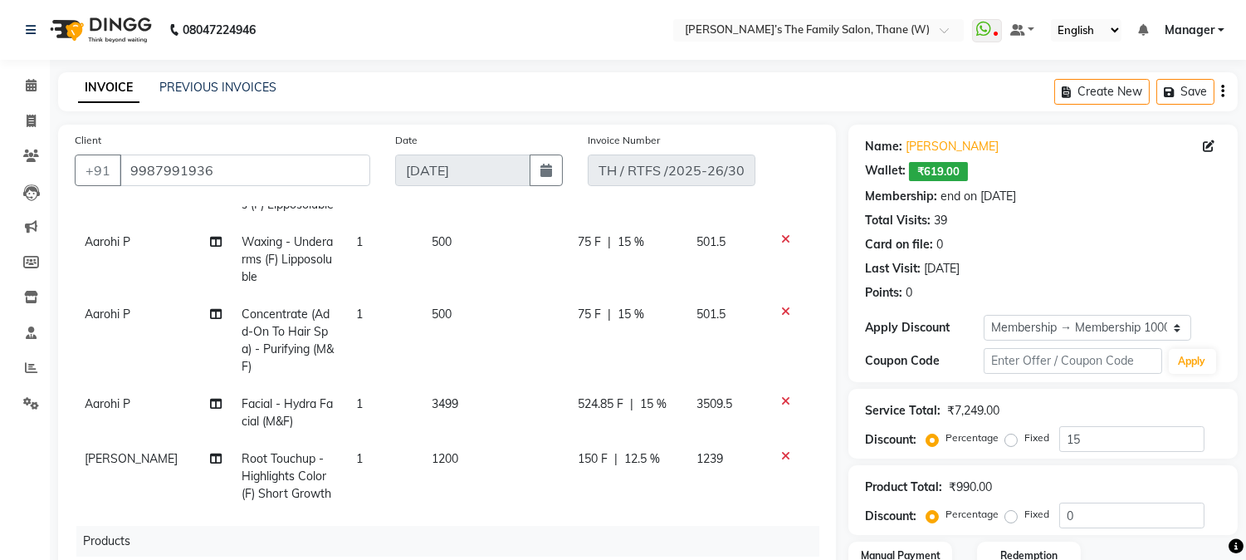
click at [645, 468] on span "12.5 %" at bounding box center [643, 458] width 36 height 17
select select "35597"
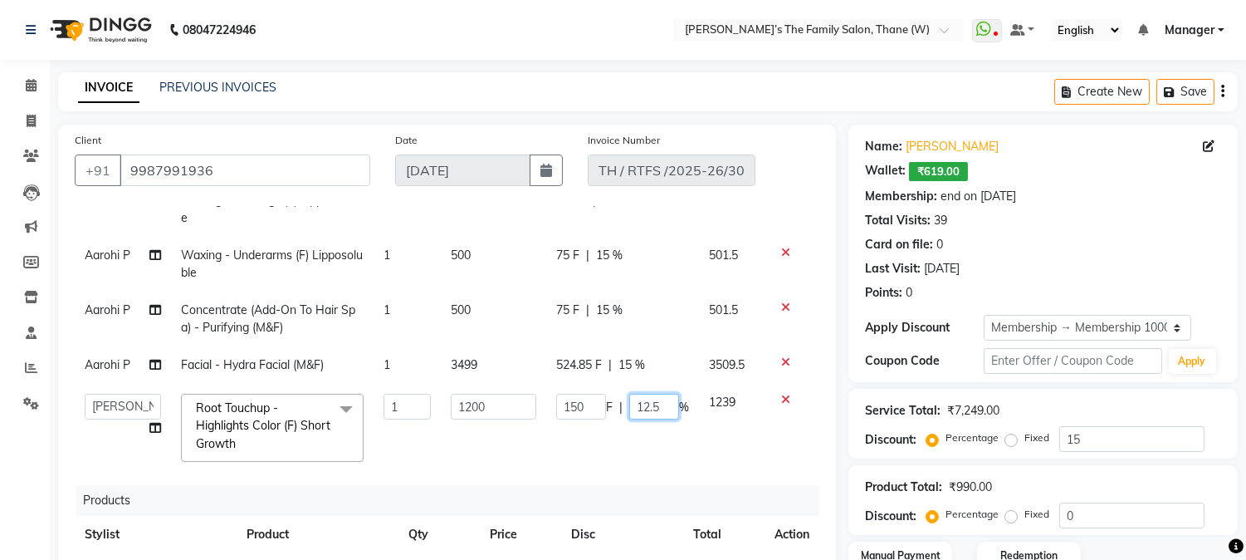
click at [654, 394] on input "12.5" at bounding box center [654, 407] width 50 height 26
type input "1"
type input "0"
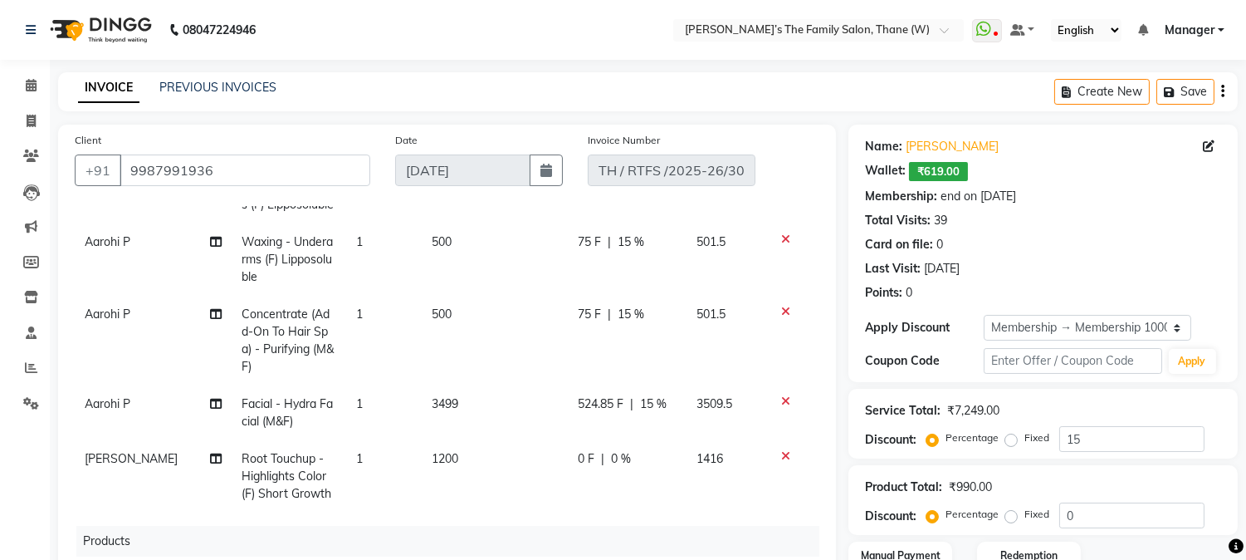
click at [635, 429] on tbody "Aarohi P Face Bleach 1 550 82.5 F | 15 % 551.65 Aarohi P Waxing - Full Legs (F)…" at bounding box center [447, 321] width 745 height 381
click at [459, 472] on td "1200" at bounding box center [495, 476] width 146 height 72
select select "35597"
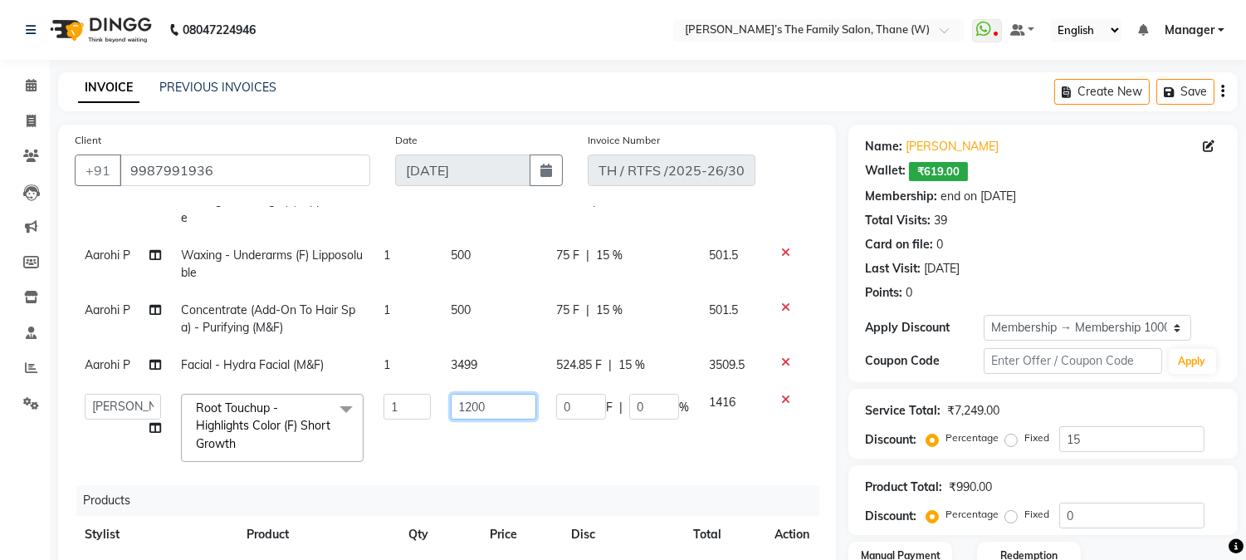
click at [495, 395] on input "1200" at bounding box center [494, 407] width 86 height 26
type input "1400"
click at [492, 429] on tbody "Aarohi P Face Bleach 1 550 82.5 F | 15 % 551.65 Aarohi P Waxing - Full Legs (F)…" at bounding box center [447, 307] width 745 height 327
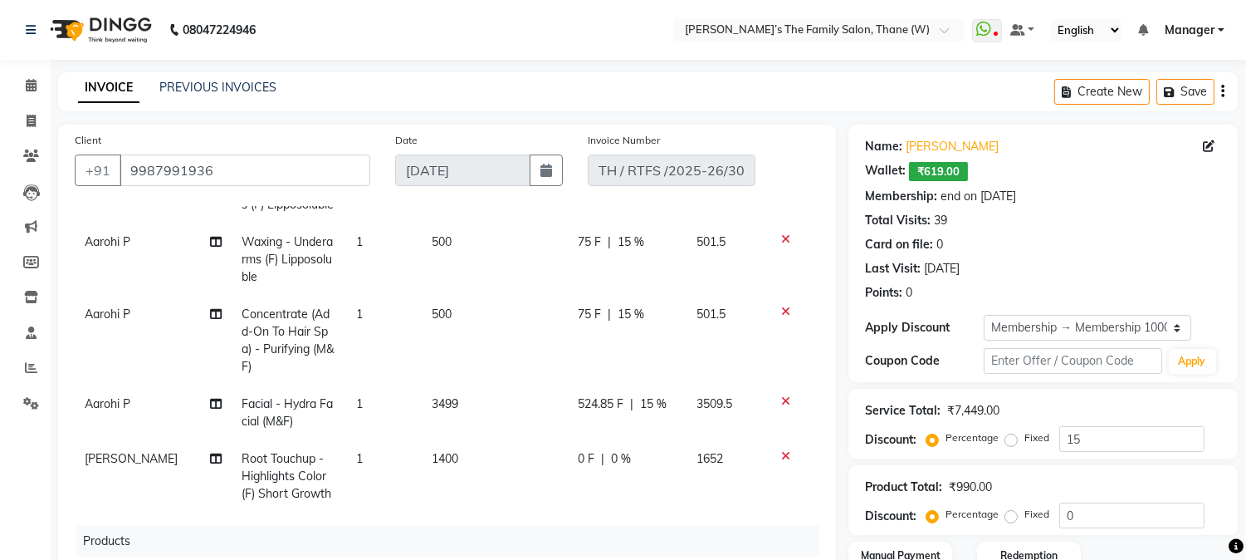
scroll to position [447, 0]
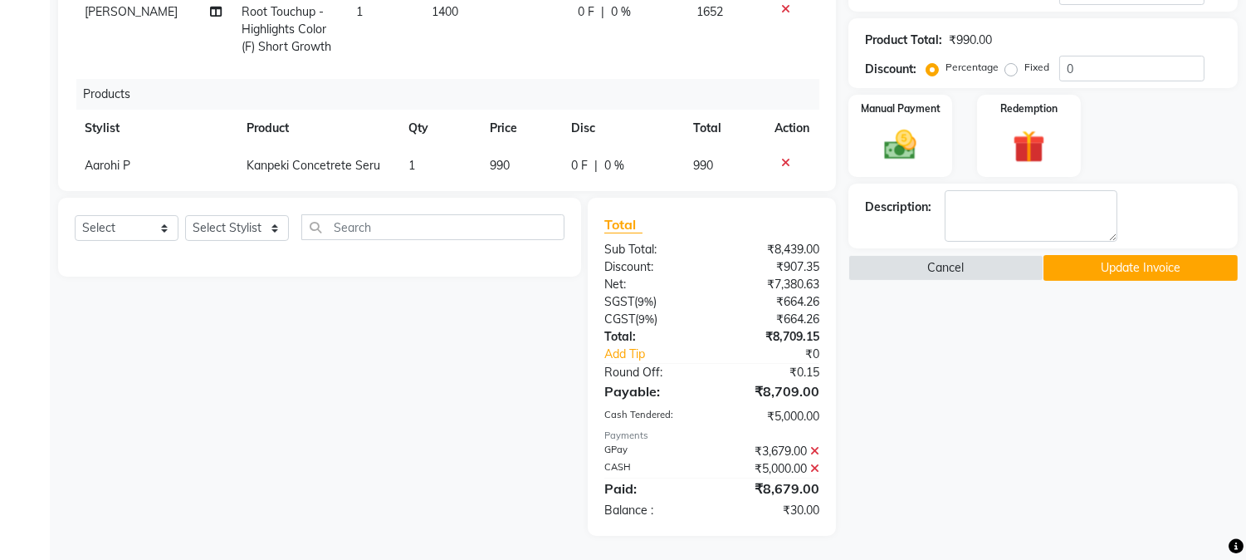
click at [1131, 262] on button "Update Invoice" at bounding box center [1141, 268] width 194 height 26
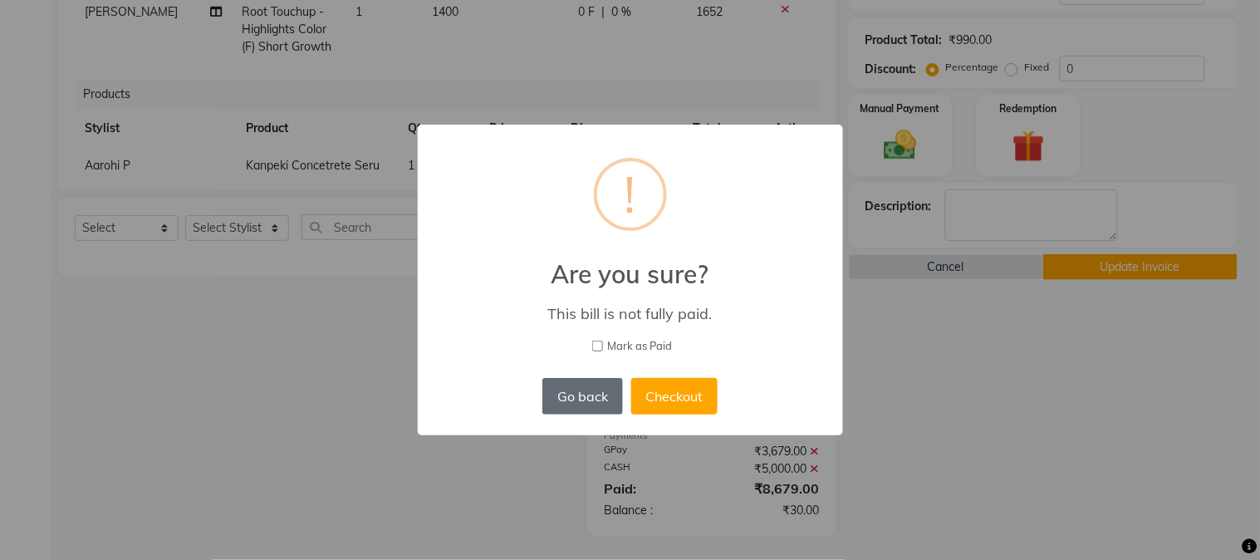
click at [575, 389] on button "Go back" at bounding box center [582, 396] width 80 height 37
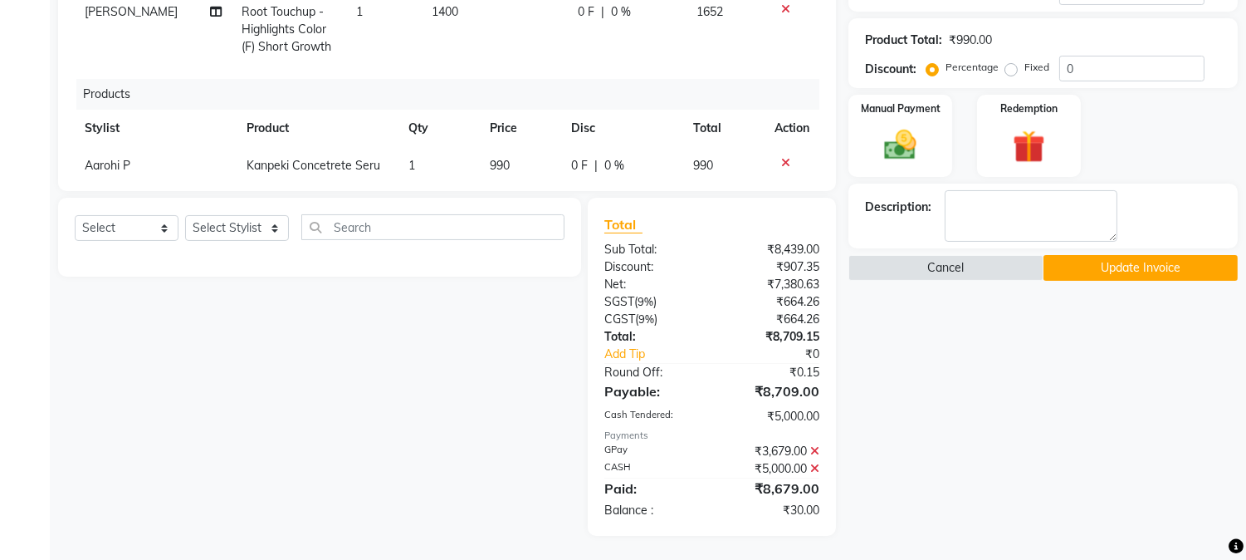
scroll to position [0, 0]
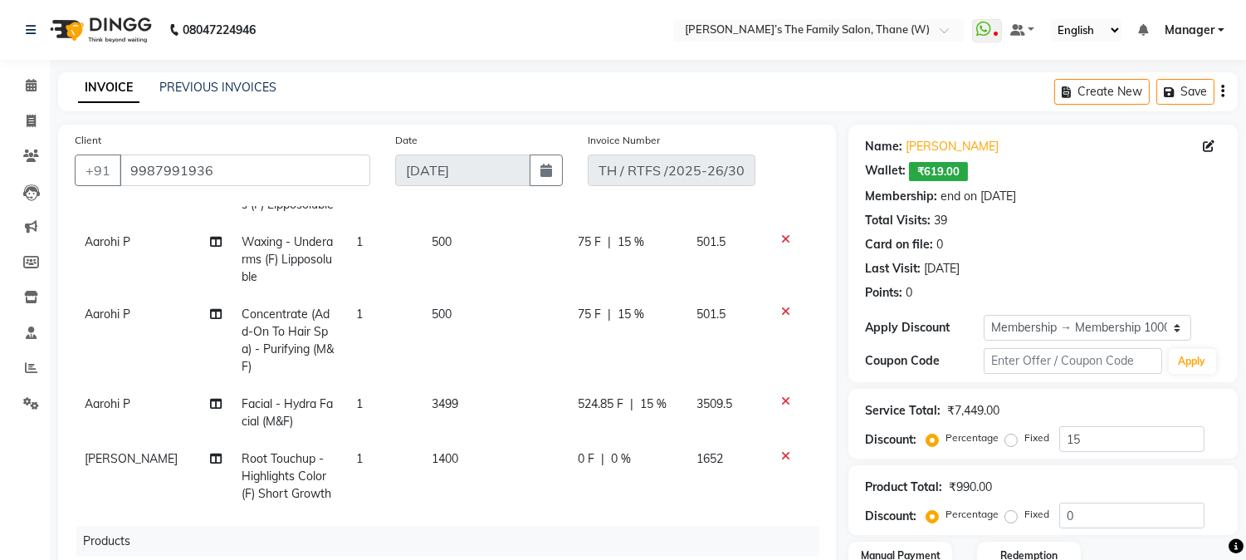
click at [478, 473] on td "1400" at bounding box center [495, 476] width 146 height 72
select select "35597"
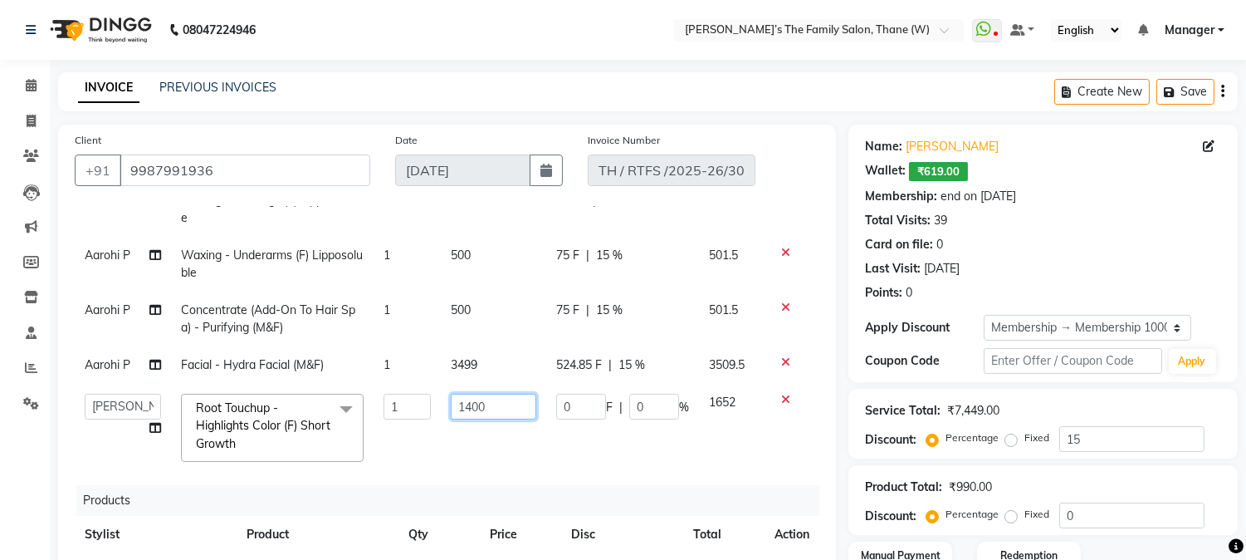
click at [492, 394] on input "1400" at bounding box center [494, 407] width 86 height 26
type input "1200"
click at [484, 420] on tbody "Aarohi P Face Bleach 1 550 82.5 F | 15 % 551.65 Aarohi P Waxing - Full Legs (F)…" at bounding box center [447, 307] width 745 height 327
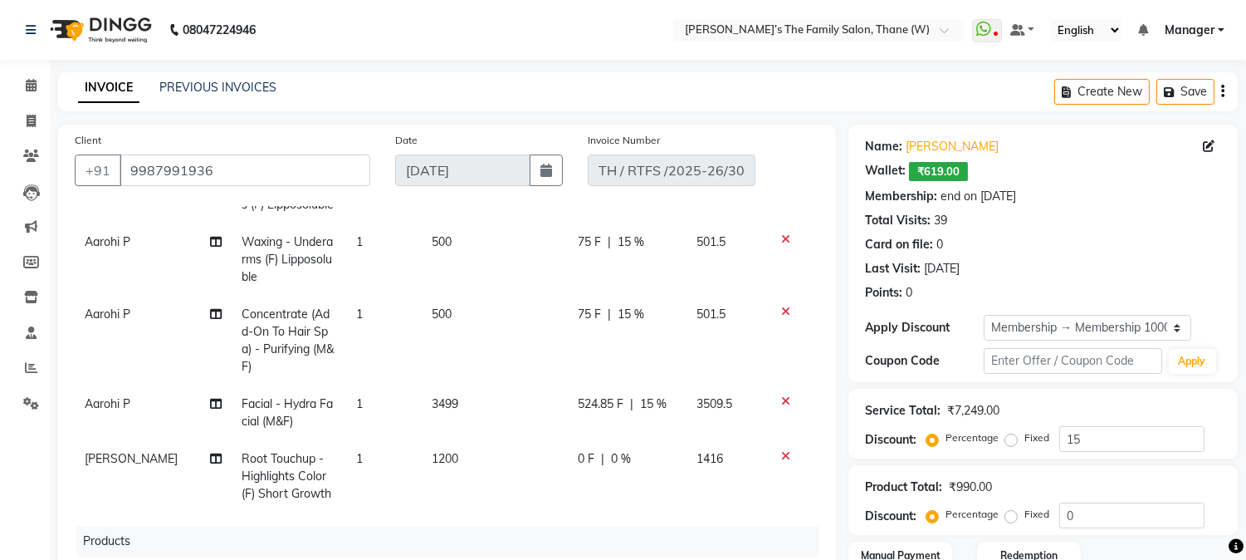
scroll to position [461, 0]
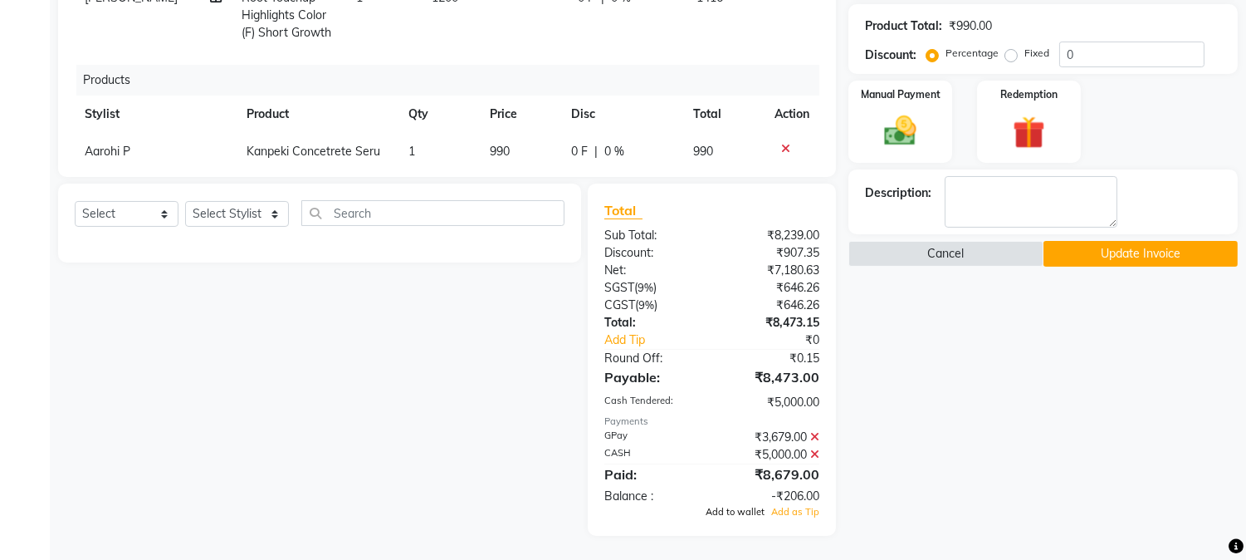
click at [751, 511] on span "Add to wallet" at bounding box center [735, 512] width 59 height 12
click at [1115, 251] on button "Update Invoice" at bounding box center [1141, 254] width 194 height 26
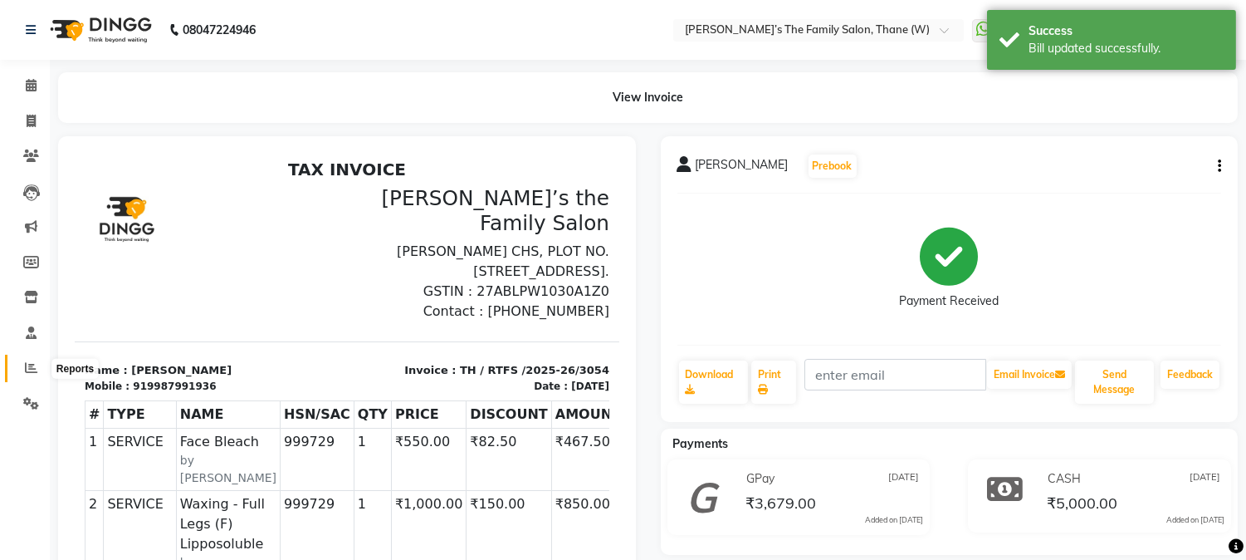
click at [25, 369] on icon at bounding box center [31, 367] width 12 height 12
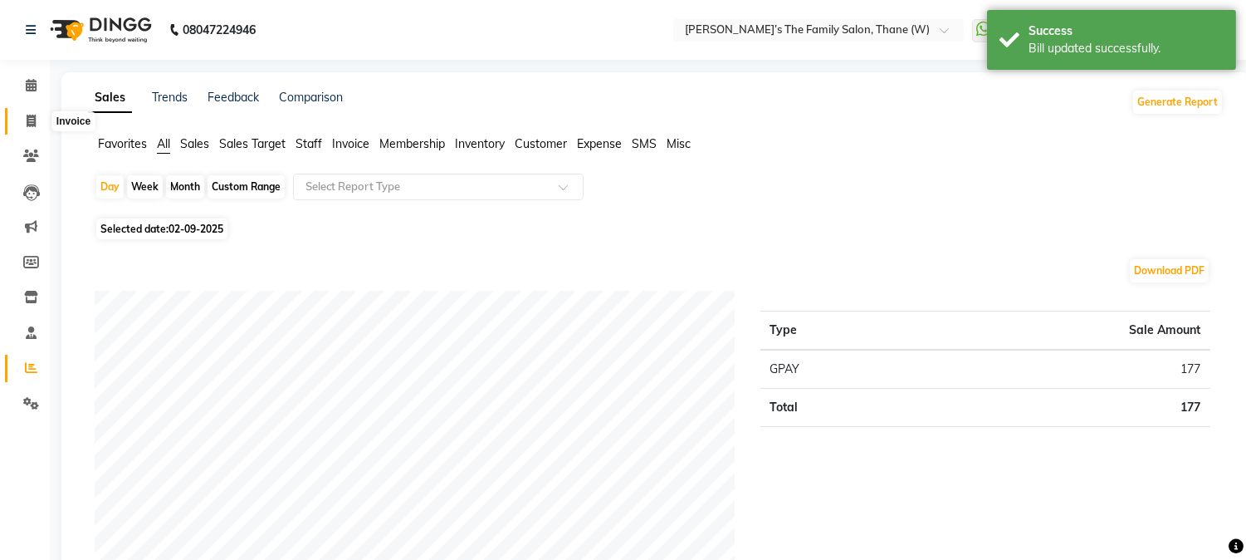
click at [34, 120] on icon at bounding box center [31, 121] width 9 height 12
select select "service"
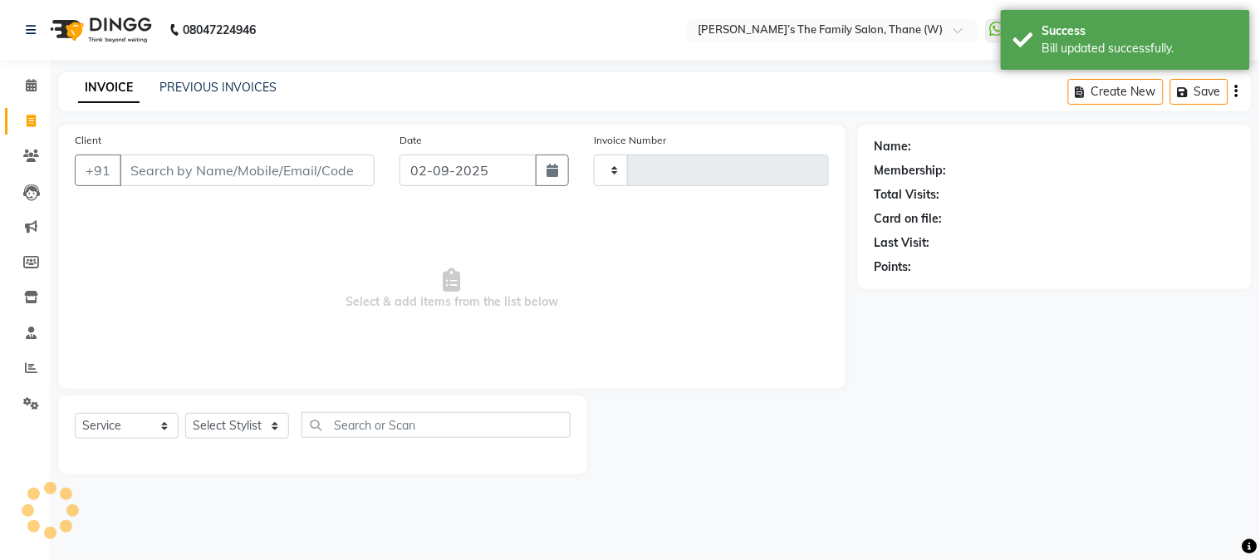
type input "3166"
select select "8004"
click at [214, 86] on link "PREVIOUS INVOICES" at bounding box center [217, 87] width 117 height 15
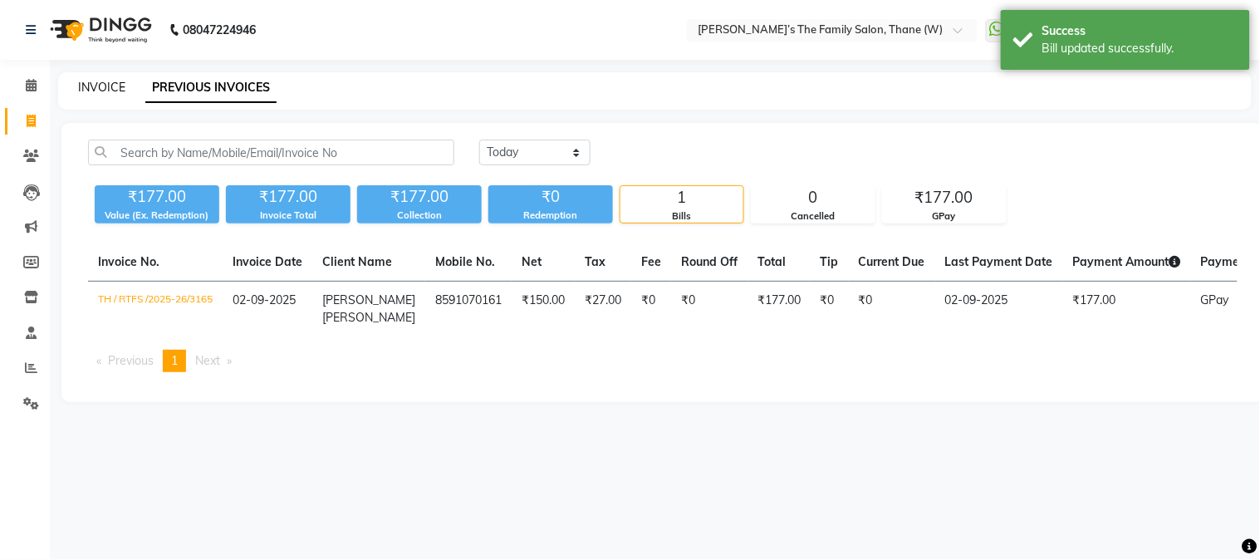
click at [105, 84] on link "INVOICE" at bounding box center [101, 87] width 47 height 15
select select "service"
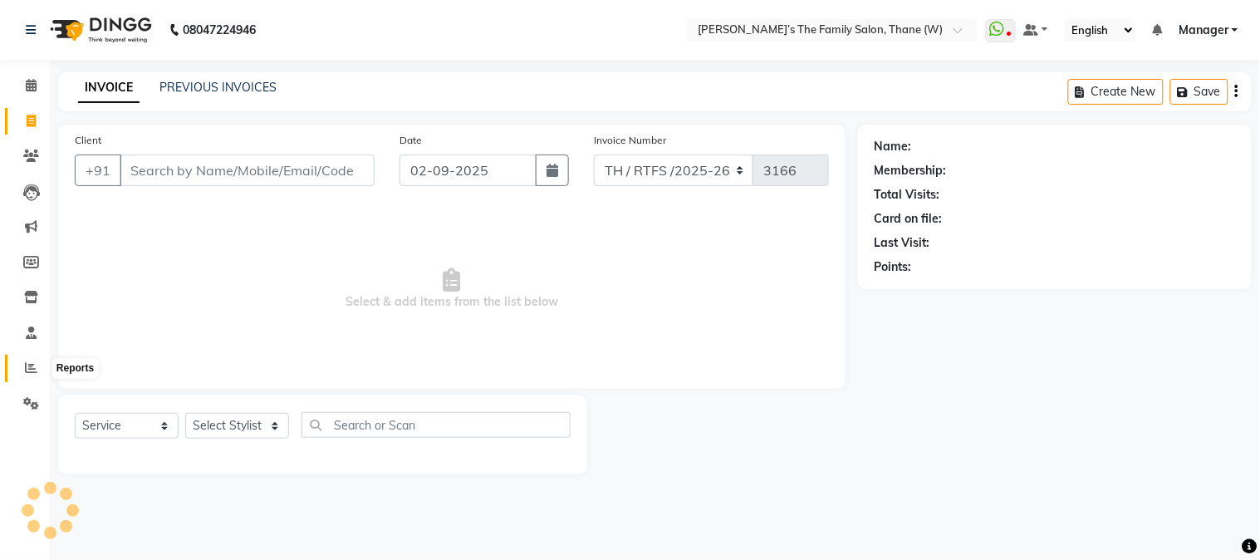
click at [31, 369] on icon at bounding box center [31, 367] width 12 height 12
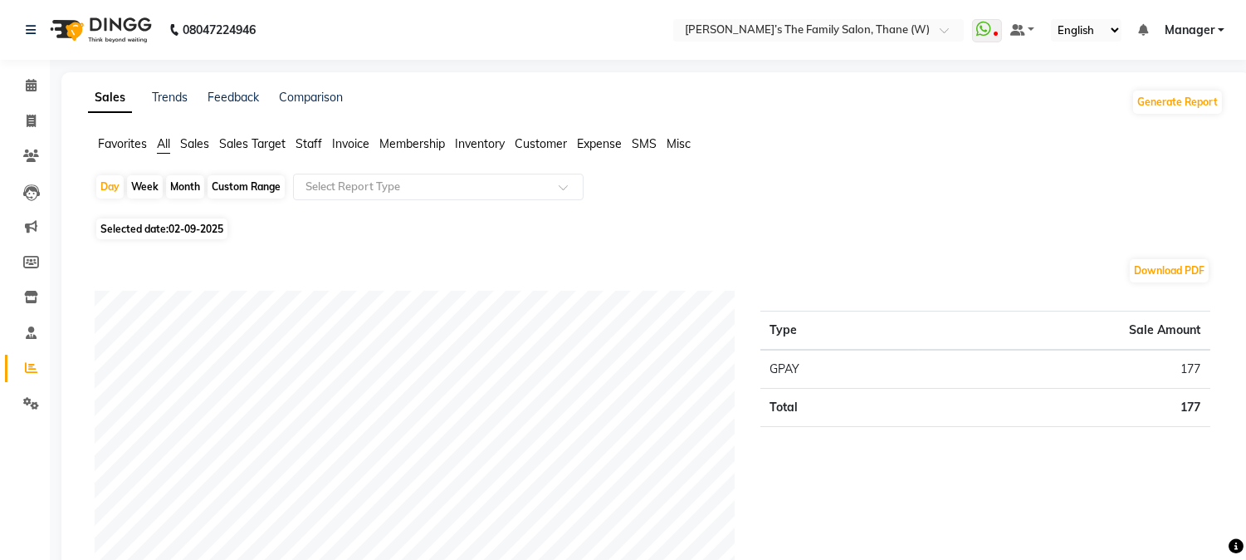
click at [309, 149] on span "Staff" at bounding box center [309, 143] width 27 height 15
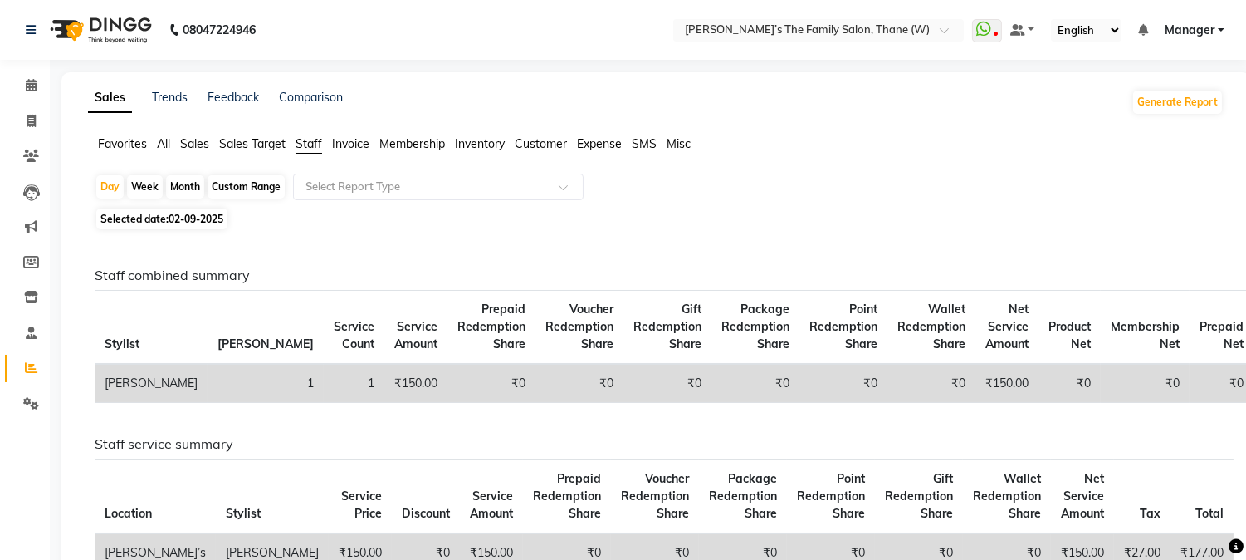
click at [183, 185] on div "Month" at bounding box center [185, 186] width 38 height 23
select select "9"
select select "2025"
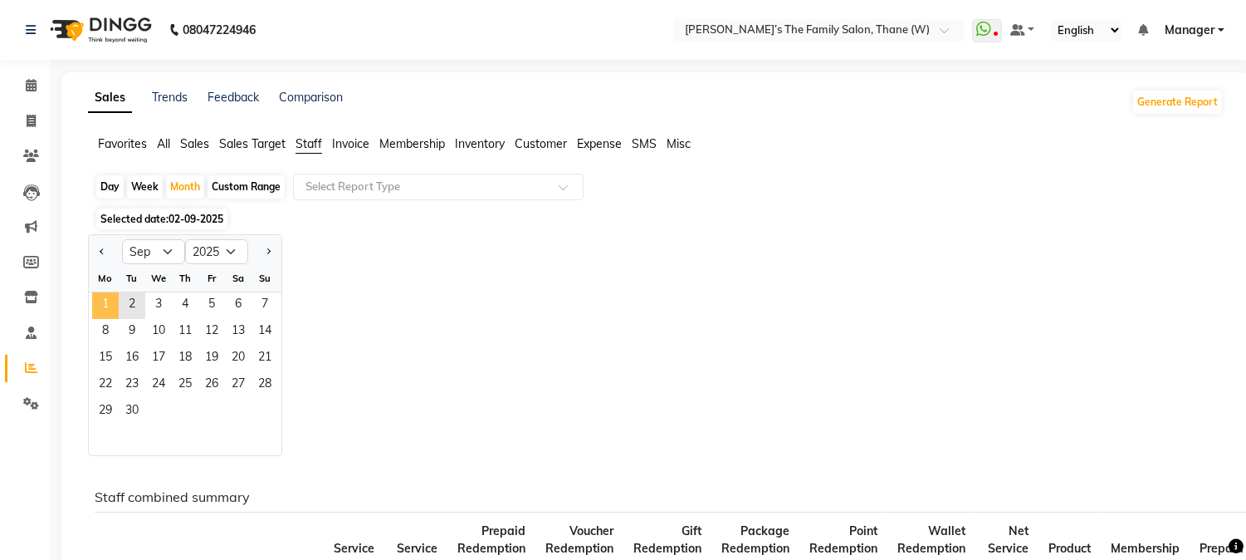
click at [108, 301] on span "1" at bounding box center [105, 305] width 27 height 27
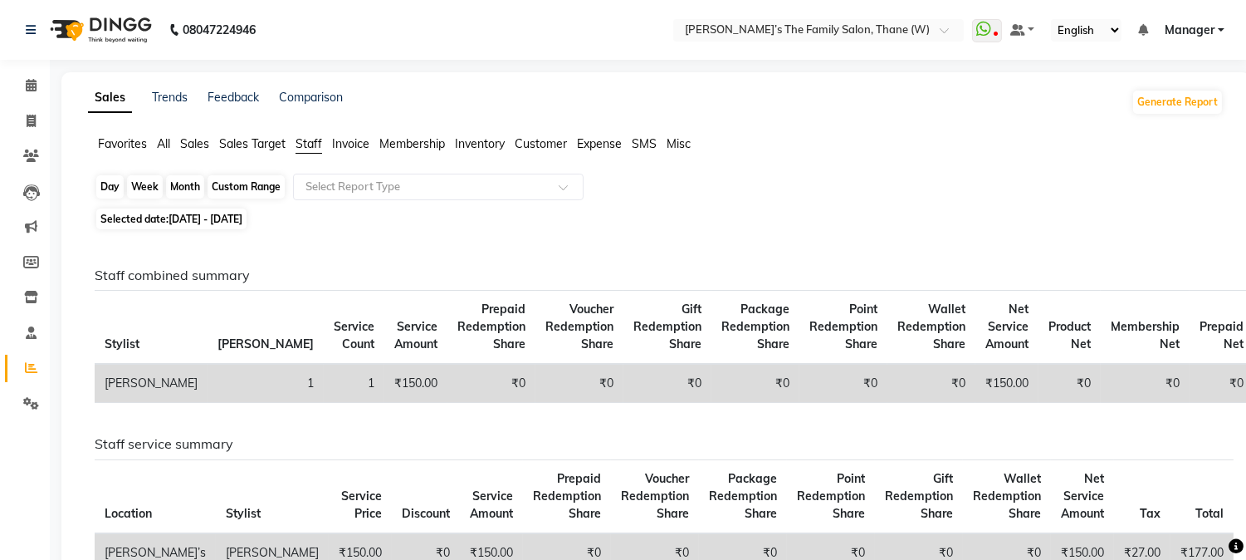
click at [184, 185] on div "Month" at bounding box center [185, 186] width 38 height 23
select select "9"
select select "2025"
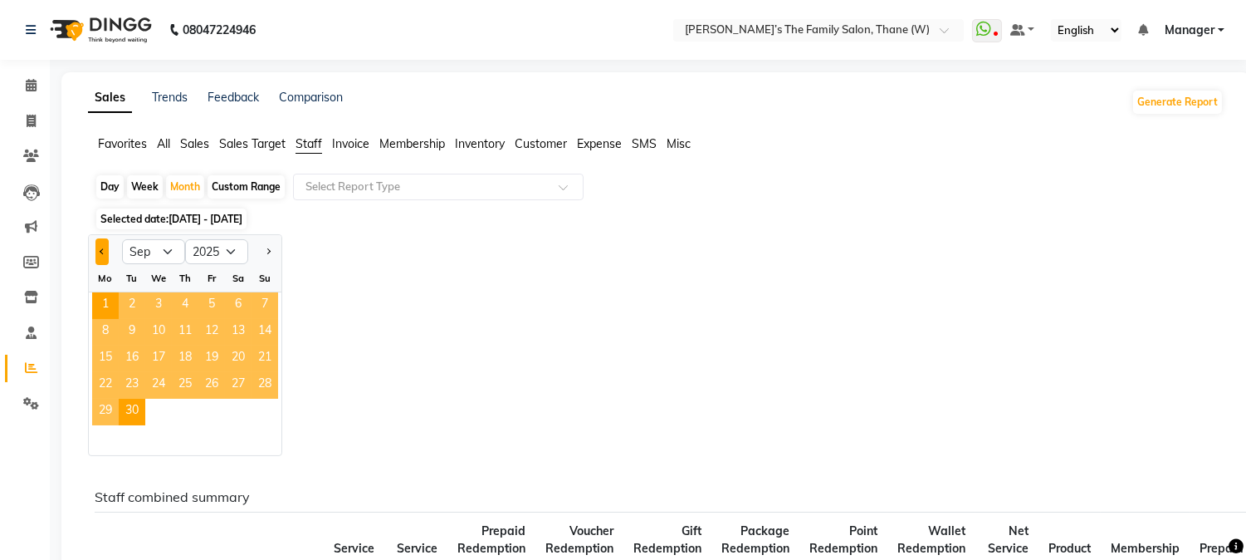
click at [105, 253] on button "Previous month" at bounding box center [101, 251] width 13 height 27
select select "8"
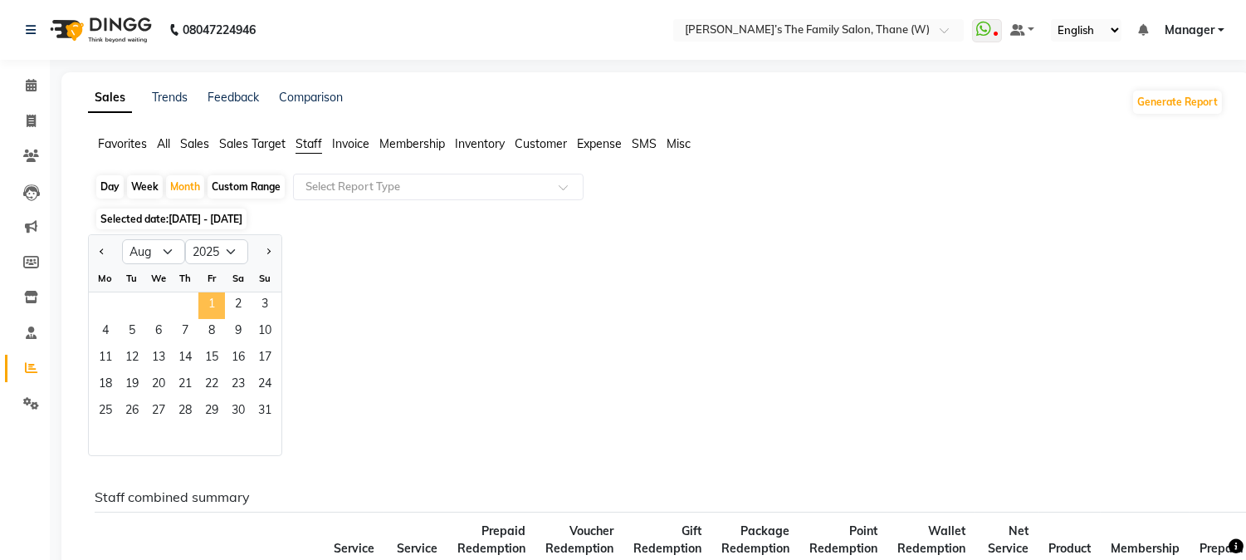
click at [209, 302] on span "1" at bounding box center [211, 305] width 27 height 27
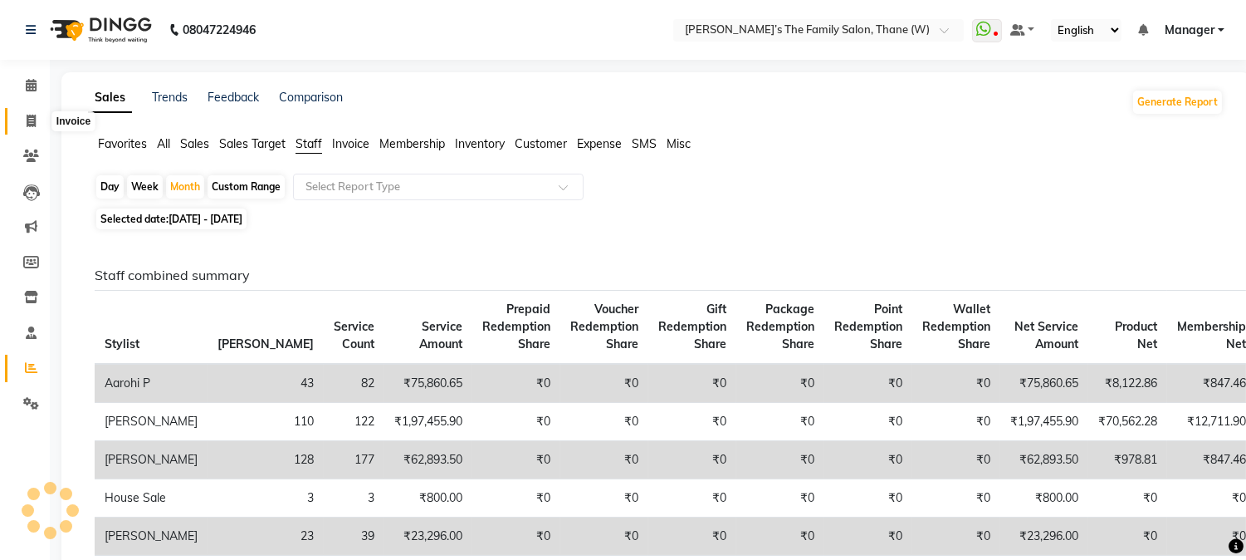
click at [27, 119] on icon at bounding box center [31, 121] width 9 height 12
select select "service"
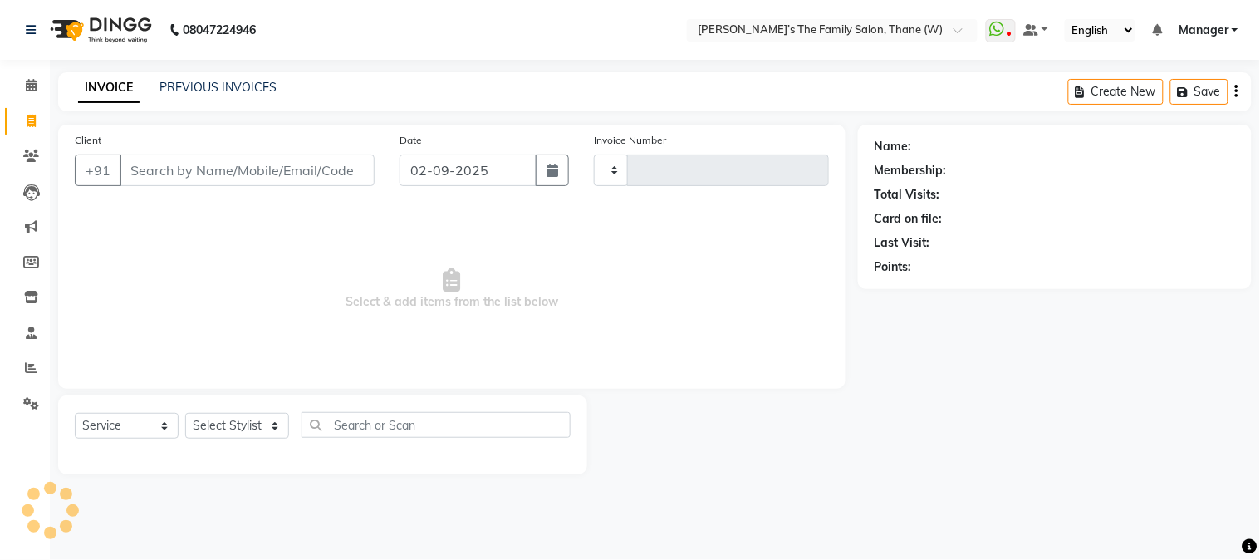
type input "3166"
select select "8004"
click at [28, 365] on icon at bounding box center [31, 367] width 12 height 12
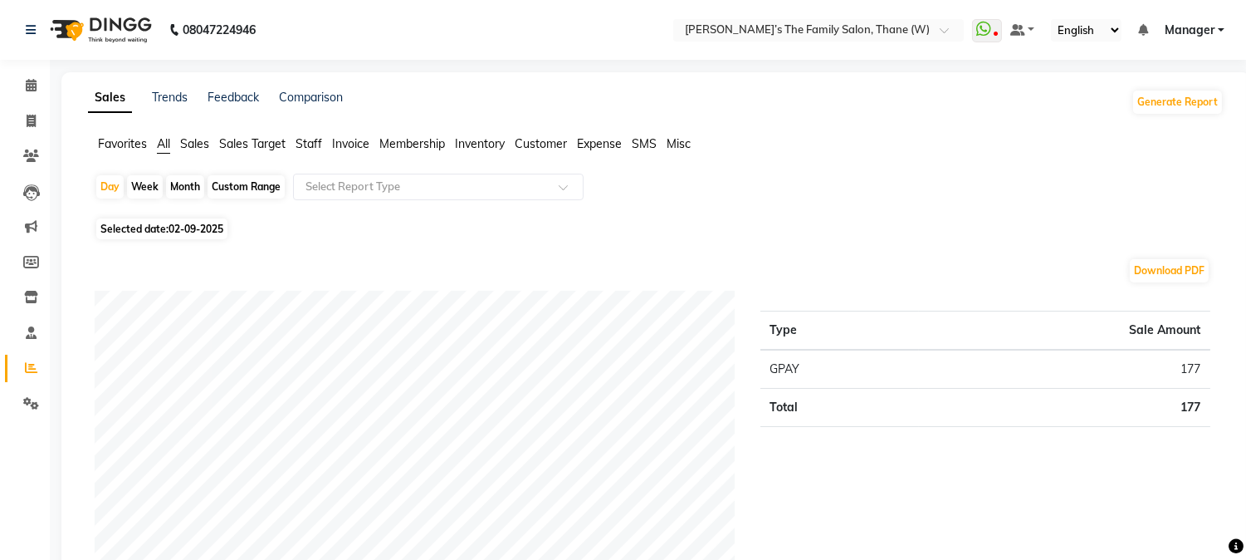
click at [186, 184] on div "Month" at bounding box center [185, 186] width 38 height 23
select select "9"
select select "2025"
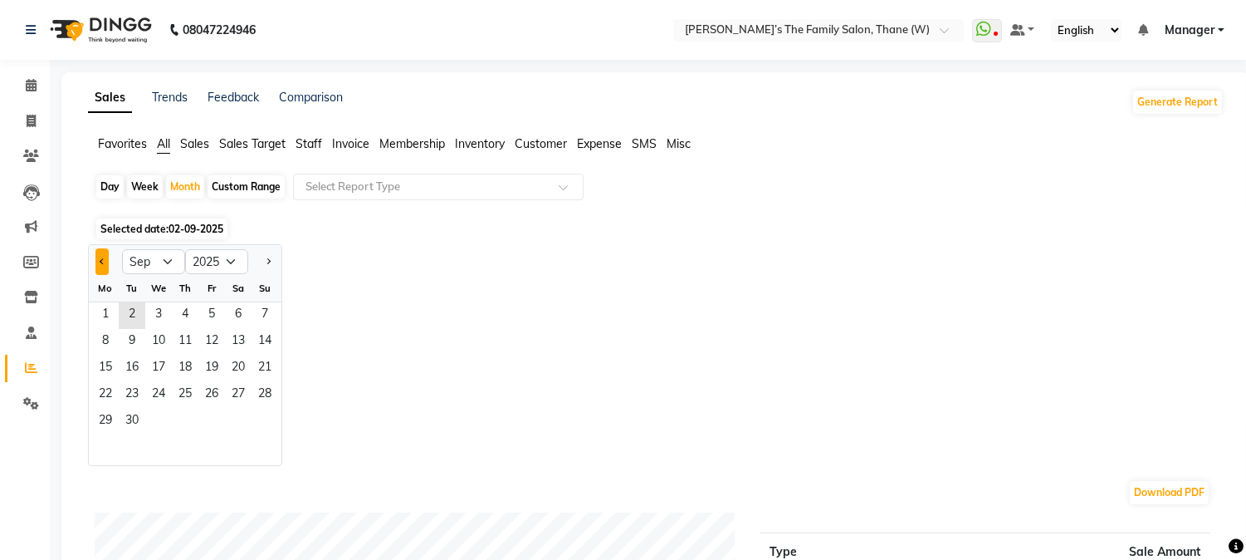
click at [100, 253] on button "Previous month" at bounding box center [101, 261] width 13 height 27
select select "8"
click at [210, 310] on span "1" at bounding box center [211, 315] width 27 height 27
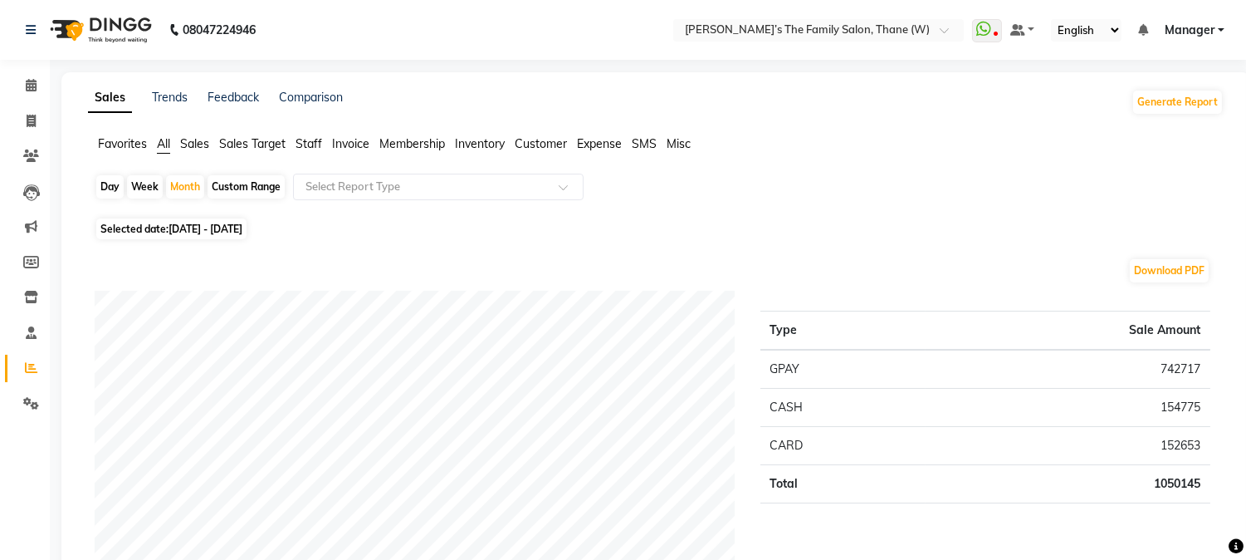
click at [312, 143] on span "Staff" at bounding box center [309, 143] width 27 height 15
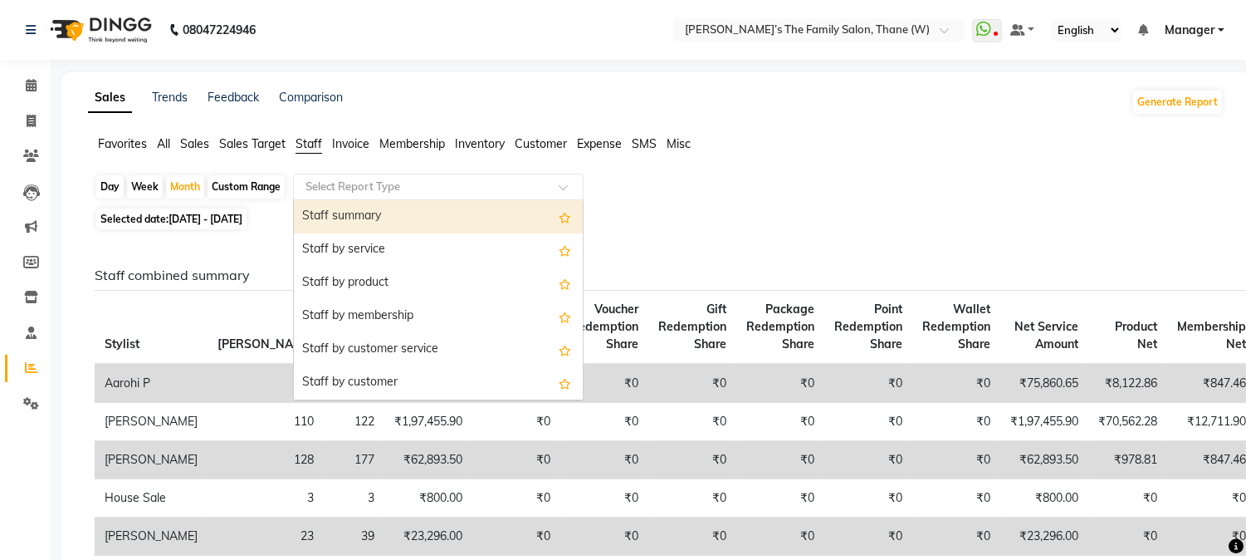
click at [347, 185] on input "text" at bounding box center [421, 187] width 239 height 17
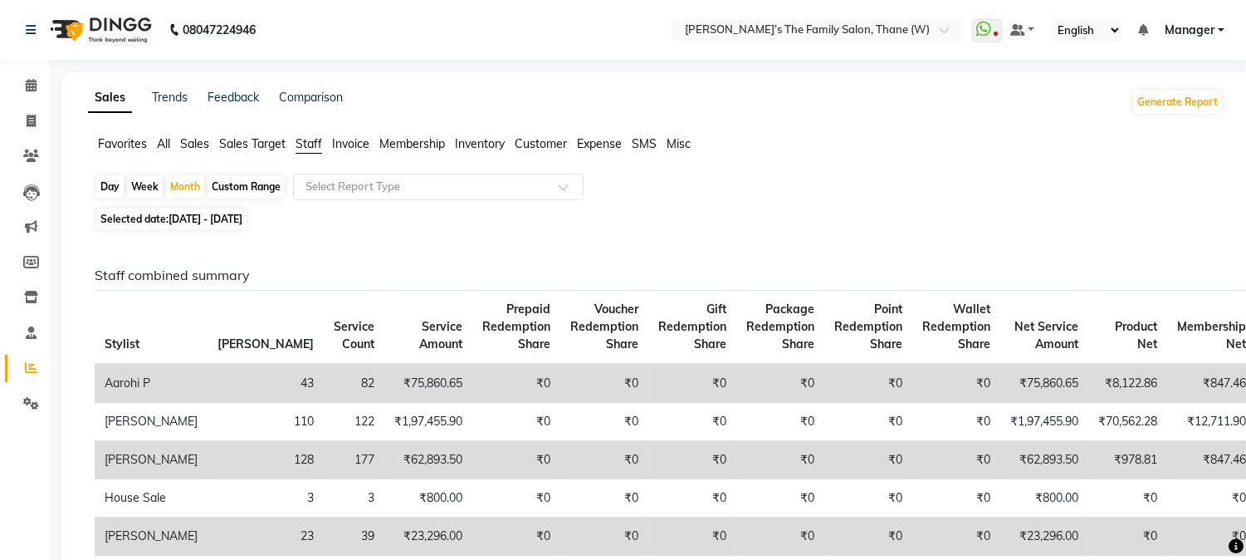
click at [170, 142] on span "All" at bounding box center [163, 143] width 13 height 15
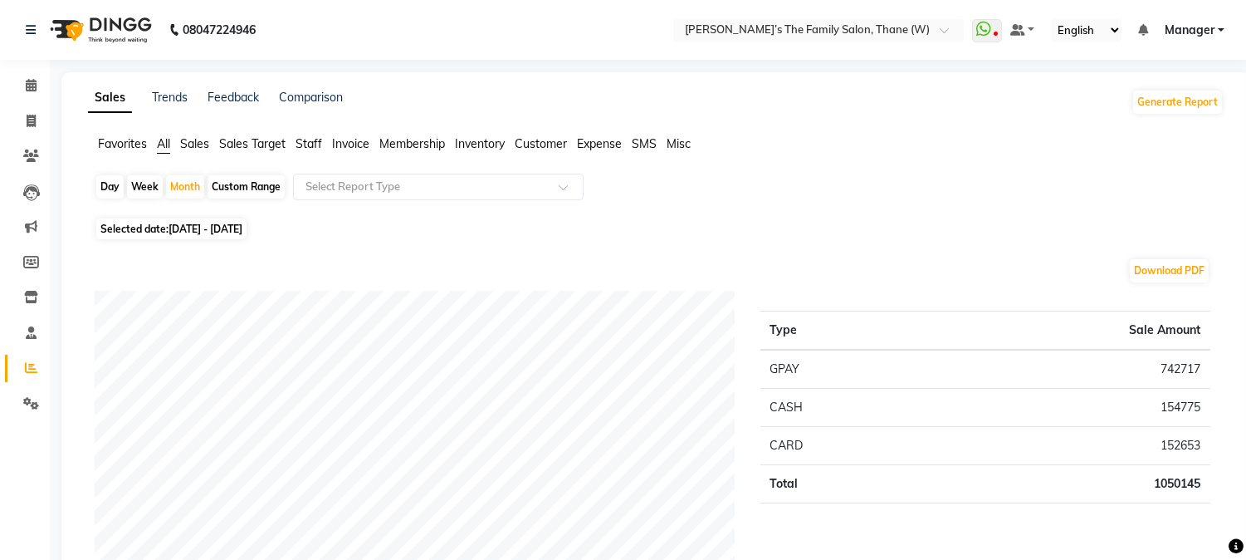
click at [311, 139] on span "Staff" at bounding box center [309, 143] width 27 height 15
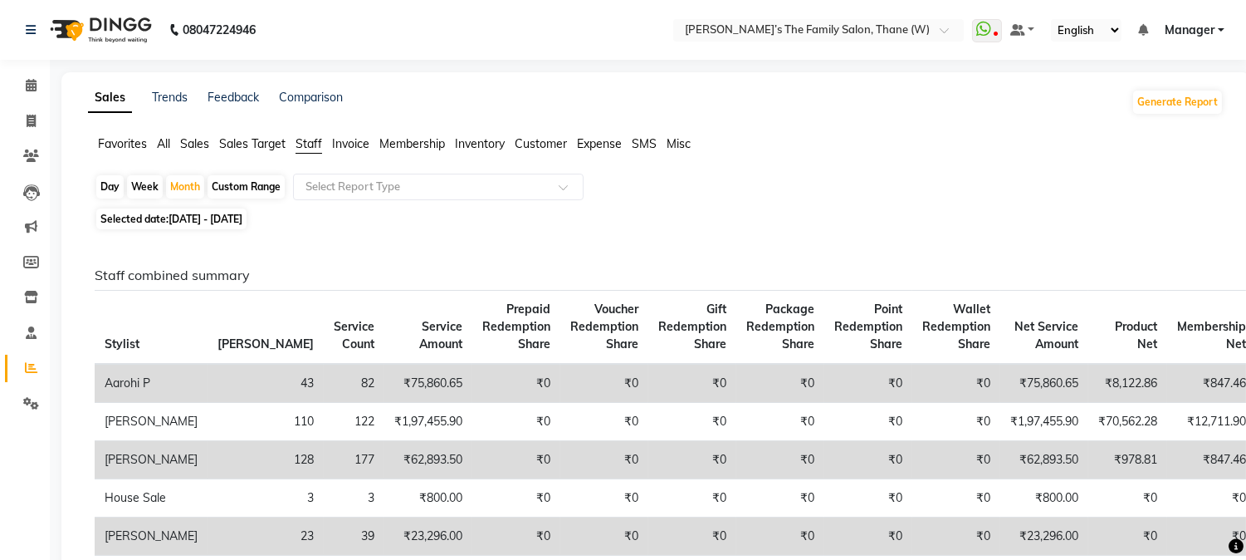
click at [164, 141] on span "All" at bounding box center [163, 143] width 13 height 15
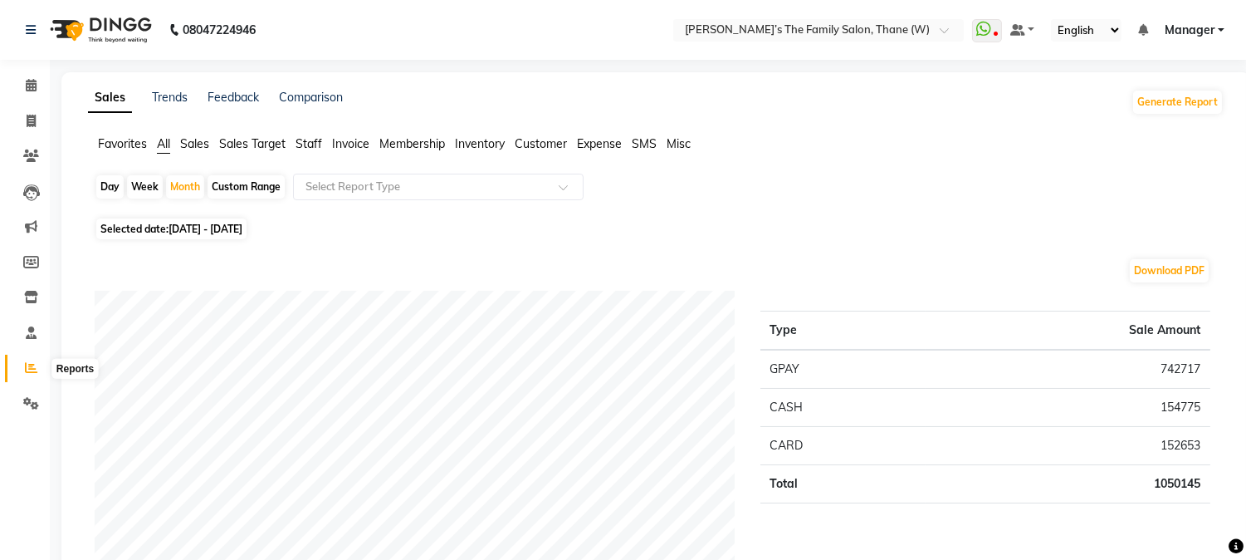
click at [29, 365] on icon at bounding box center [31, 367] width 12 height 12
click at [316, 143] on span "Staff" at bounding box center [309, 143] width 27 height 15
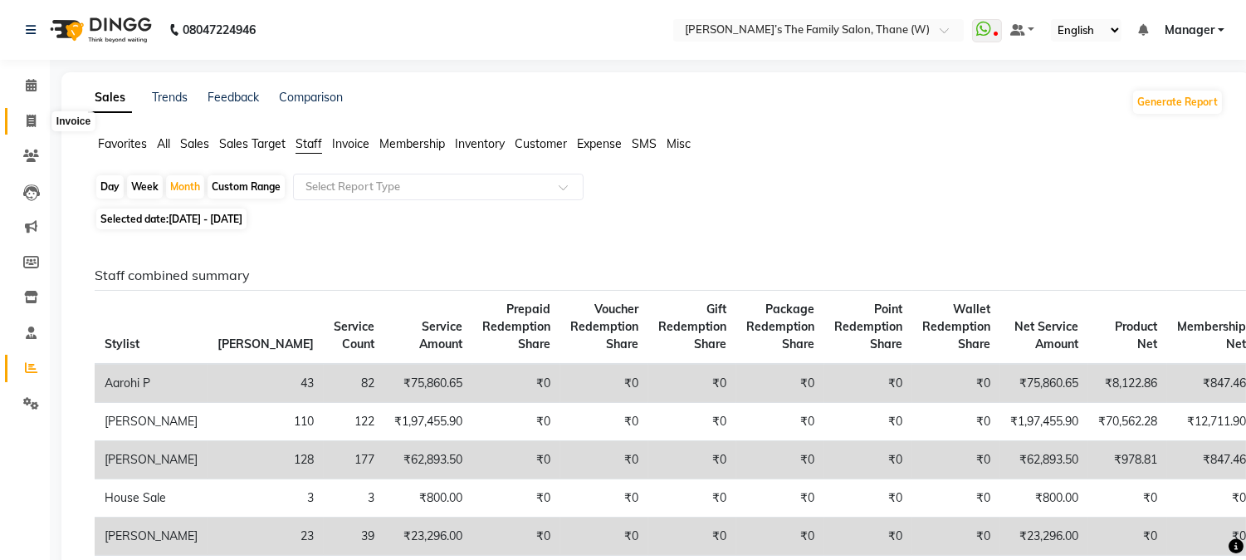
click at [29, 116] on icon at bounding box center [31, 121] width 9 height 12
select select "service"
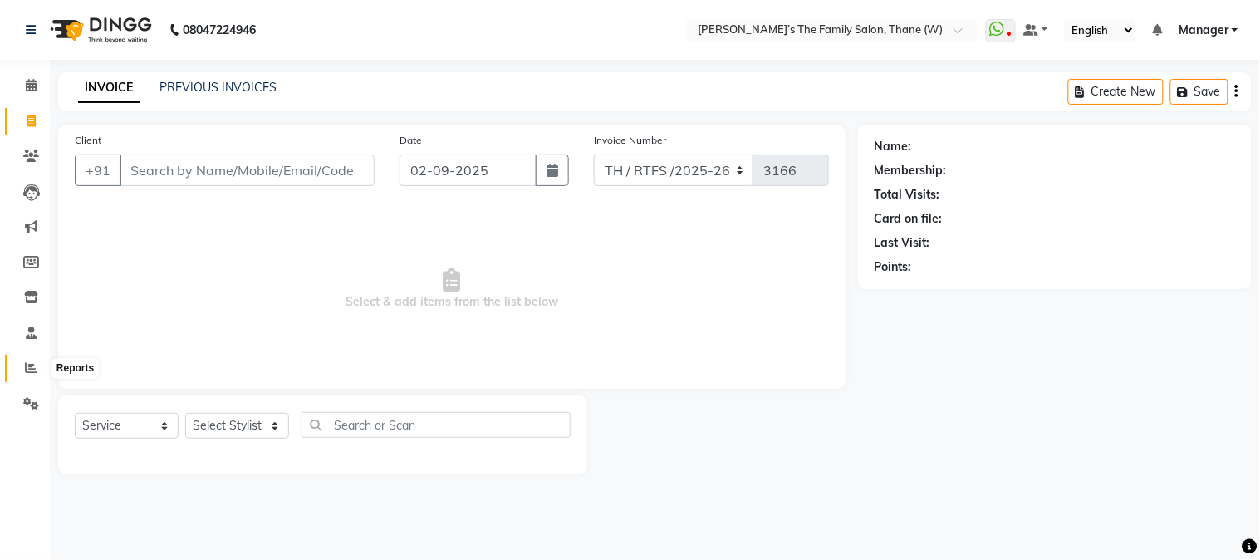
click at [27, 365] on icon at bounding box center [31, 367] width 12 height 12
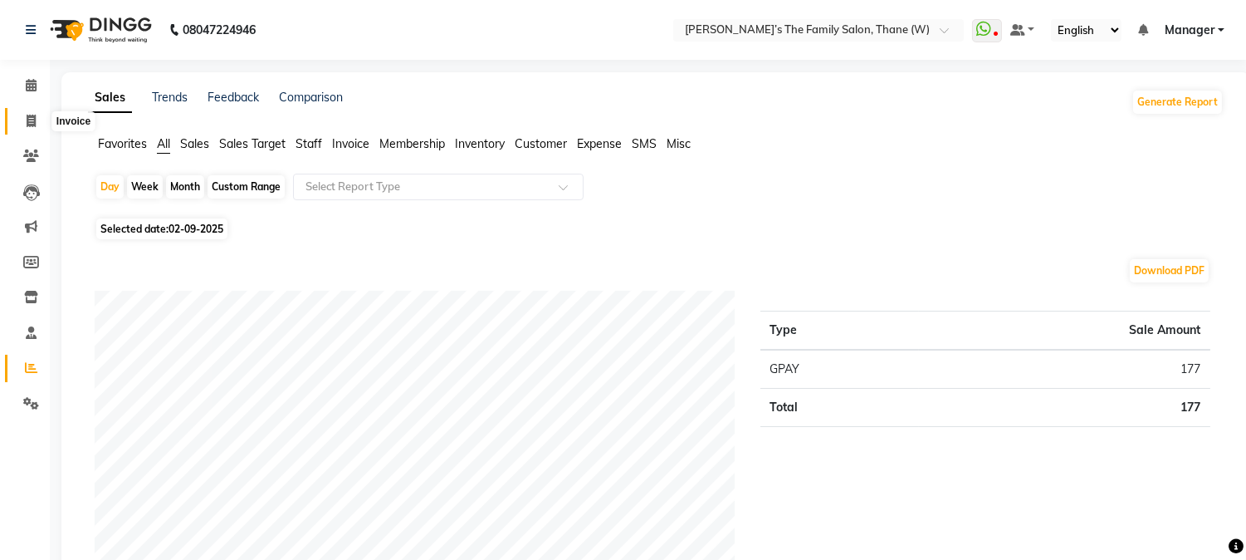
click at [27, 117] on icon at bounding box center [31, 121] width 9 height 12
select select "service"
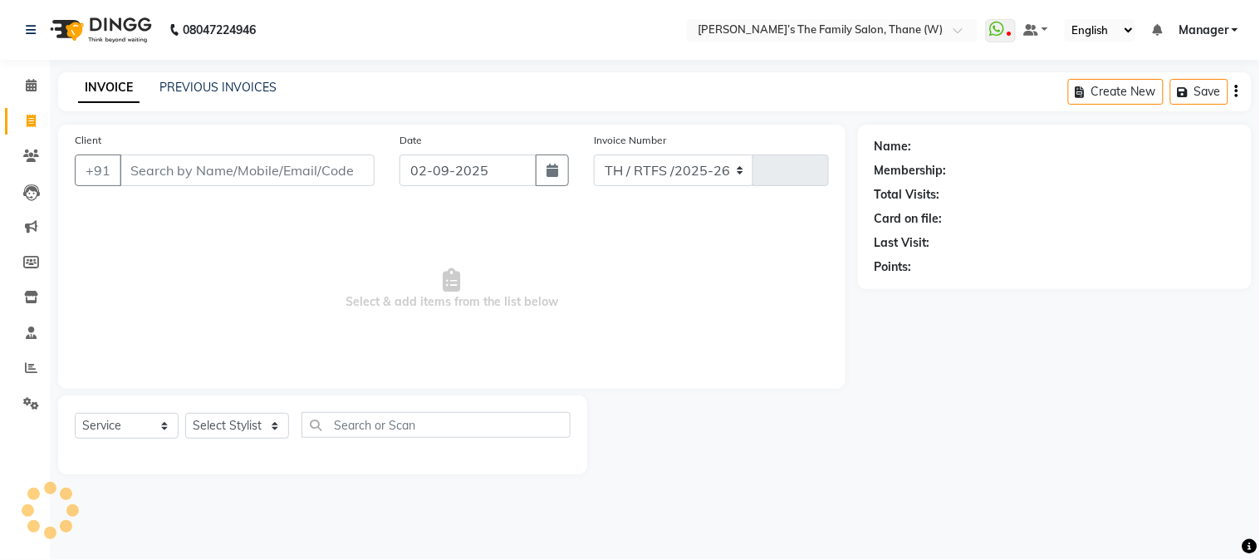
select select "8004"
type input "3166"
click at [185, 164] on input "Client" at bounding box center [247, 170] width 255 height 32
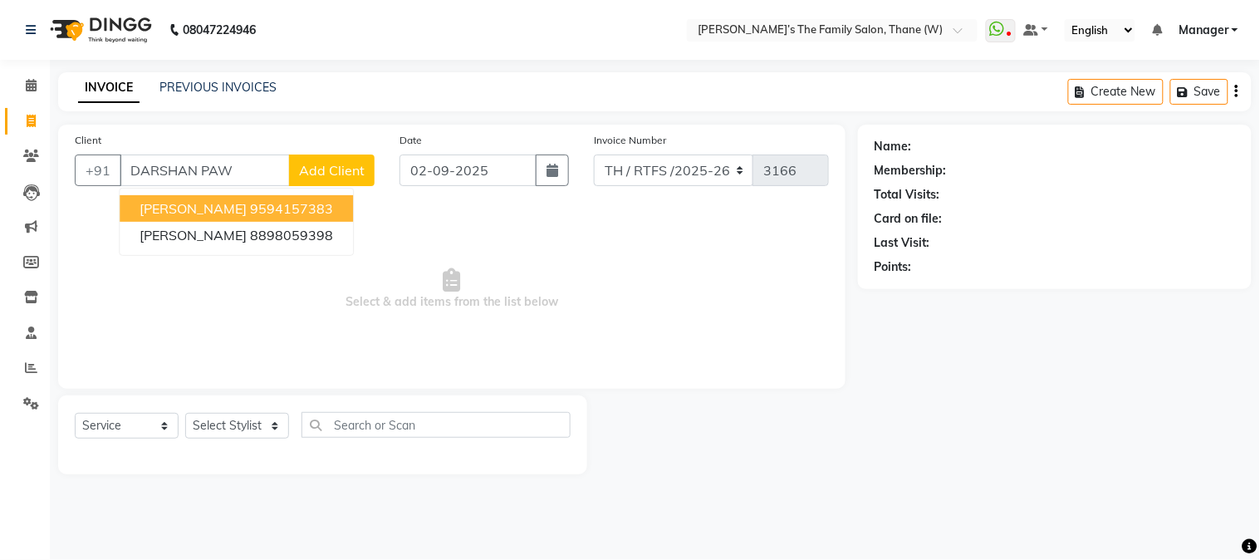
click at [199, 205] on span "Darshan Pawar" at bounding box center [193, 208] width 107 height 17
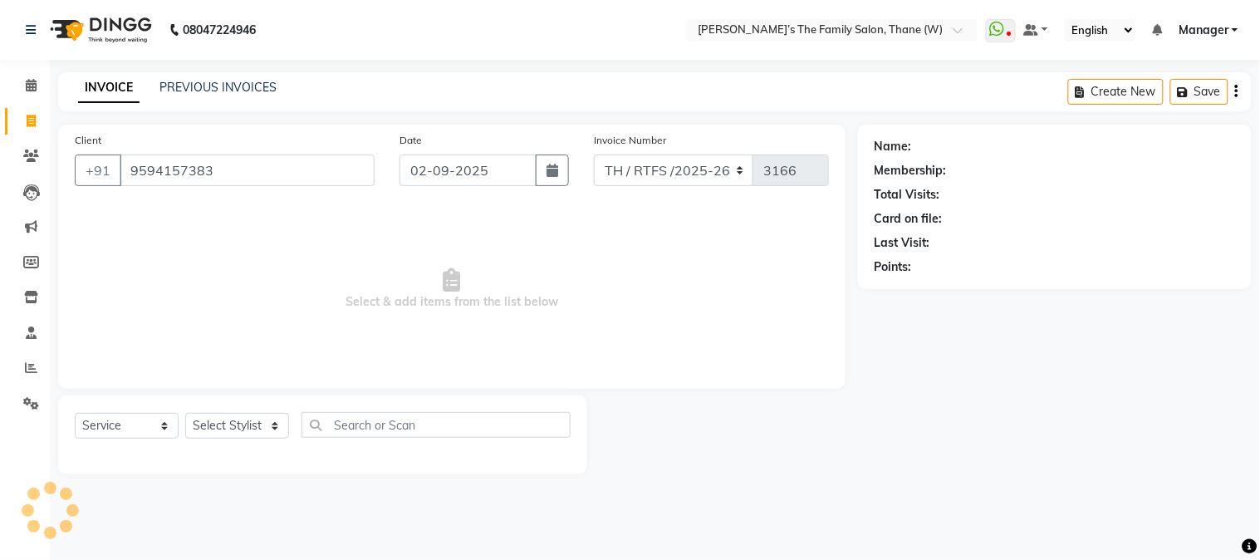
type input "9594157383"
select select "1: Object"
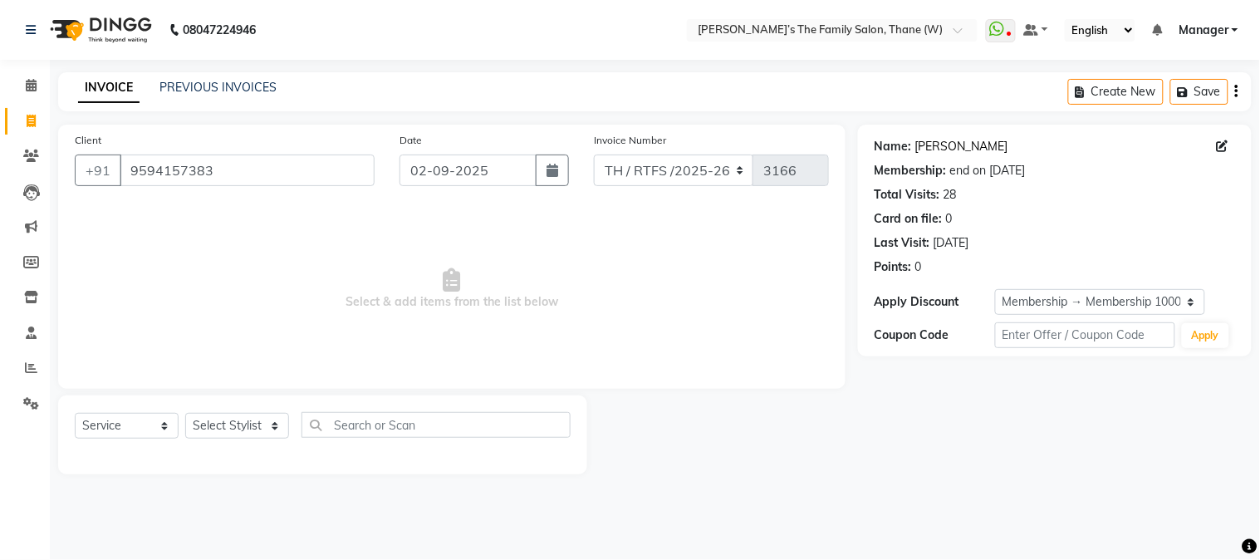
click at [940, 144] on link "Darshan Pawar" at bounding box center [961, 146] width 93 height 17
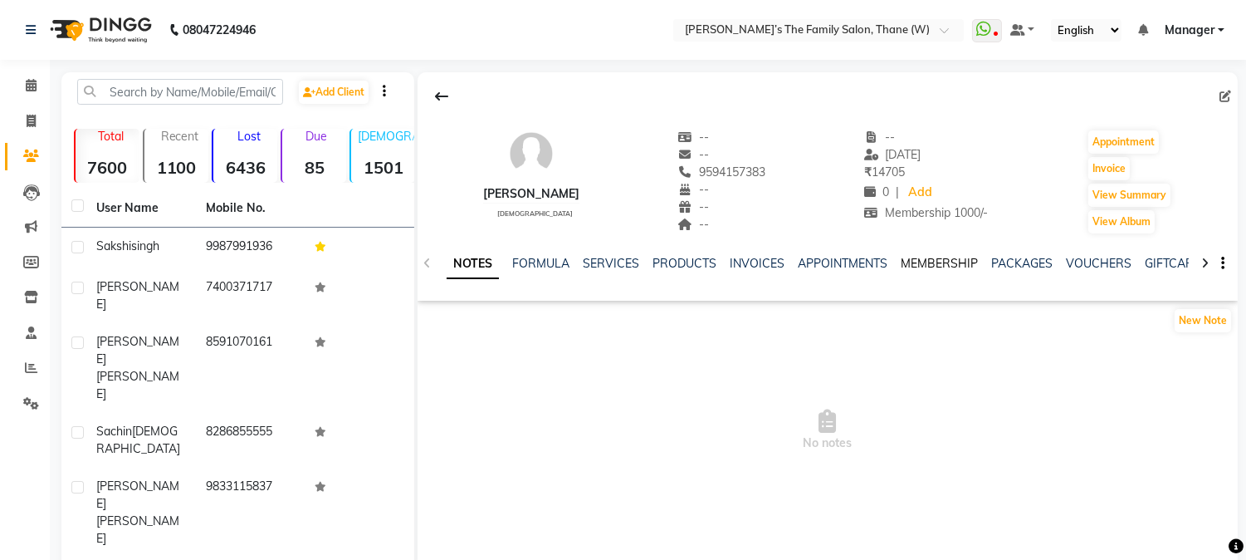
click at [915, 260] on link "MEMBERSHIP" at bounding box center [939, 263] width 77 height 15
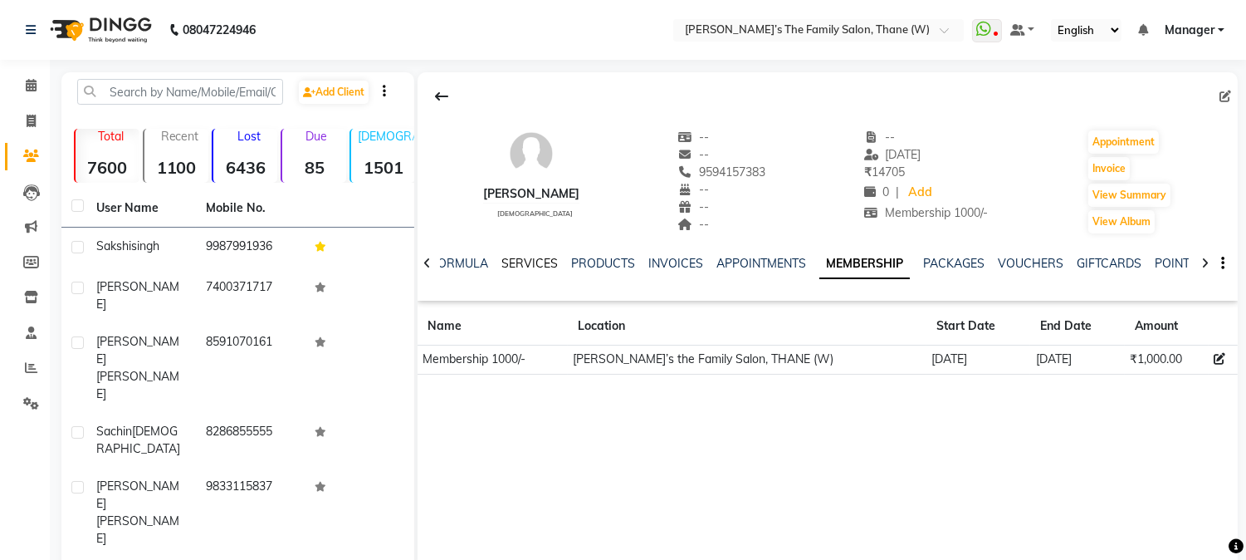
click at [516, 262] on link "SERVICES" at bounding box center [530, 263] width 56 height 15
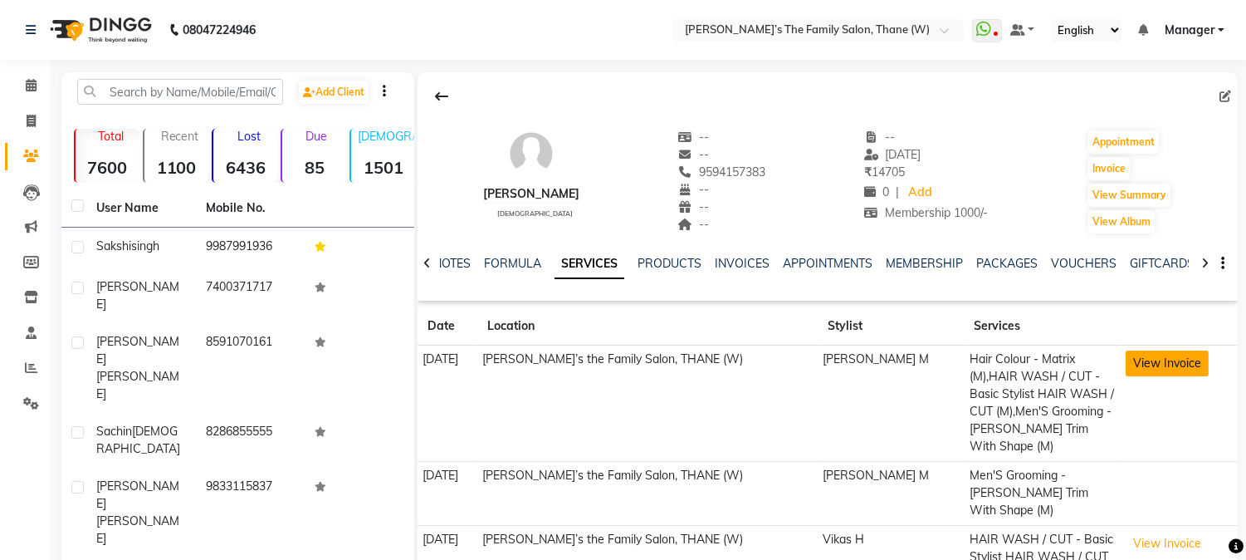
click at [1153, 359] on button "View Invoice" at bounding box center [1167, 363] width 83 height 26
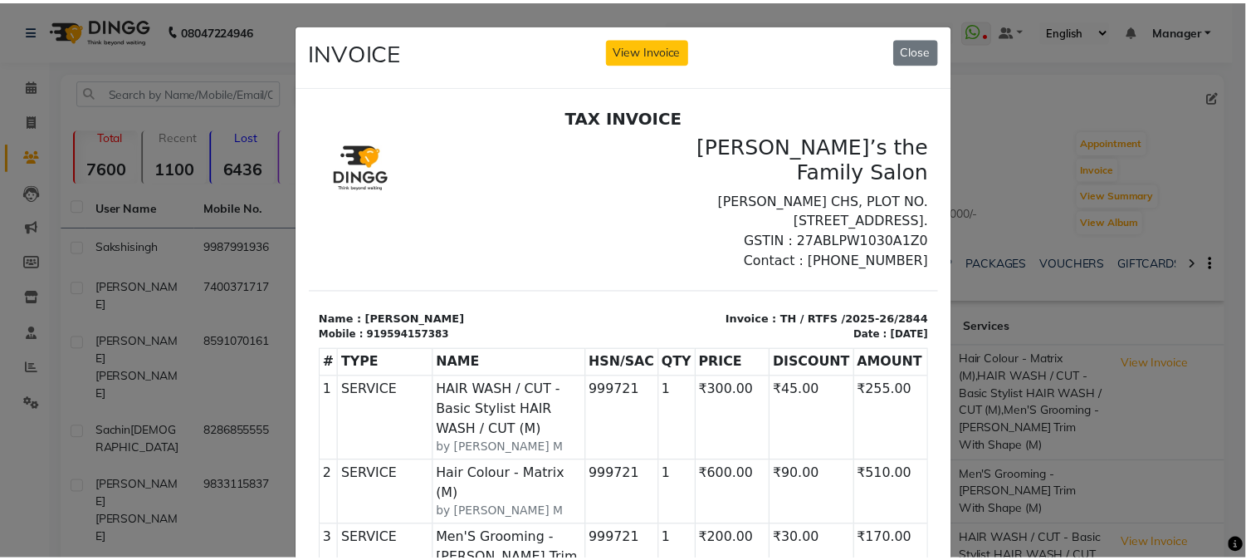
scroll to position [347, 0]
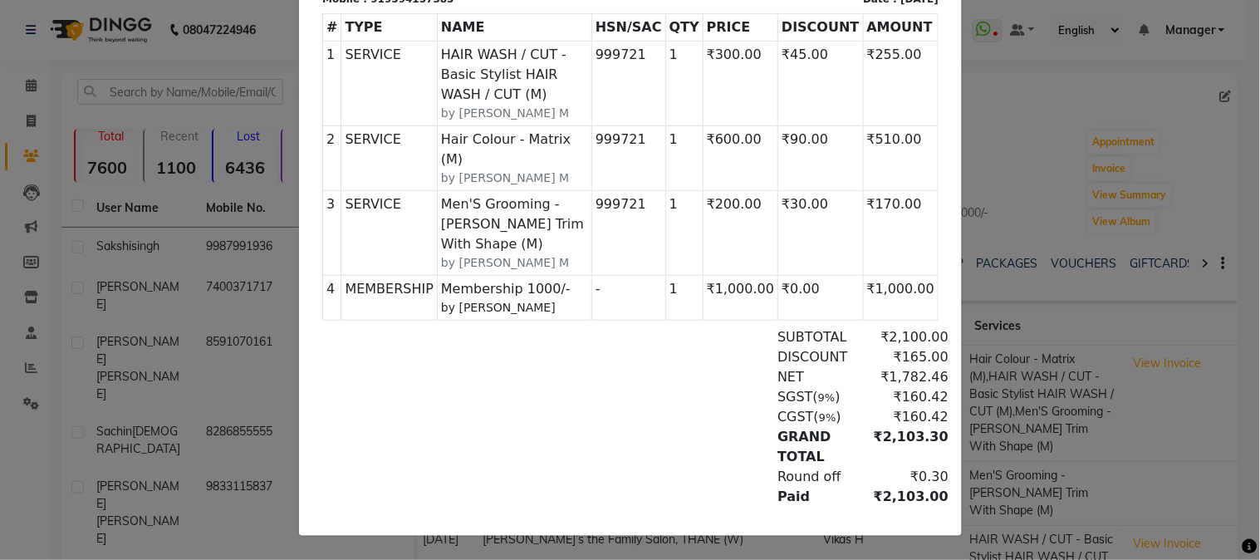
click at [1067, 131] on ngb-modal-window "INVOICE View Invoice Close" at bounding box center [630, 280] width 1260 height 560
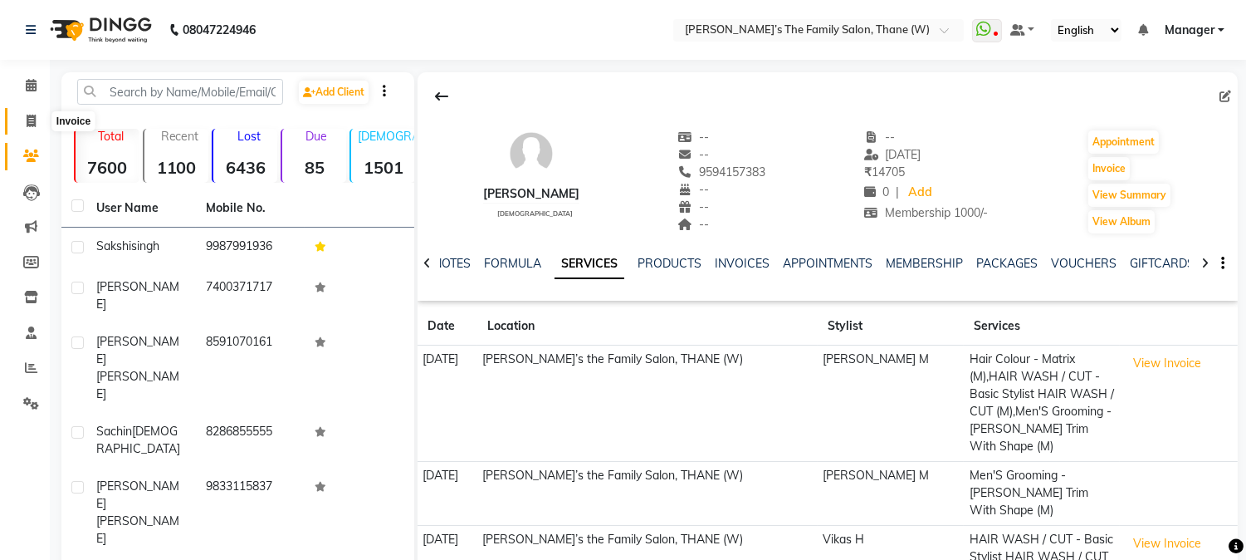
click at [27, 117] on icon at bounding box center [31, 121] width 9 height 12
select select "service"
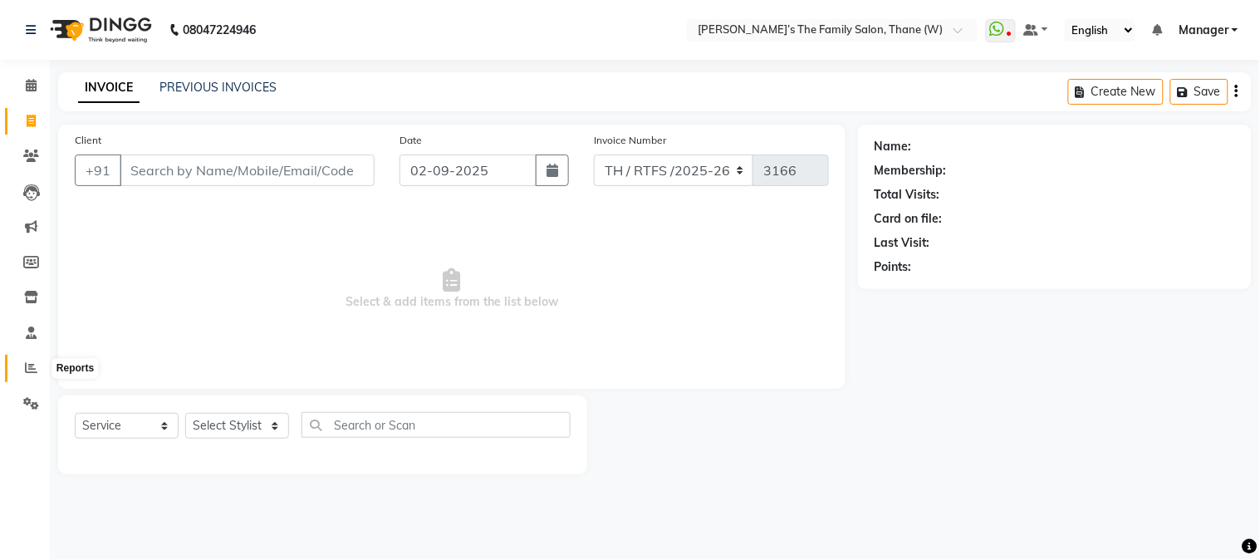
click at [31, 365] on icon at bounding box center [31, 367] width 12 height 12
